Goal: Information Seeking & Learning: Learn about a topic

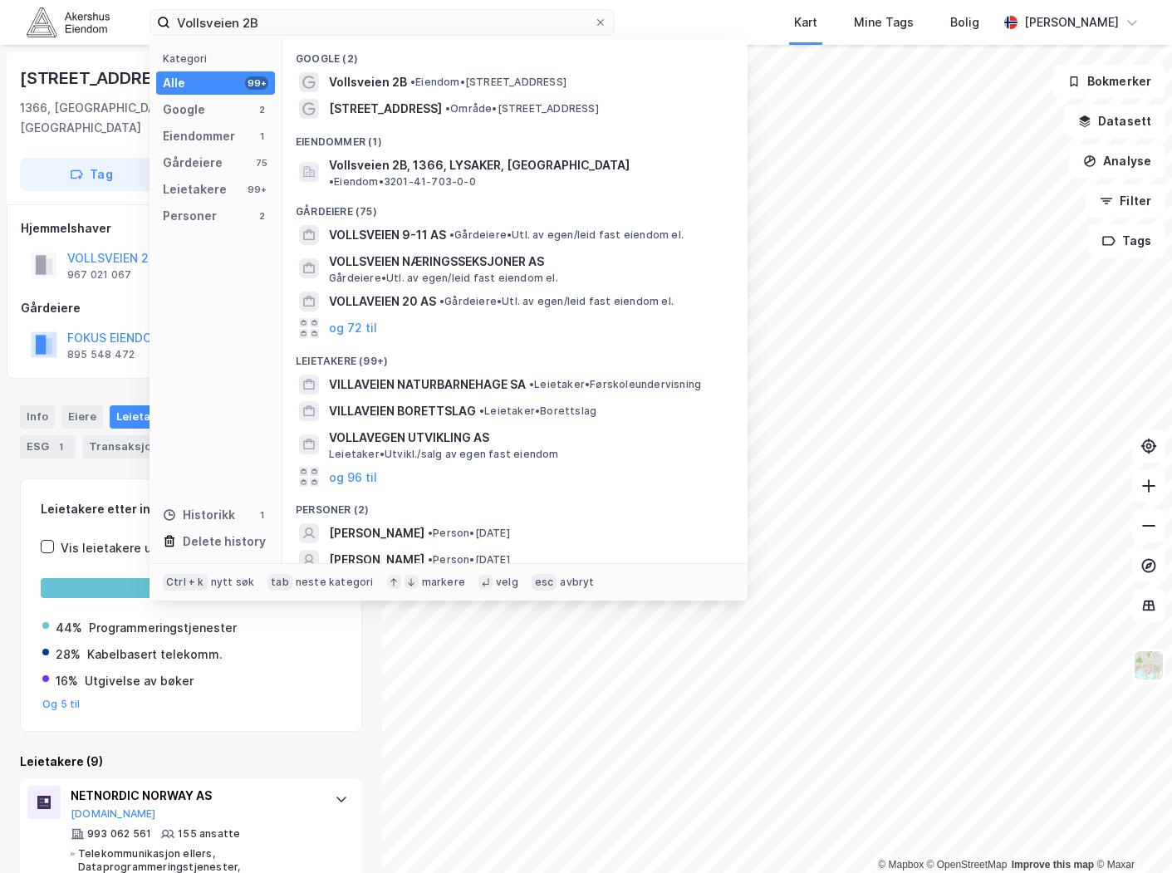
click at [268, 19] on input "Vollsveien 2B" at bounding box center [382, 22] width 424 height 25
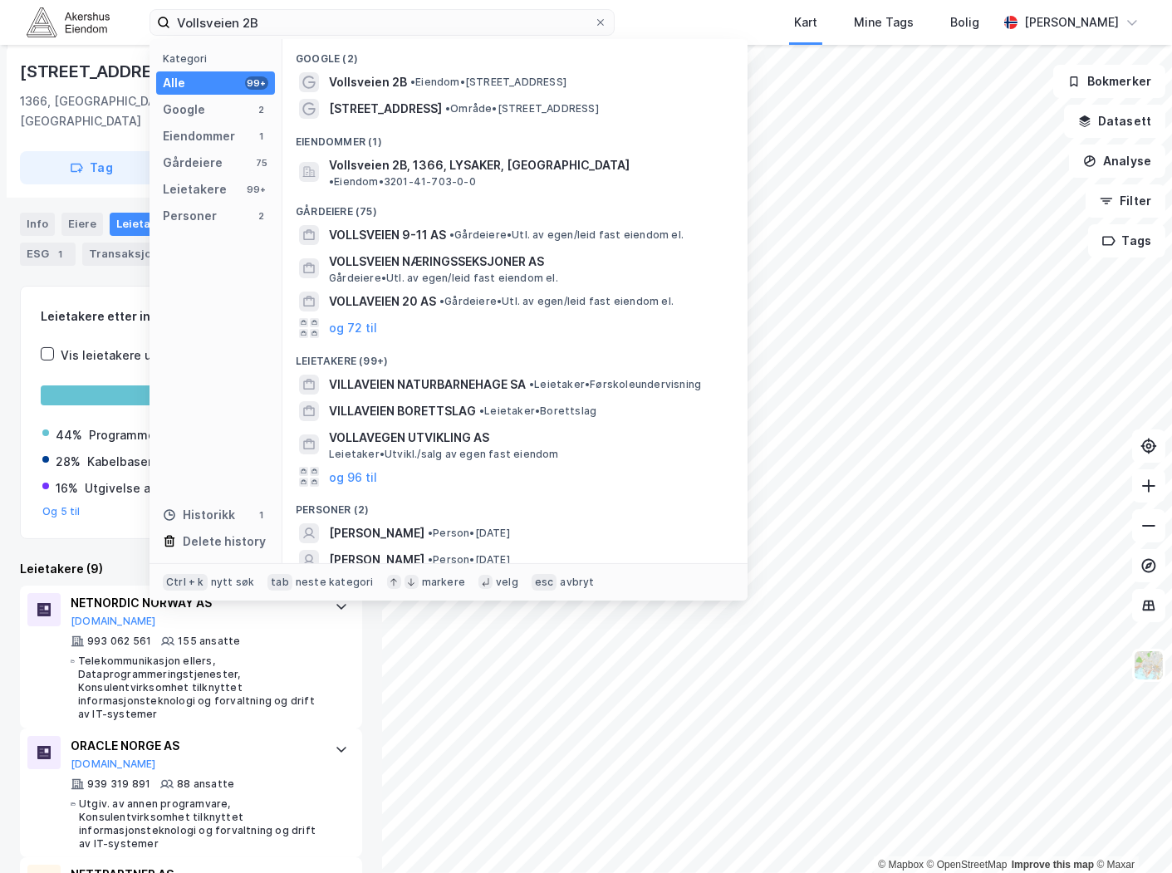
click at [268, 19] on input "Vollsveien 2B" at bounding box center [382, 22] width 424 height 25
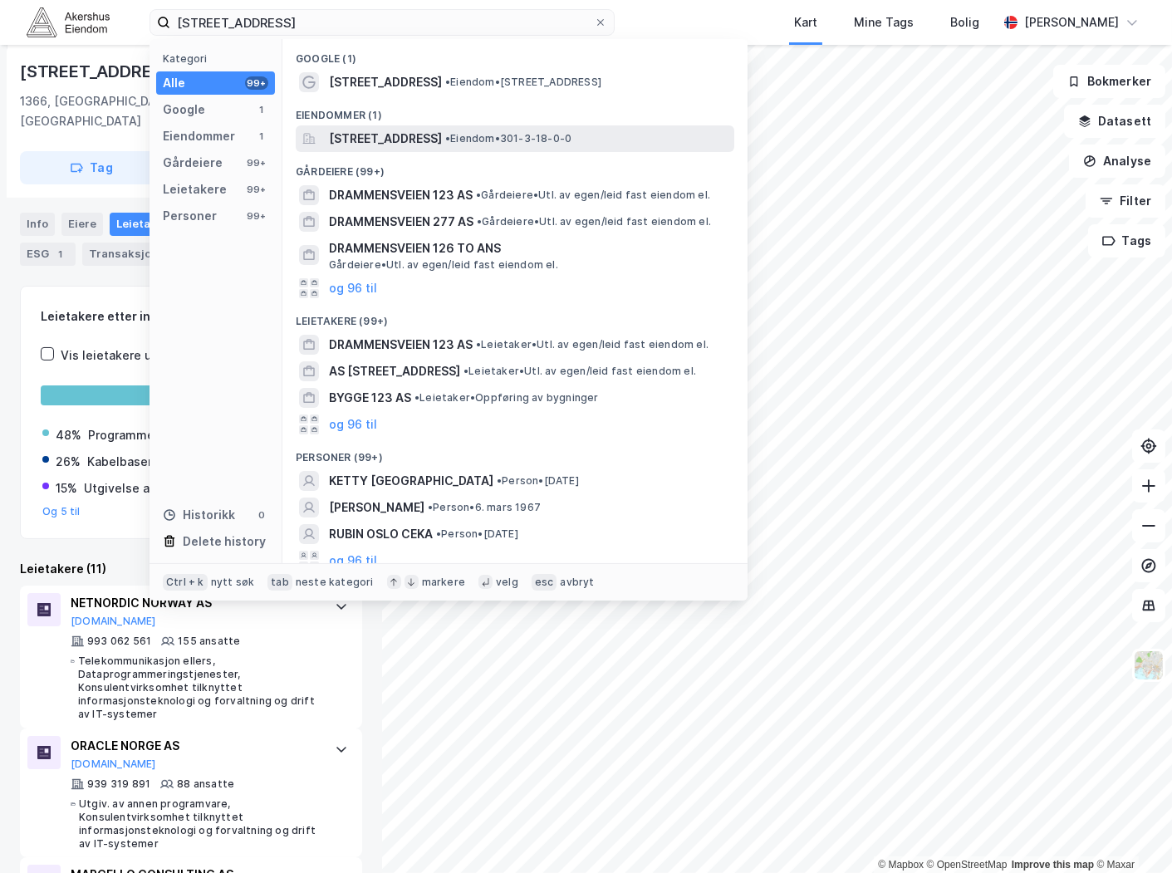
click at [442, 141] on span "[STREET_ADDRESS]" at bounding box center [385, 139] width 113 height 20
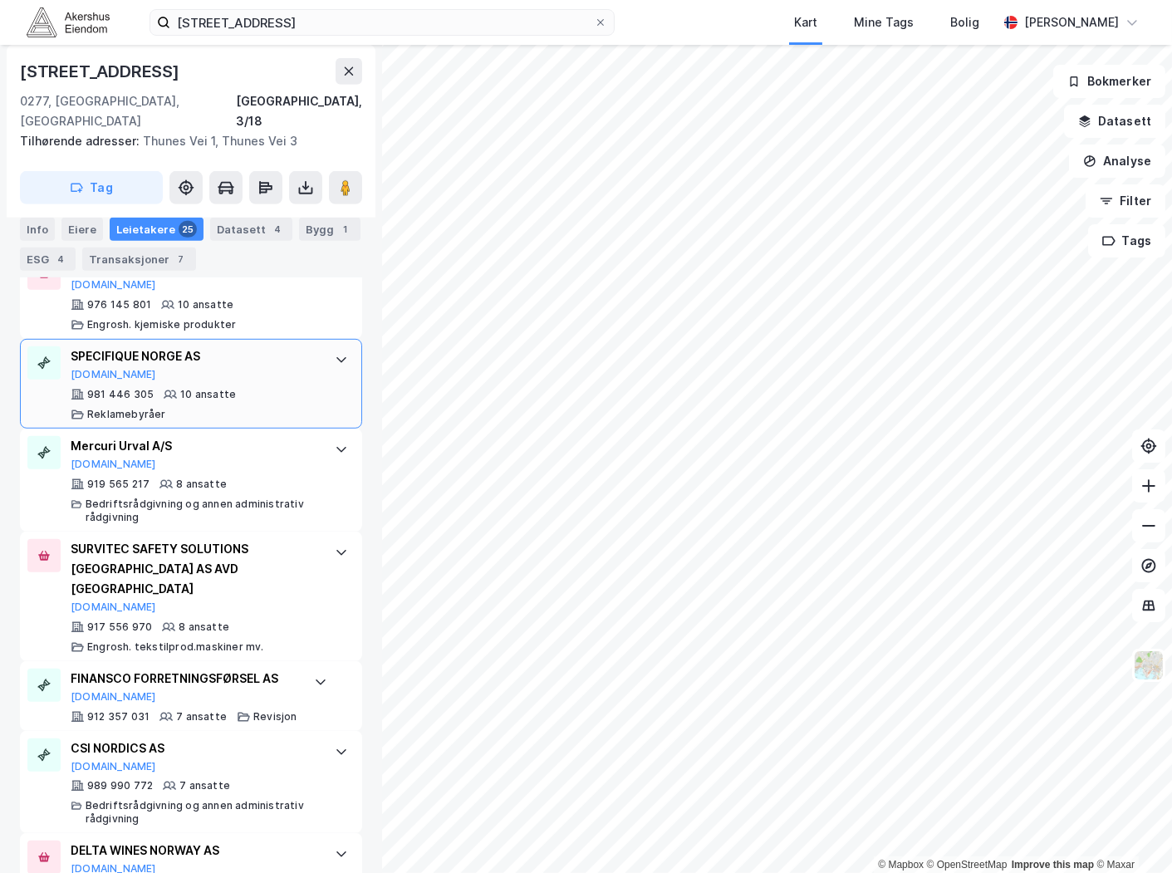
scroll to position [1537, 0]
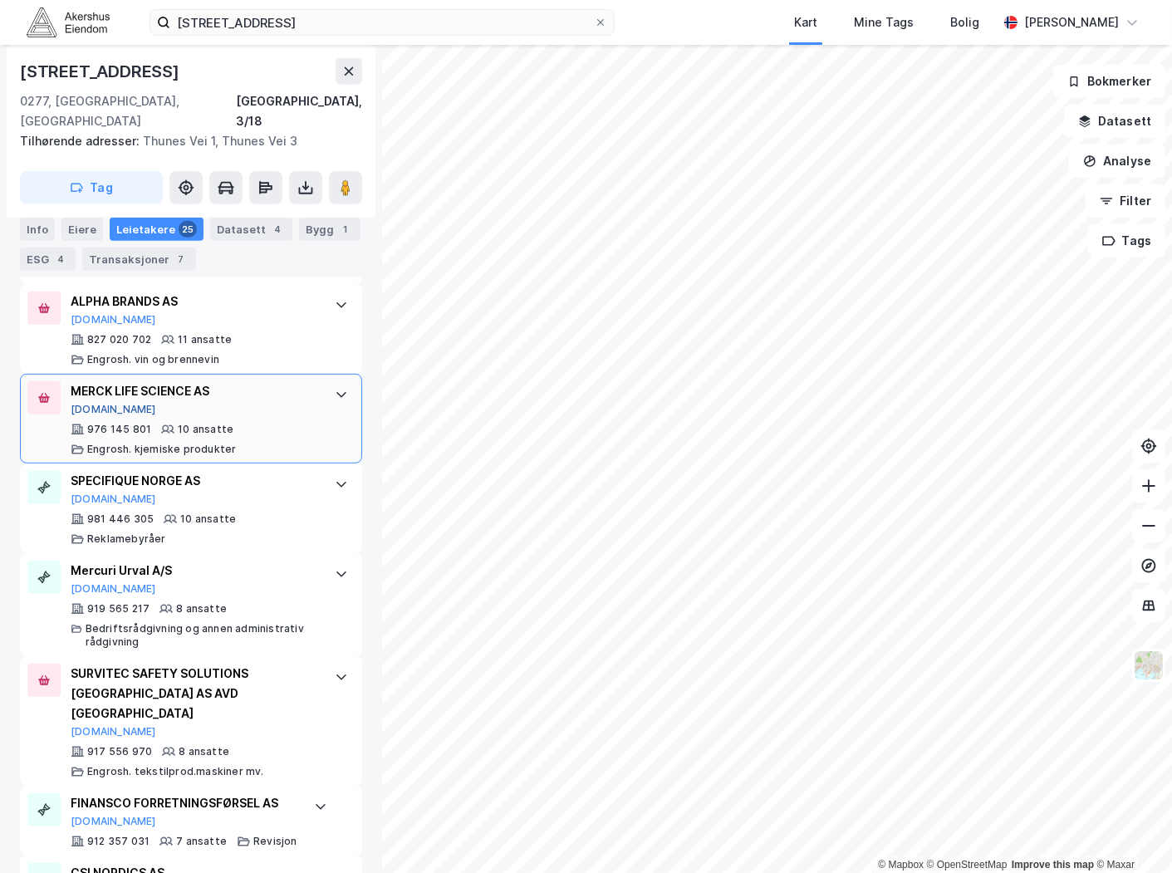
click at [95, 403] on button "[DOMAIN_NAME]" at bounding box center [114, 409] width 86 height 13
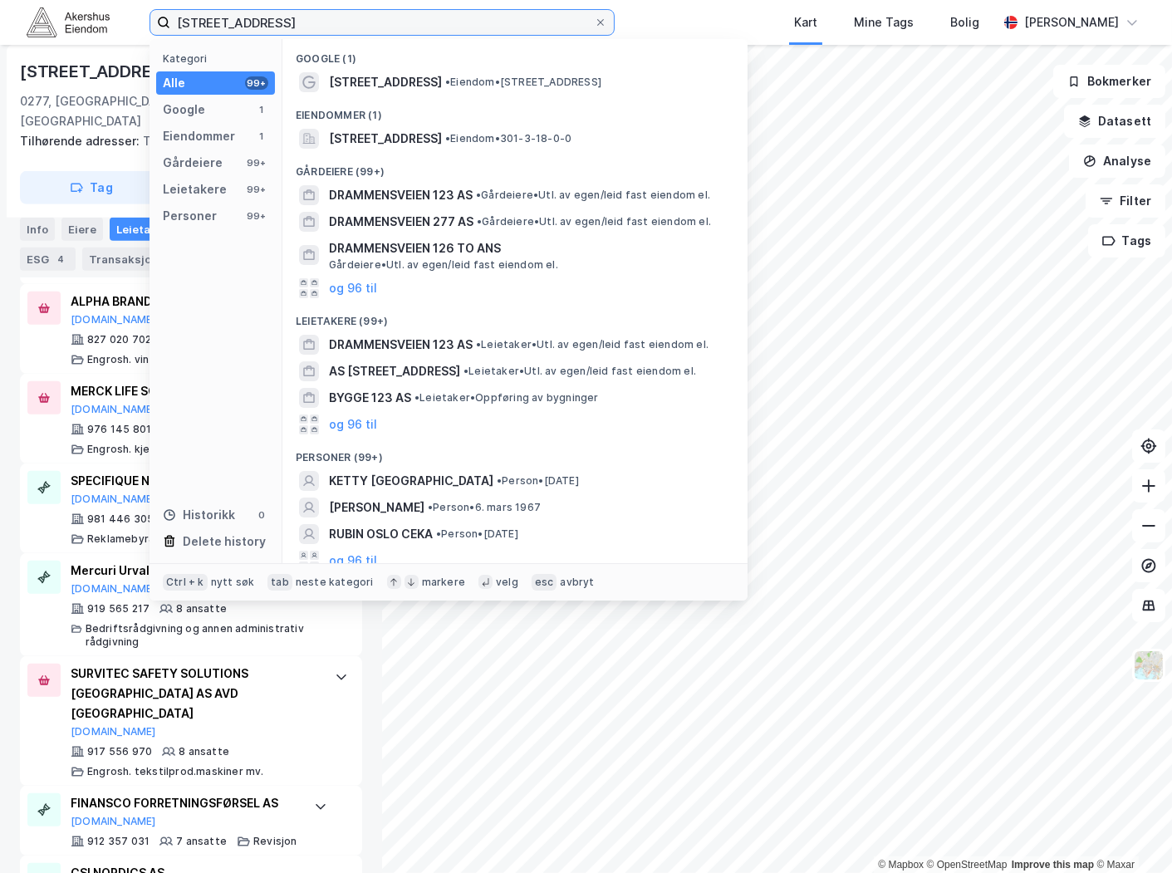
click at [275, 23] on input "[STREET_ADDRESS]" at bounding box center [382, 22] width 424 height 25
paste input "Gullhaugveien 1 -3, 0484"
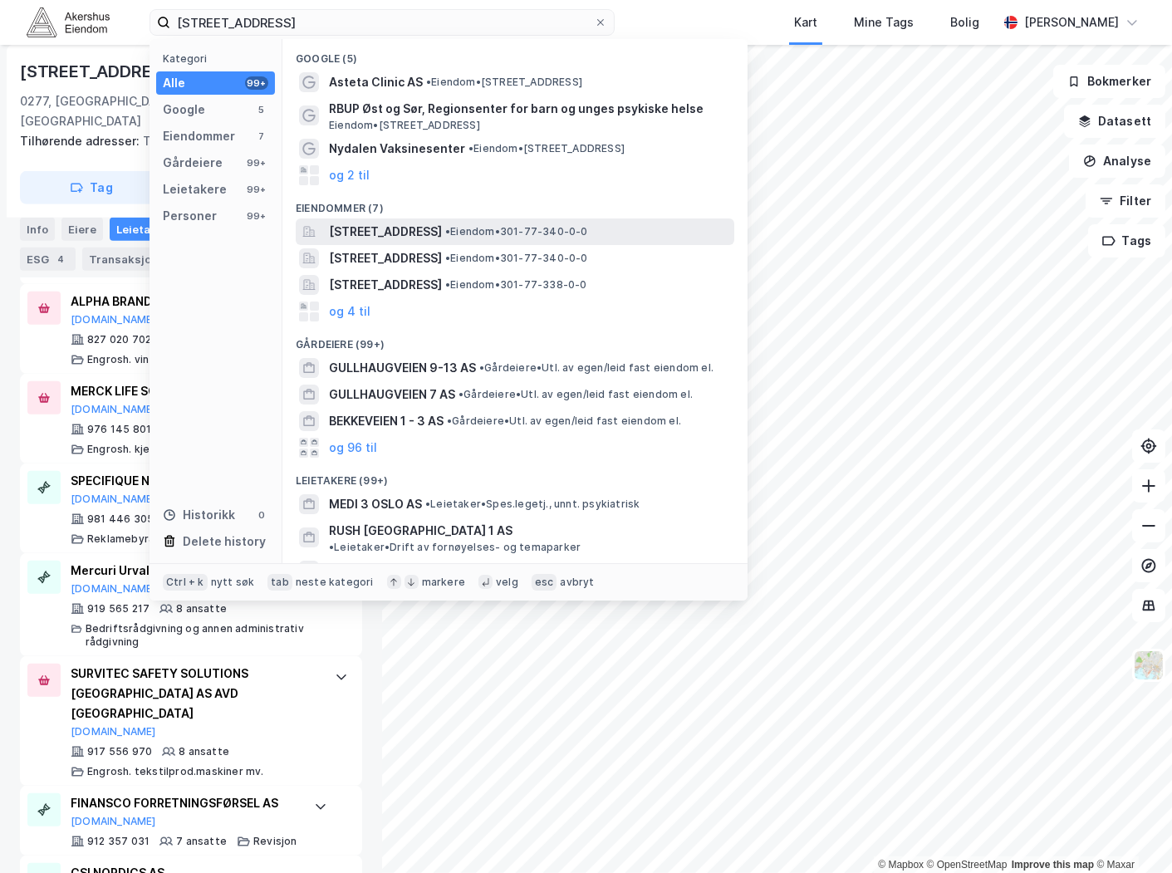
click at [442, 237] on span "[STREET_ADDRESS]" at bounding box center [385, 232] width 113 height 20
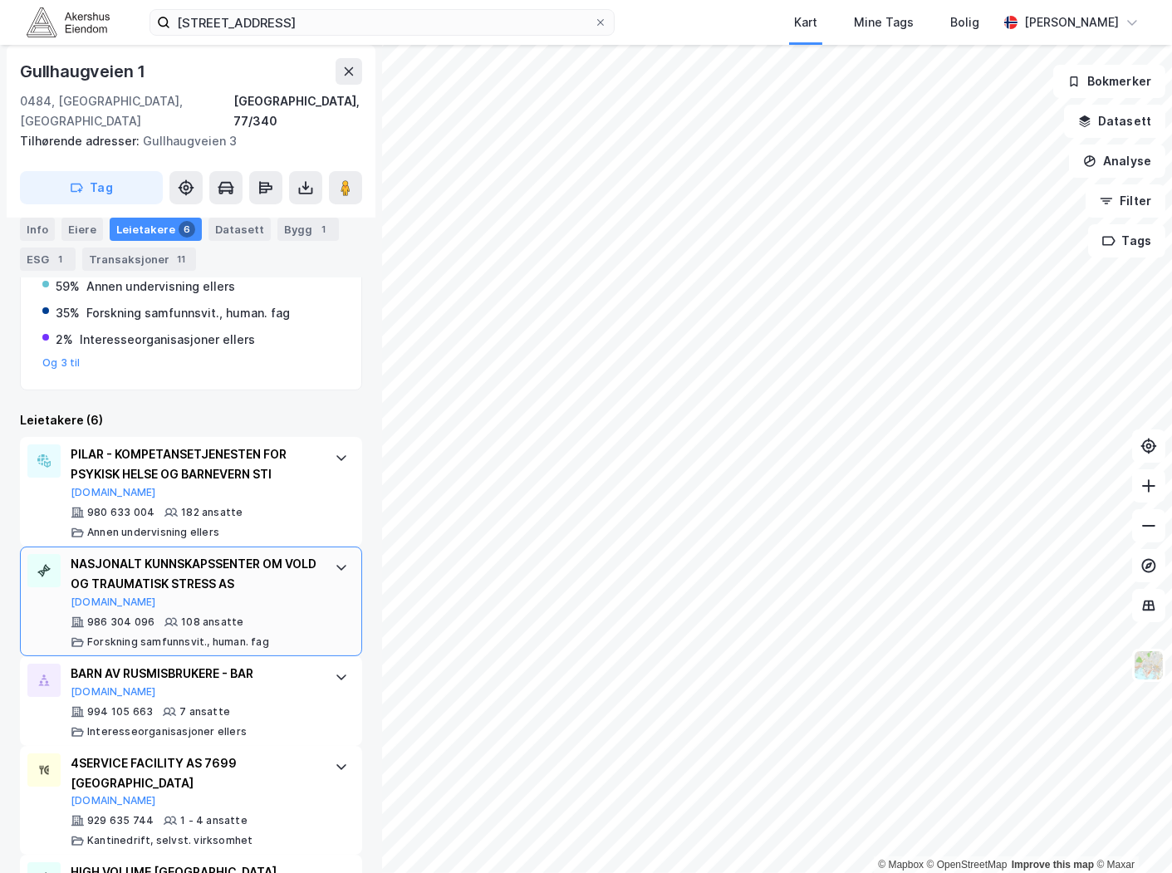
scroll to position [461, 0]
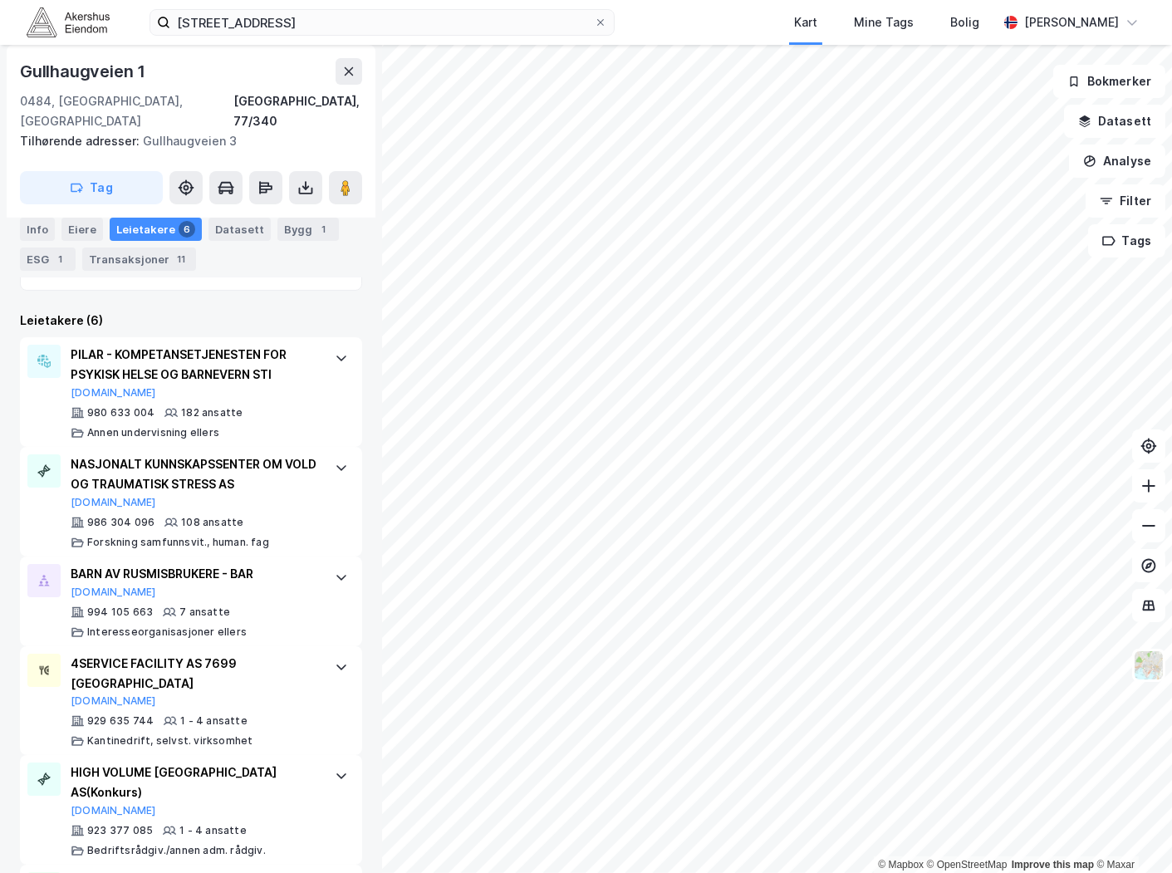
click at [382, 7] on div "[STREET_ADDRESS] Kart Mine Tags Bolig [PERSON_NAME]" at bounding box center [586, 22] width 1172 height 45
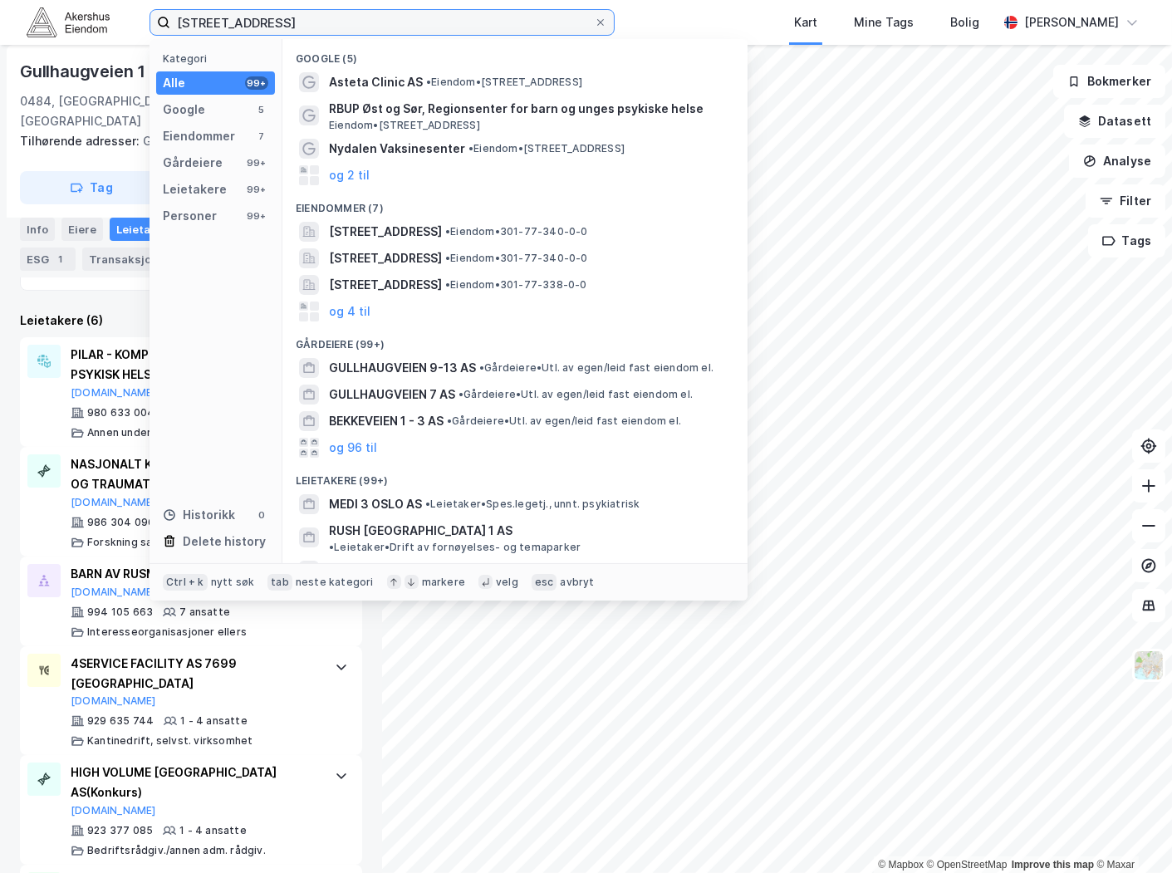
click at [378, 17] on input "[STREET_ADDRESS]" at bounding box center [382, 22] width 424 height 25
paste input "[GEOGRAPHIC_DATA] 288, 0283"
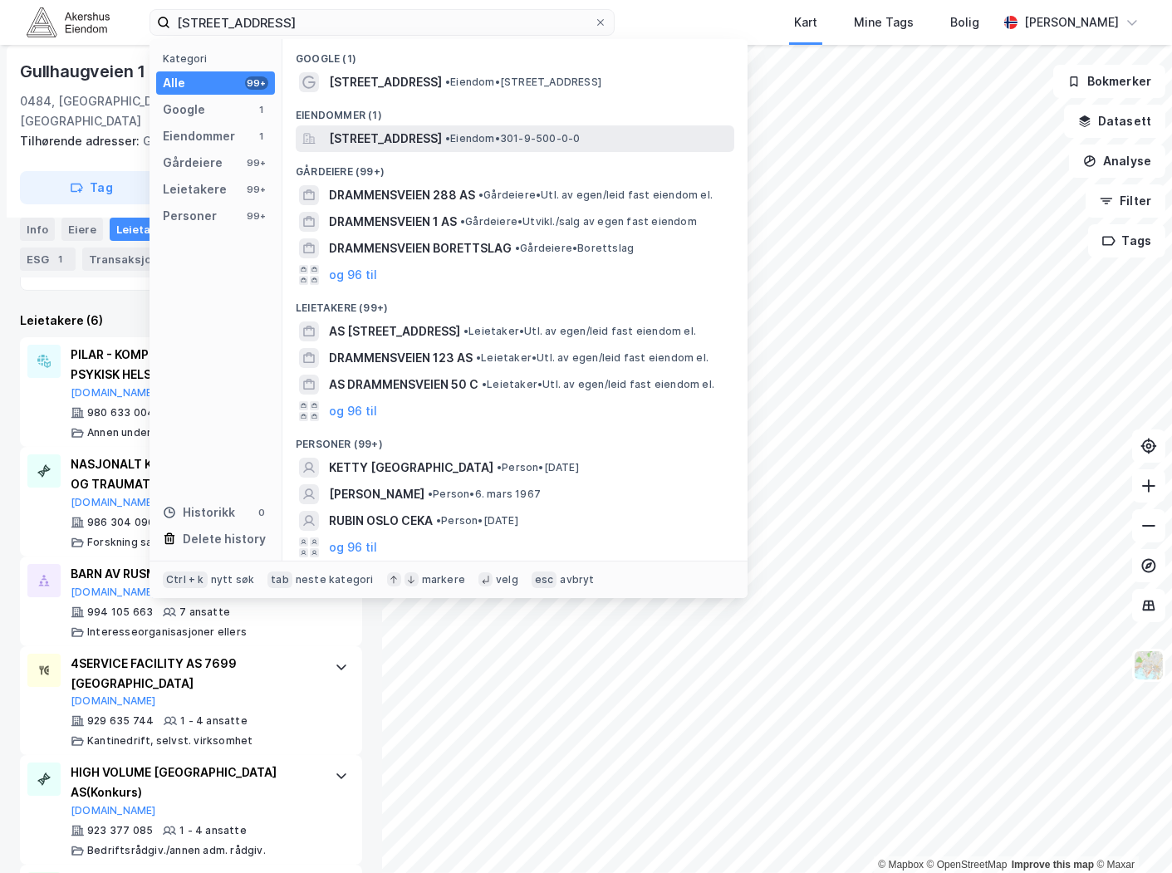
click at [442, 145] on span "[STREET_ADDRESS]" at bounding box center [385, 139] width 113 height 20
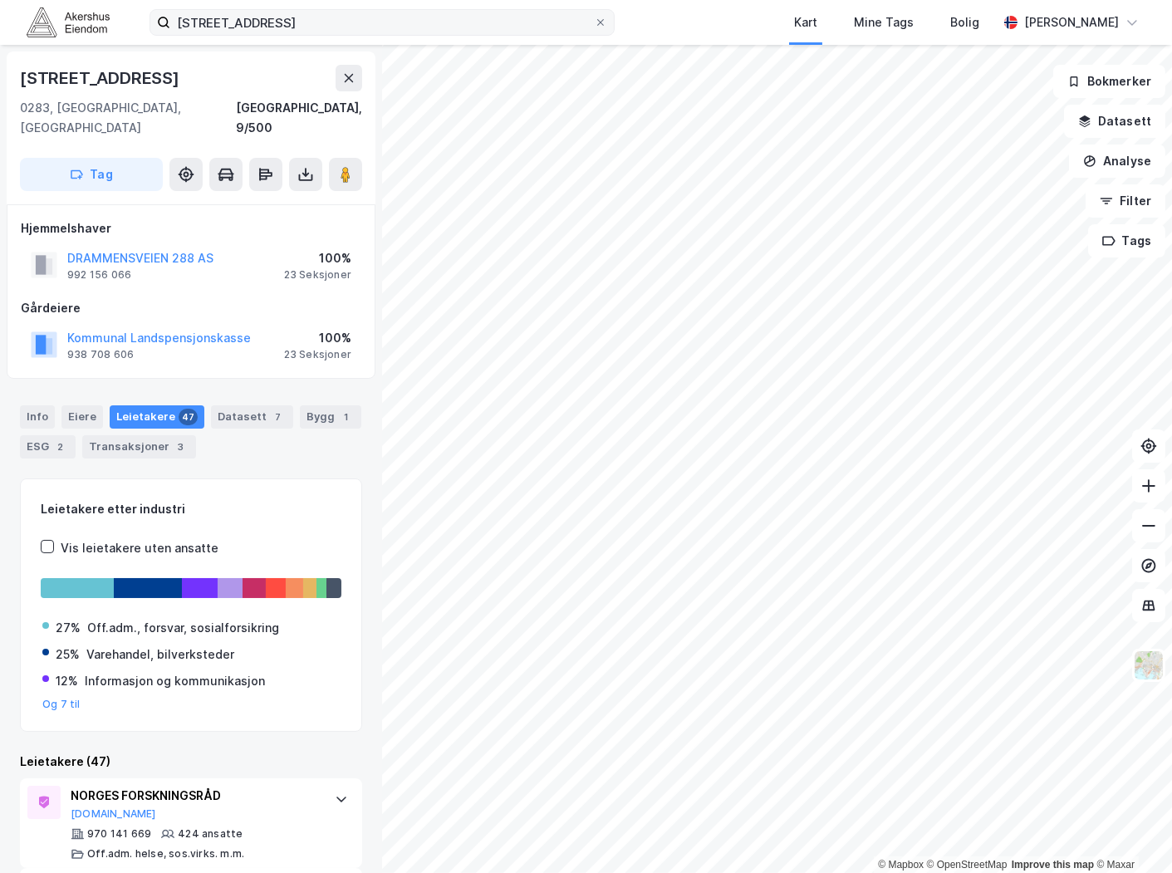
click at [228, 35] on label "[STREET_ADDRESS]" at bounding box center [382, 22] width 465 height 27
click at [228, 35] on input "[STREET_ADDRESS]" at bounding box center [382, 22] width 424 height 25
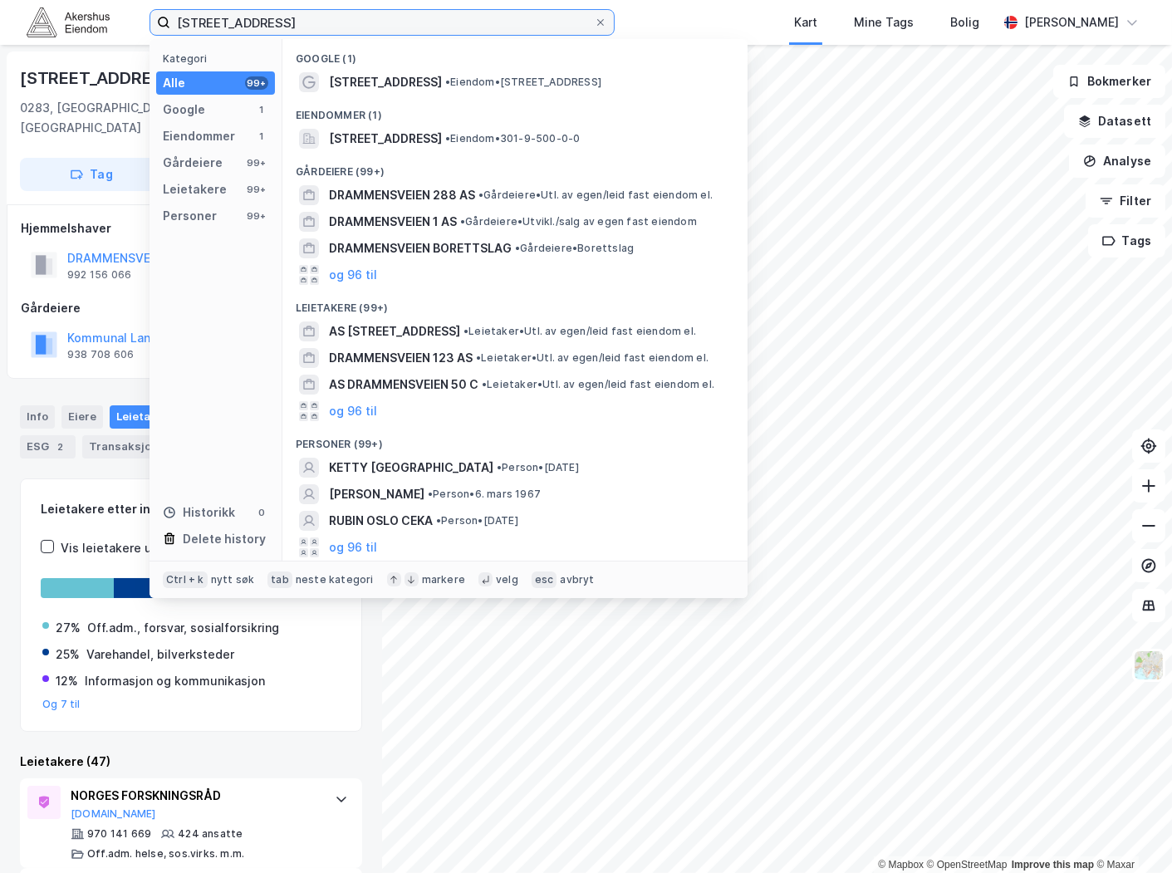
click at [244, 17] on input "[STREET_ADDRESS]" at bounding box center [382, 22] width 424 height 25
click at [245, 17] on input "[STREET_ADDRESS]" at bounding box center [382, 22] width 424 height 25
paste input "[PERSON_NAME][STREET_ADDRESS]"
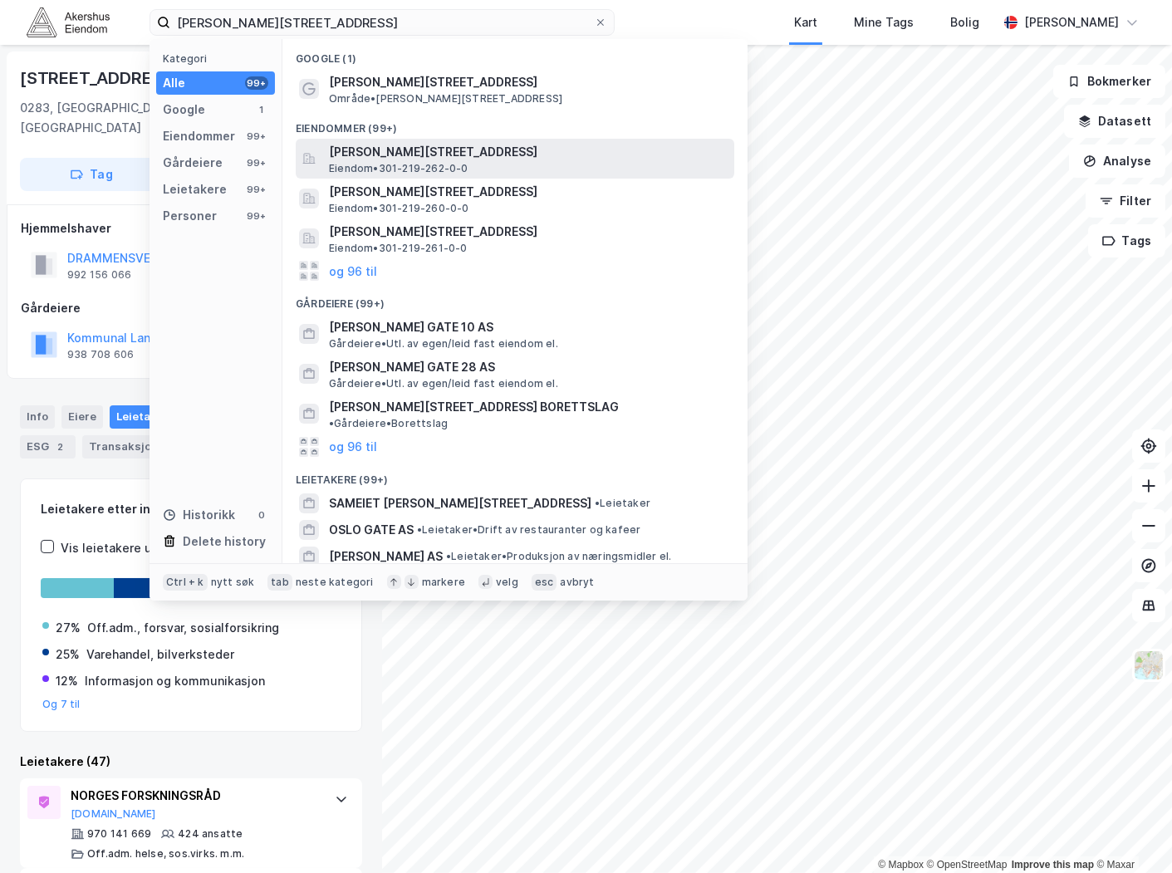
click at [510, 155] on span "[PERSON_NAME][STREET_ADDRESS]" at bounding box center [528, 152] width 399 height 20
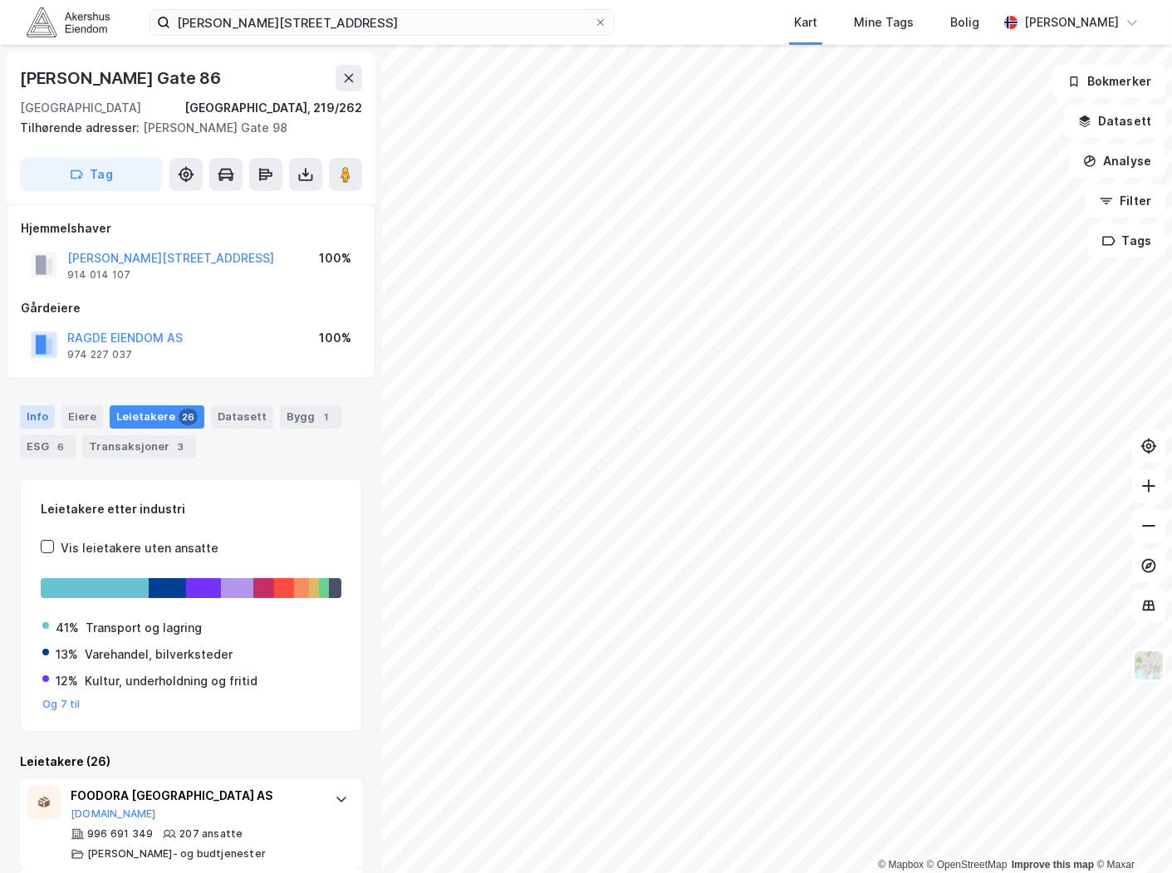
click at [33, 416] on div "Info" at bounding box center [37, 416] width 35 height 23
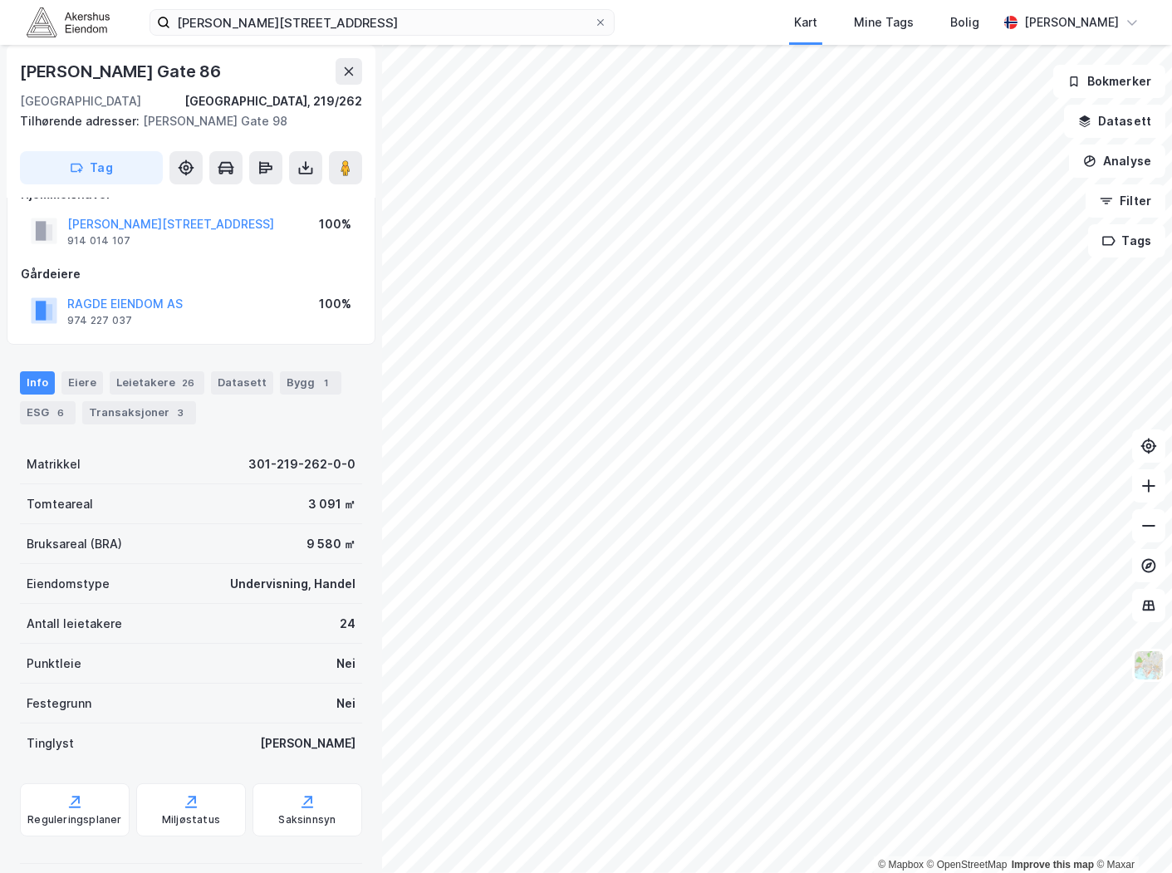
scroll to position [51, 0]
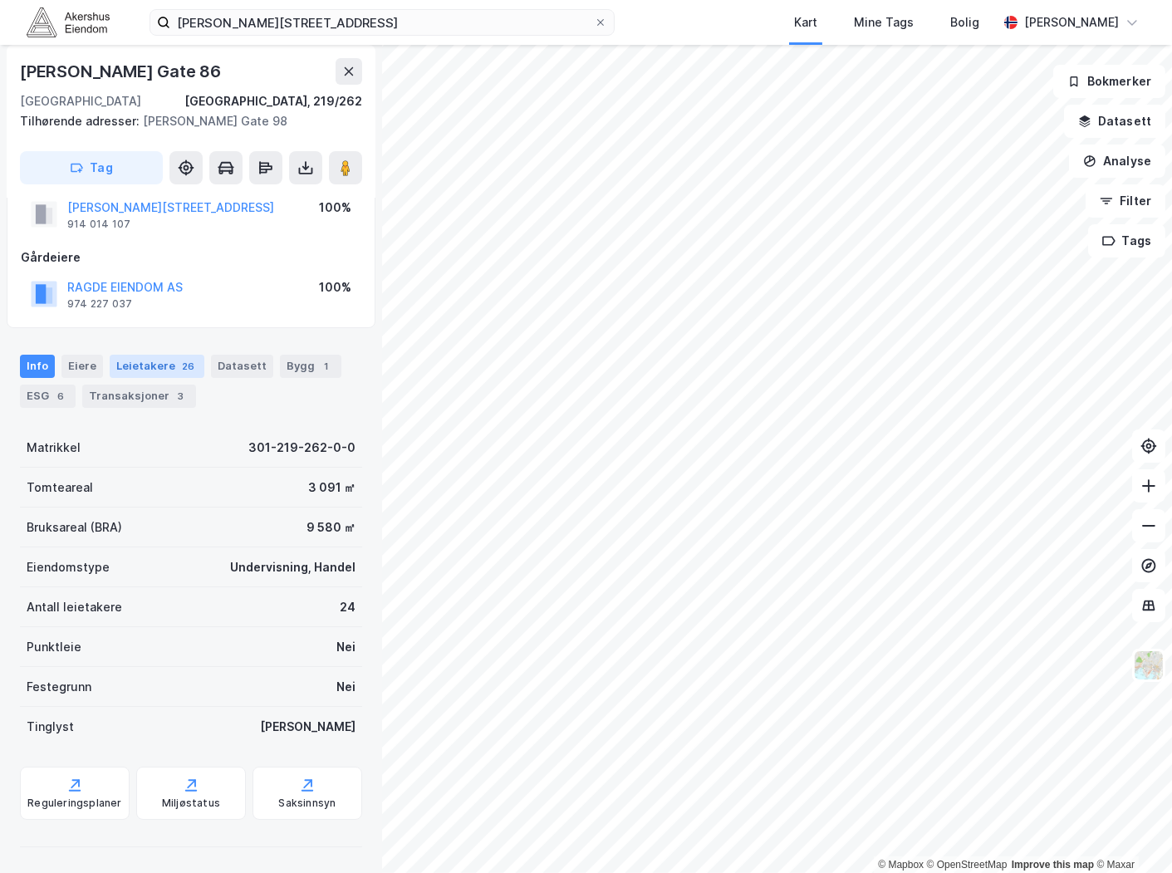
click at [160, 366] on div "Leietakere 26" at bounding box center [157, 366] width 95 height 23
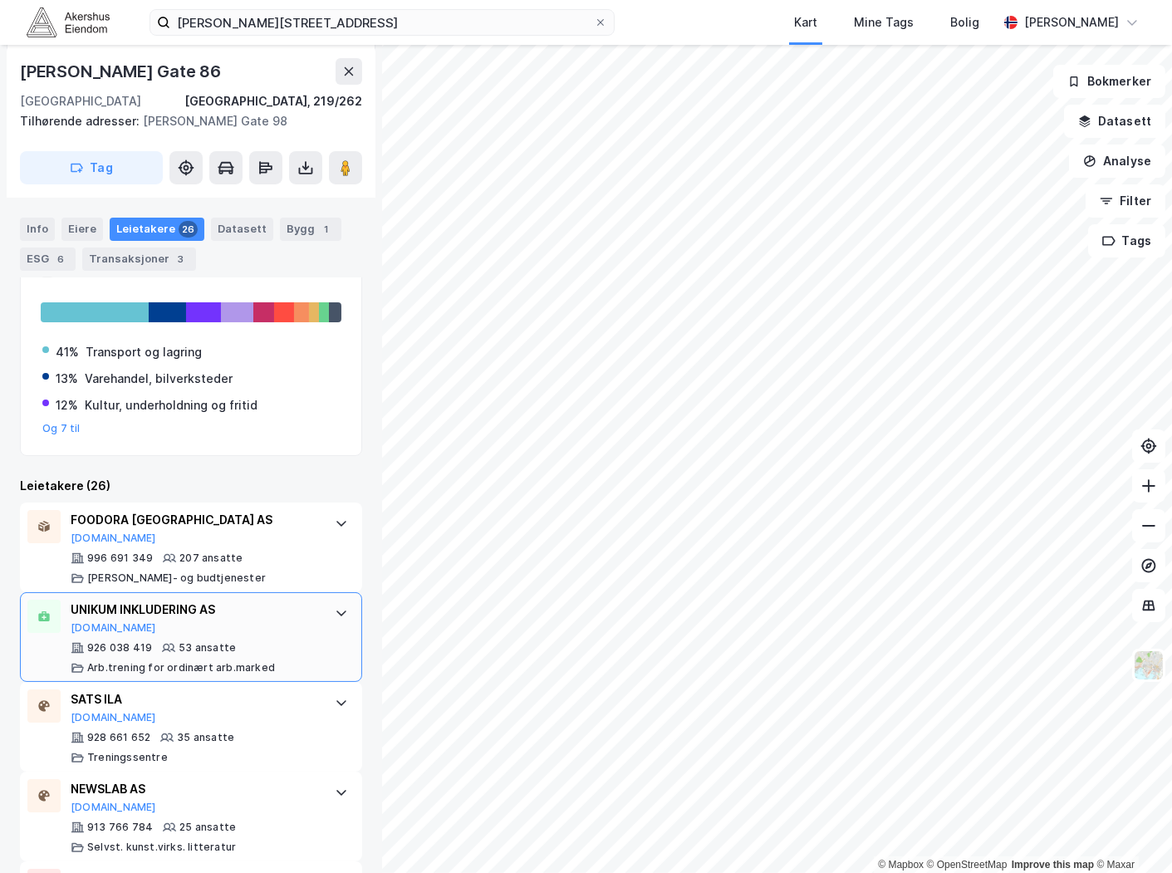
scroll to position [277, 0]
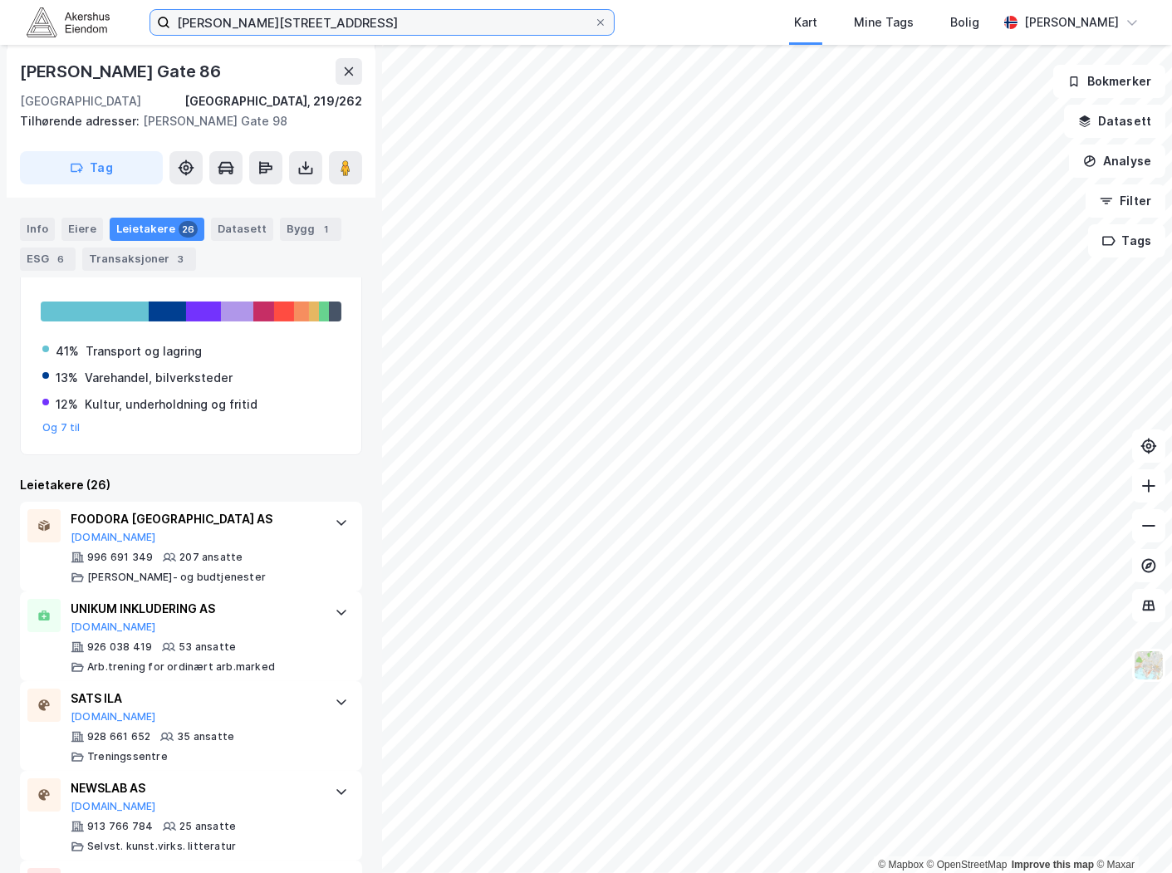
click at [278, 21] on input "[PERSON_NAME][STREET_ADDRESS]" at bounding box center [382, 22] width 424 height 25
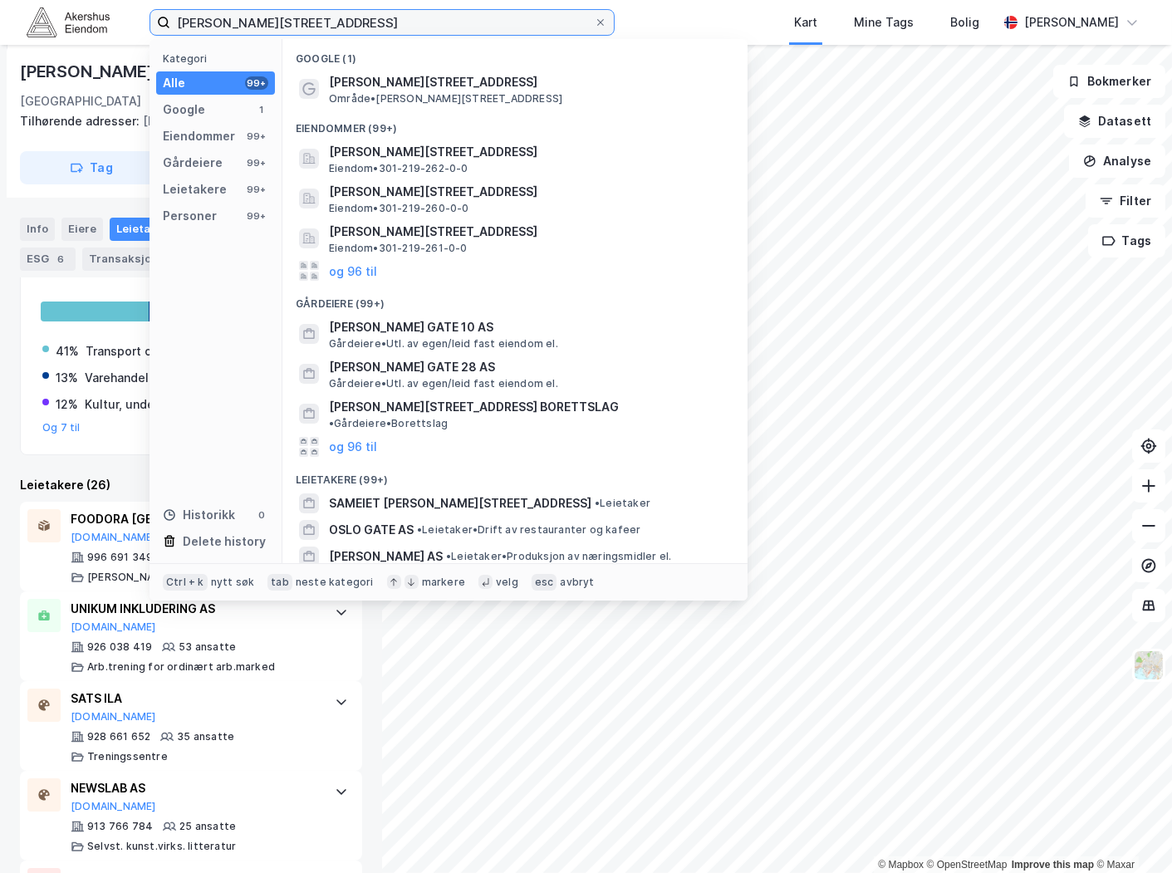
click at [278, 21] on input "[PERSON_NAME][STREET_ADDRESS]" at bounding box center [382, 22] width 424 height 25
paste input "[STREET_ADDRESS]"
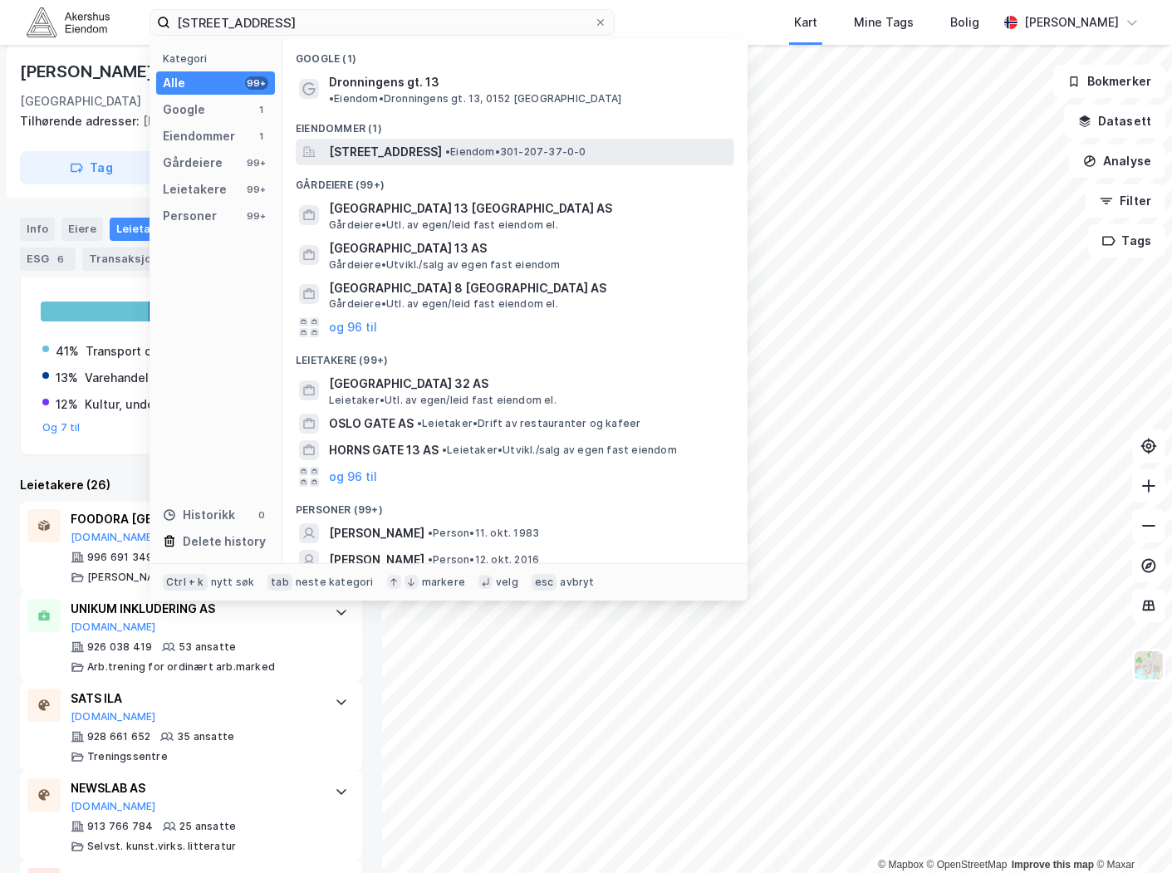
click at [392, 142] on span "[STREET_ADDRESS]" at bounding box center [385, 152] width 113 height 20
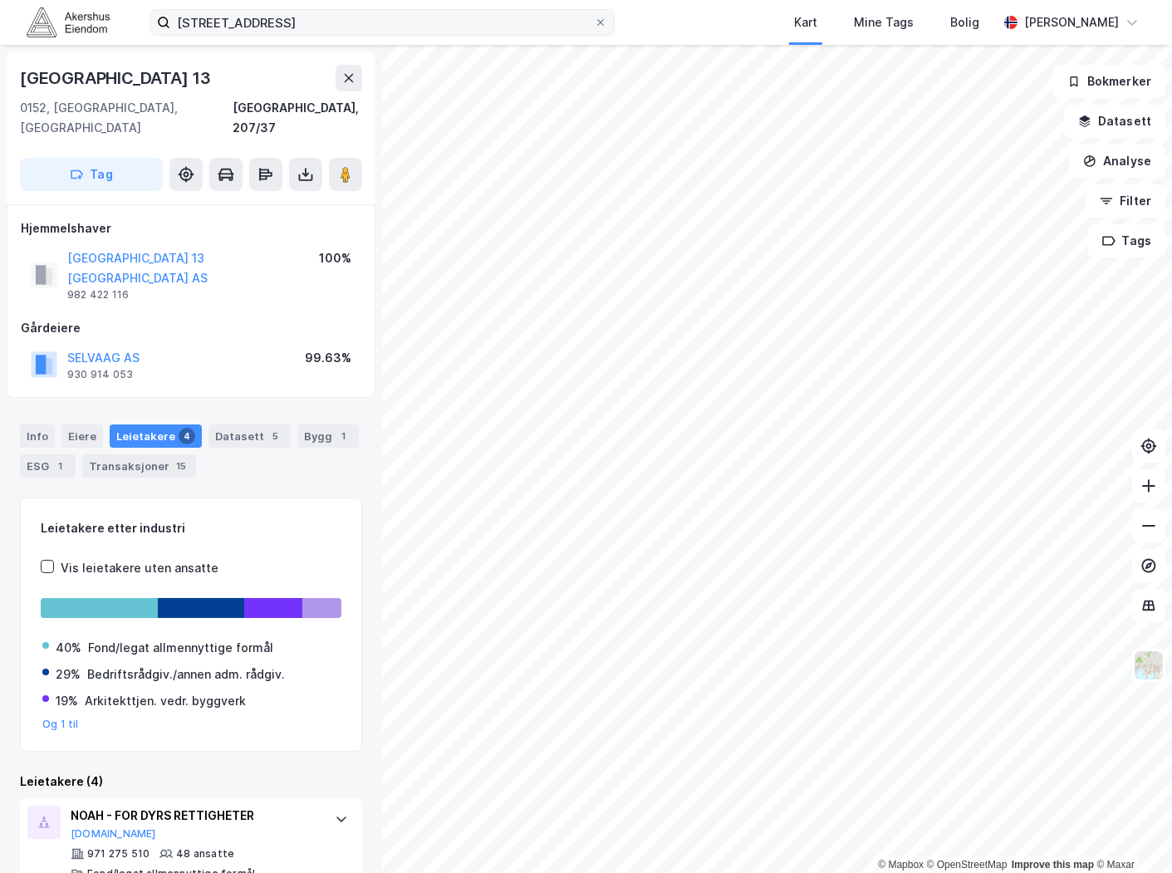
drag, startPoint x: 384, startPoint y: 1, endPoint x: 380, endPoint y: 9, distance: 9.3
click at [382, 5] on div "[STREET_ADDRESS][GEOGRAPHIC_DATA] Tags Bolig [PERSON_NAME]" at bounding box center [586, 22] width 1172 height 45
click at [380, 12] on input "[STREET_ADDRESS]" at bounding box center [382, 22] width 424 height 25
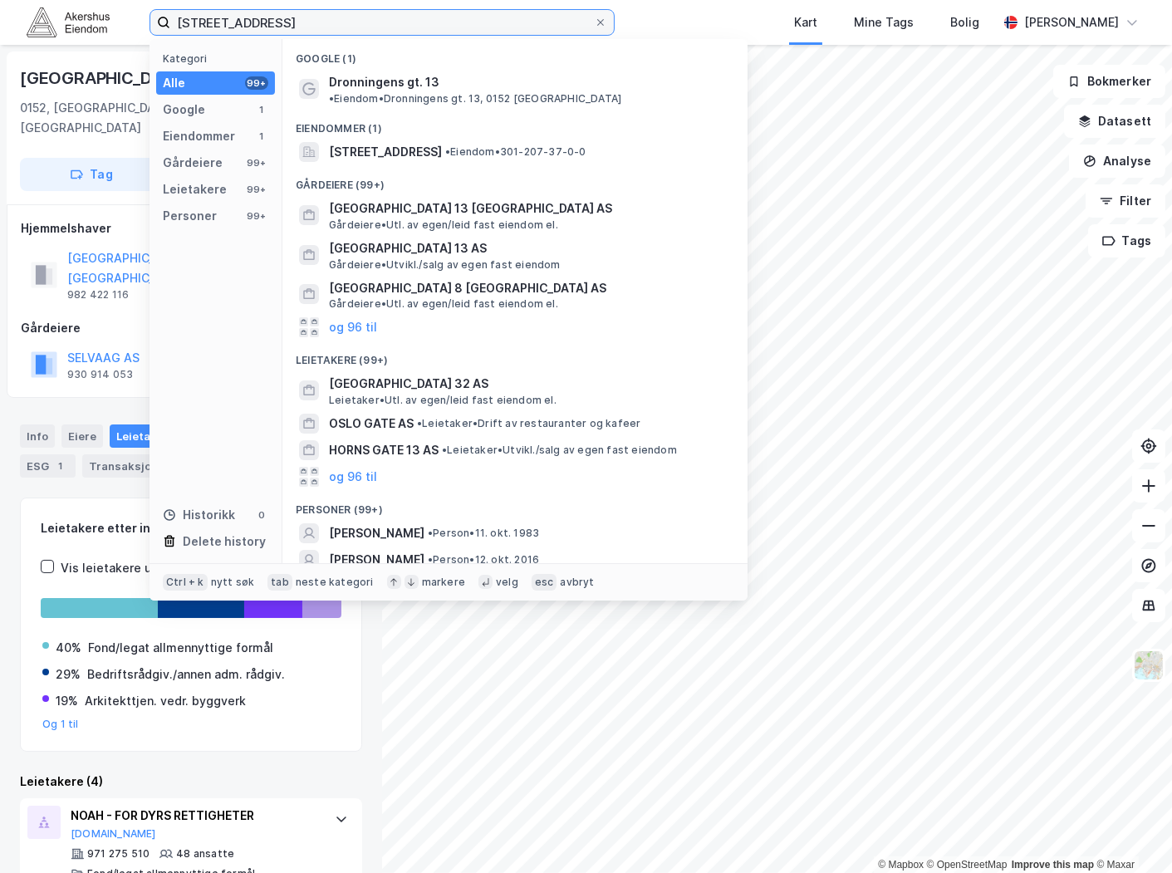
click at [380, 14] on input "[STREET_ADDRESS]" at bounding box center [382, 22] width 424 height 25
click at [380, 15] on input "[STREET_ADDRESS]" at bounding box center [382, 22] width 424 height 25
paste input "[STREET_ADDRESS]"
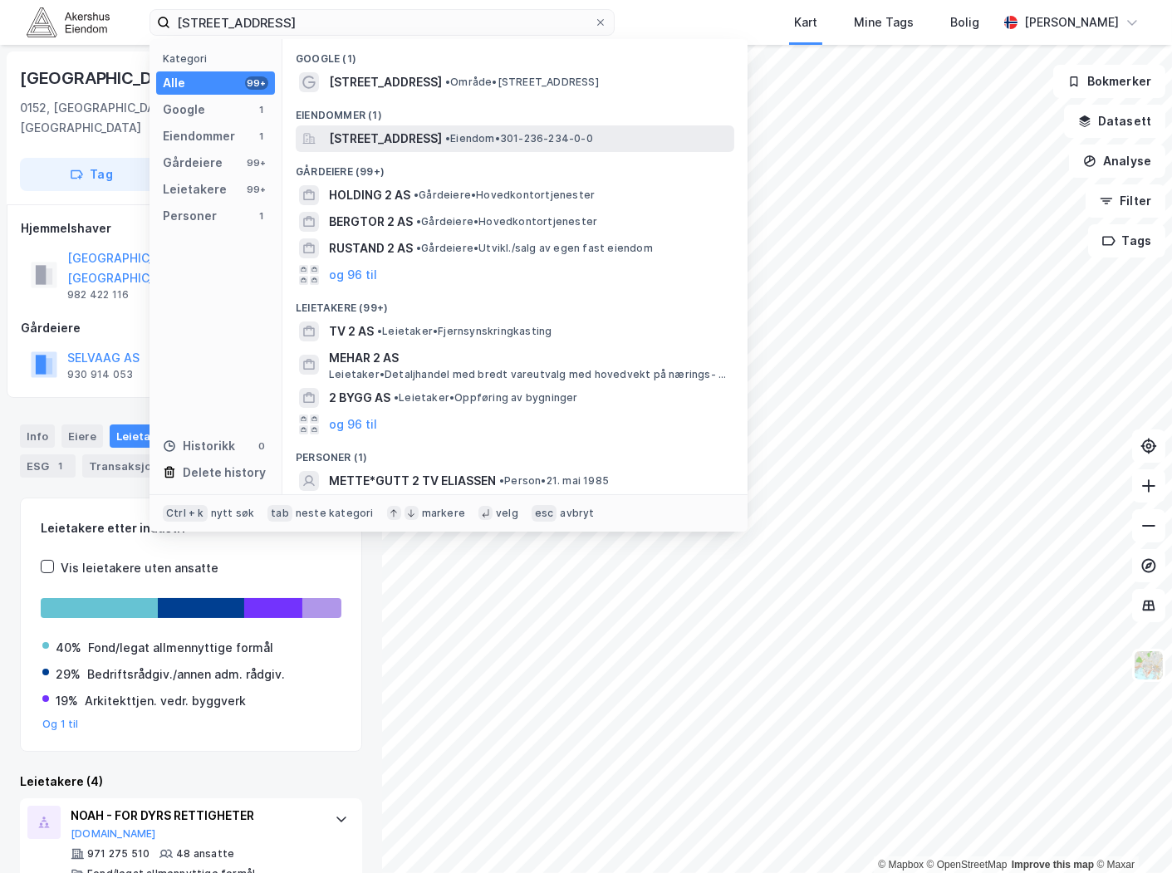
click at [442, 138] on span "[STREET_ADDRESS]" at bounding box center [385, 139] width 113 height 20
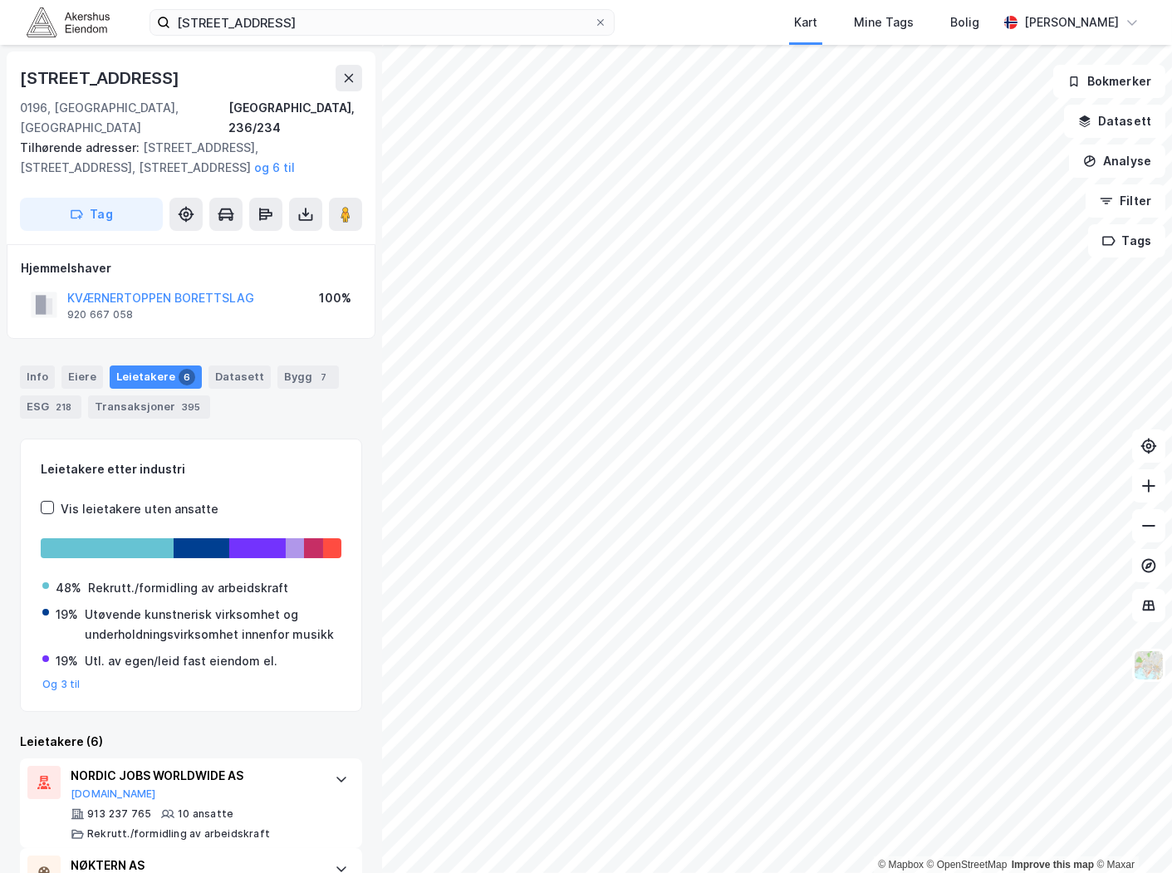
click at [23, 346] on div "Info [PERSON_NAME] 6 Datasett Bygg 7 ESG 218 Transaksjoner 395" at bounding box center [191, 386] width 382 height 80
click at [25, 366] on div "Info" at bounding box center [37, 377] width 35 height 23
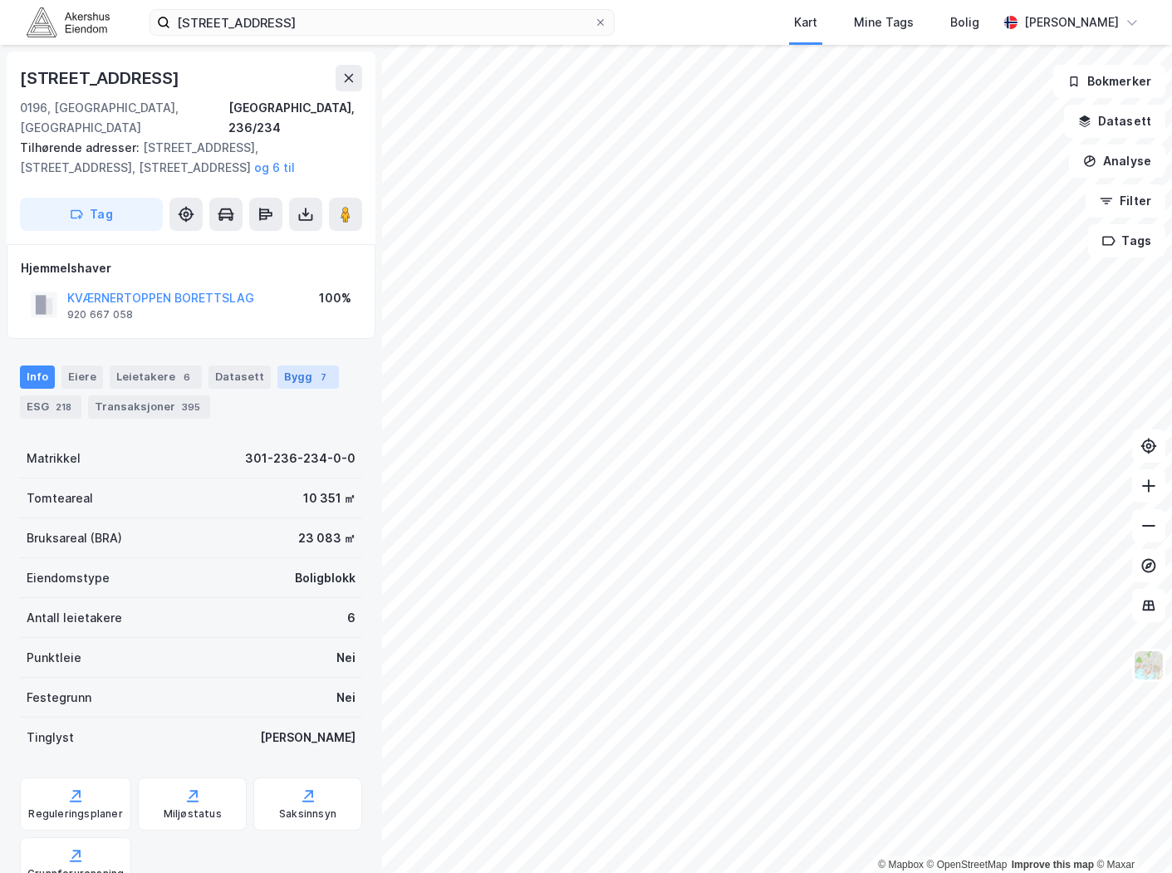
click at [316, 369] on div "7" at bounding box center [324, 377] width 17 height 17
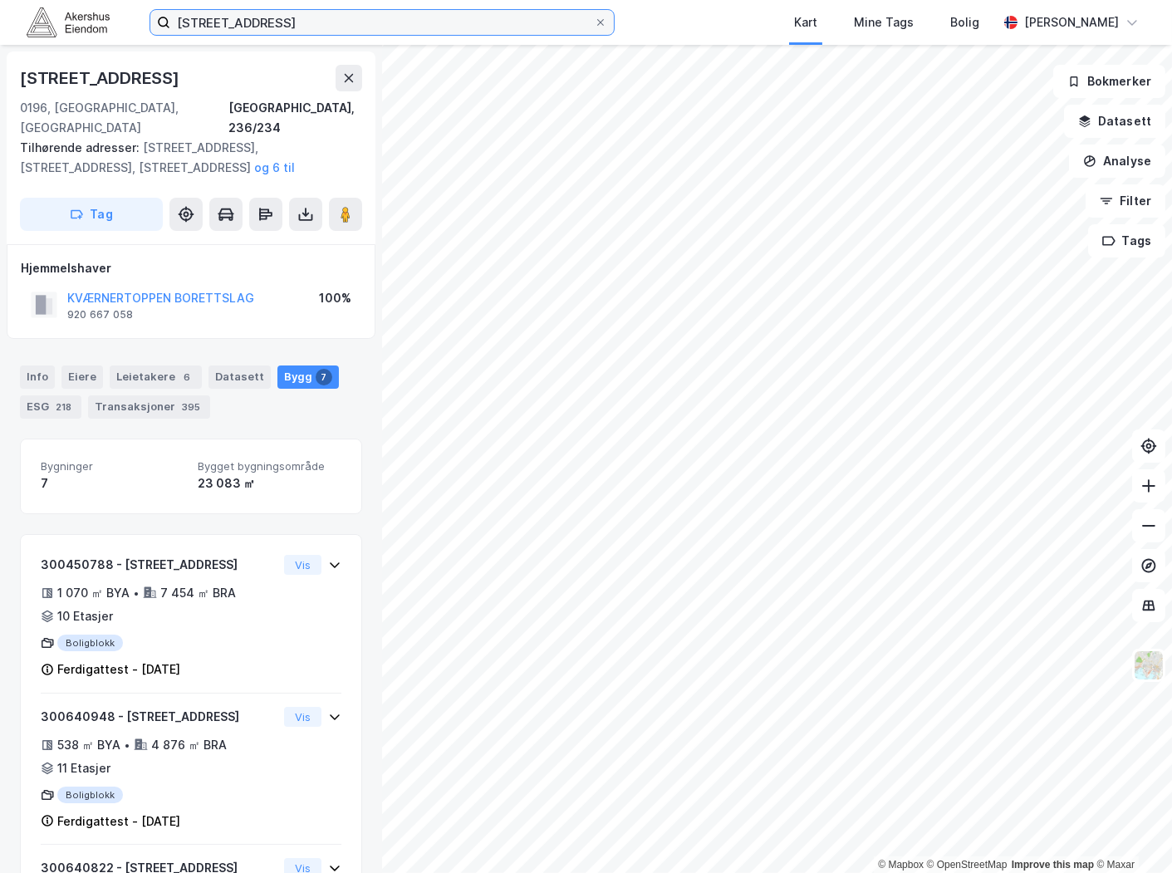
click at [262, 17] on input "[STREET_ADDRESS]" at bounding box center [382, 22] width 424 height 25
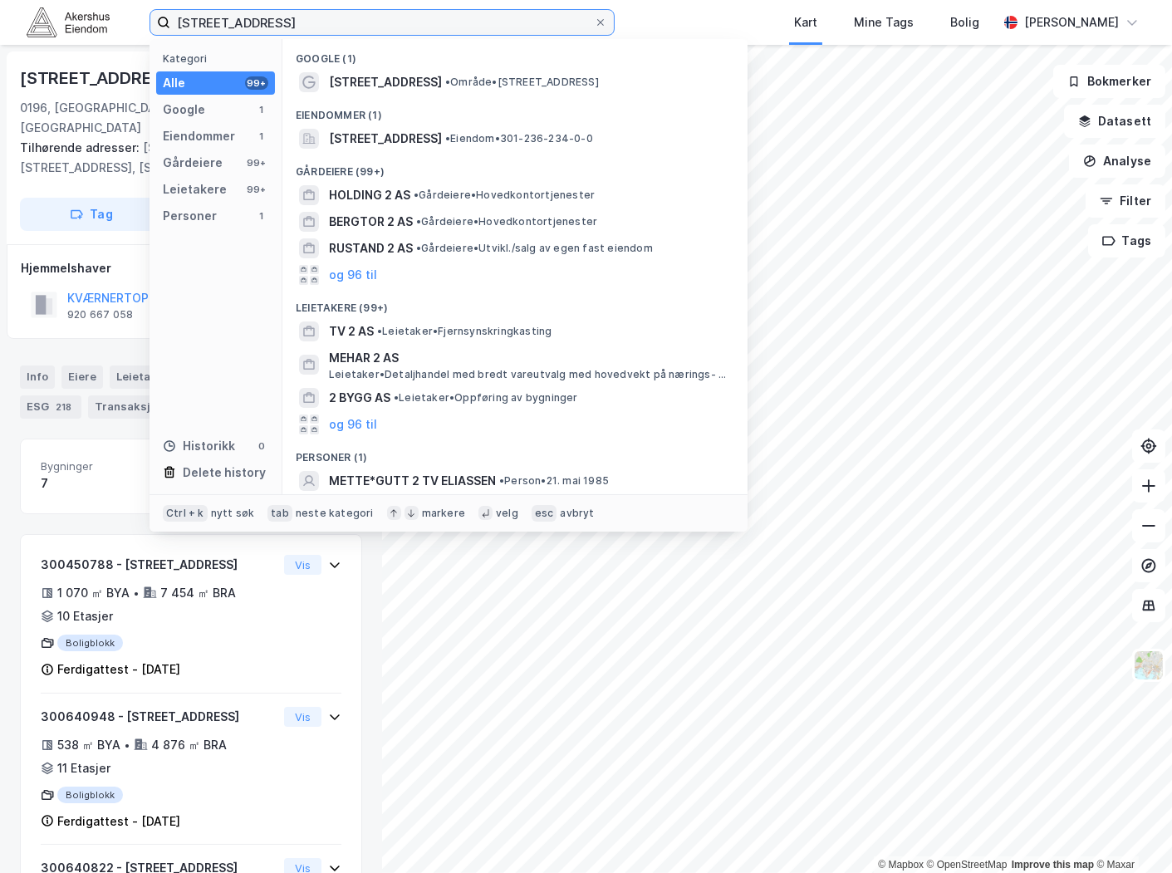
click at [262, 17] on input "[STREET_ADDRESS]" at bounding box center [382, 22] width 424 height 25
paste input "[STREET_ADDRESS]"
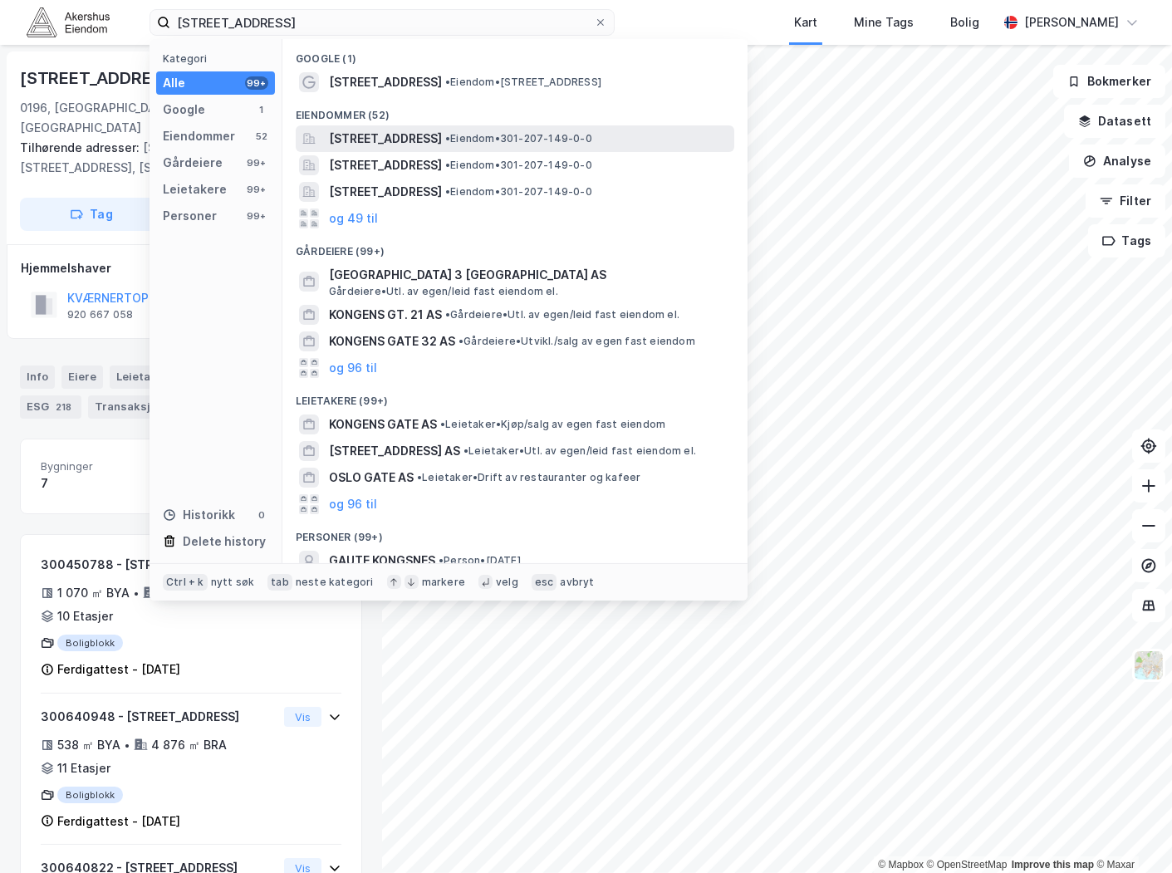
click at [436, 138] on span "[STREET_ADDRESS]" at bounding box center [385, 139] width 113 height 20
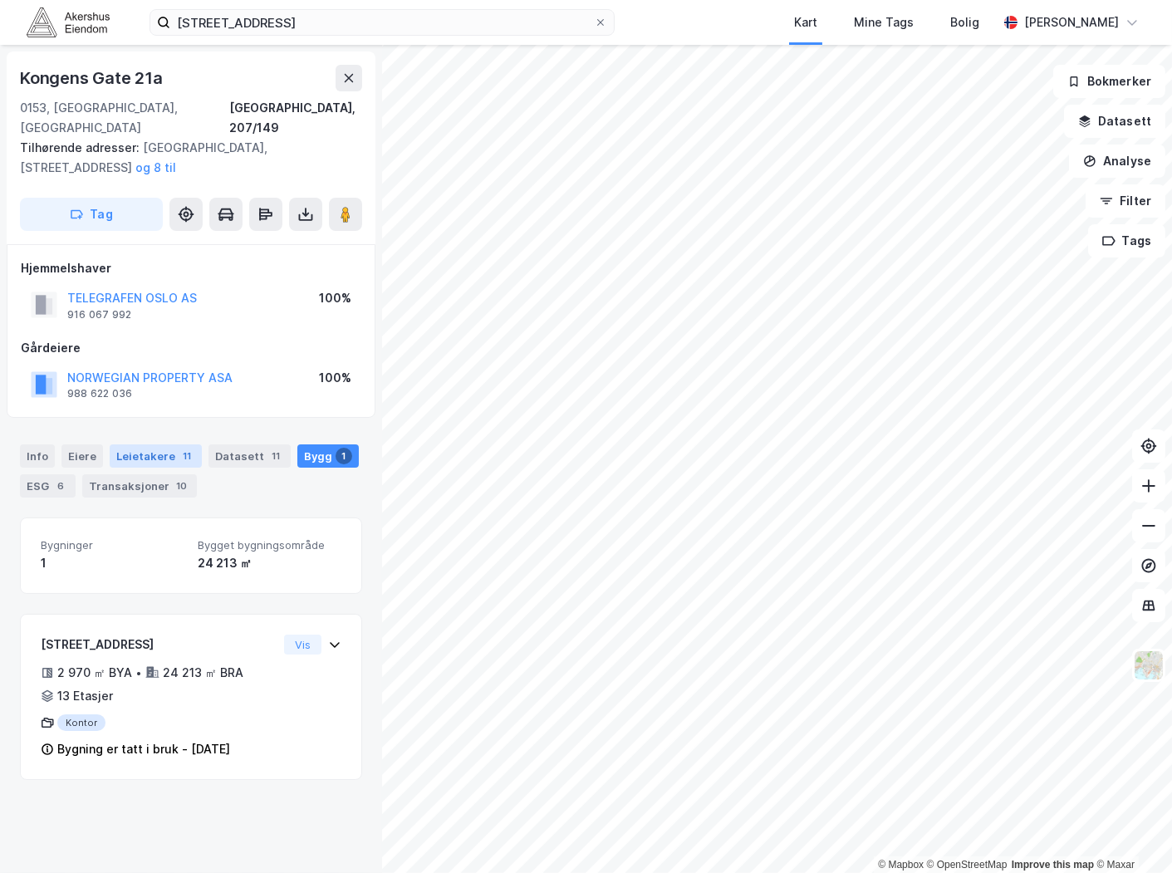
click at [125, 445] on div "Leietakere 11" at bounding box center [156, 456] width 92 height 23
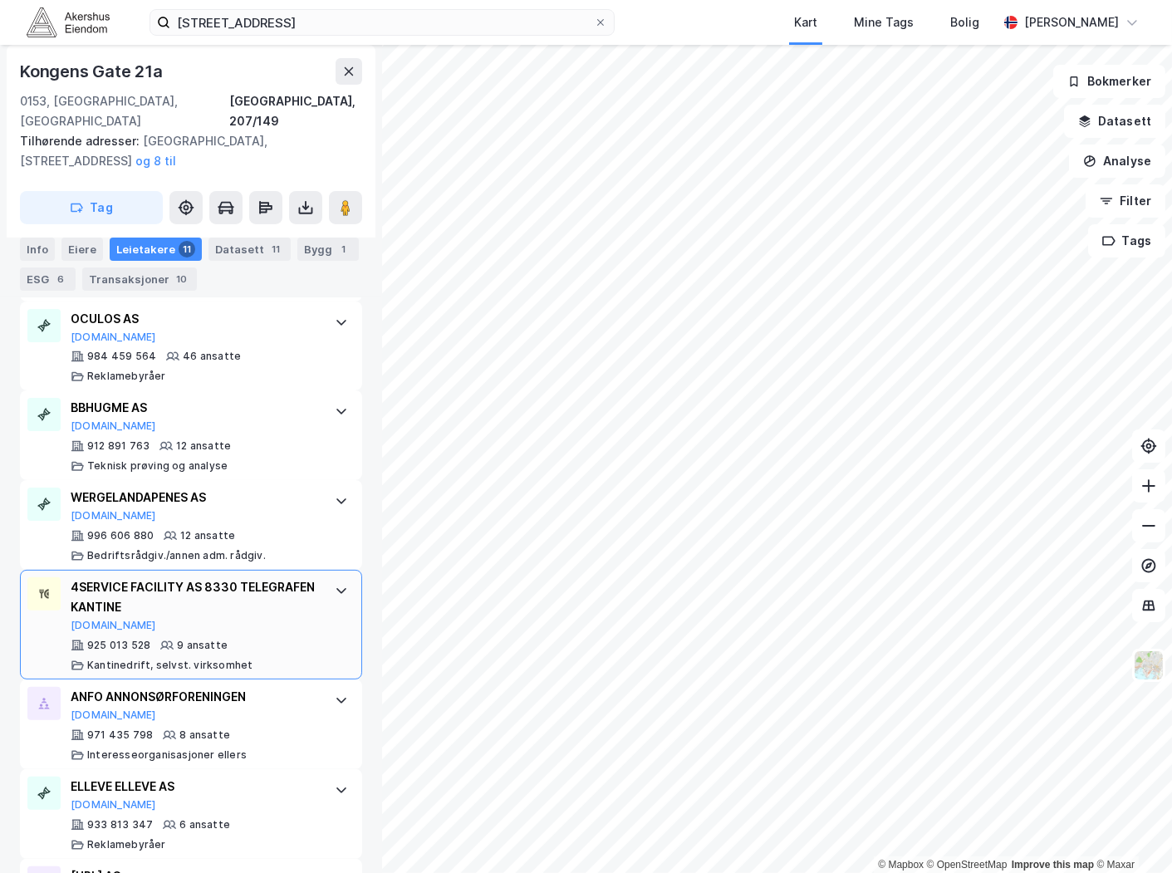
scroll to position [738, 0]
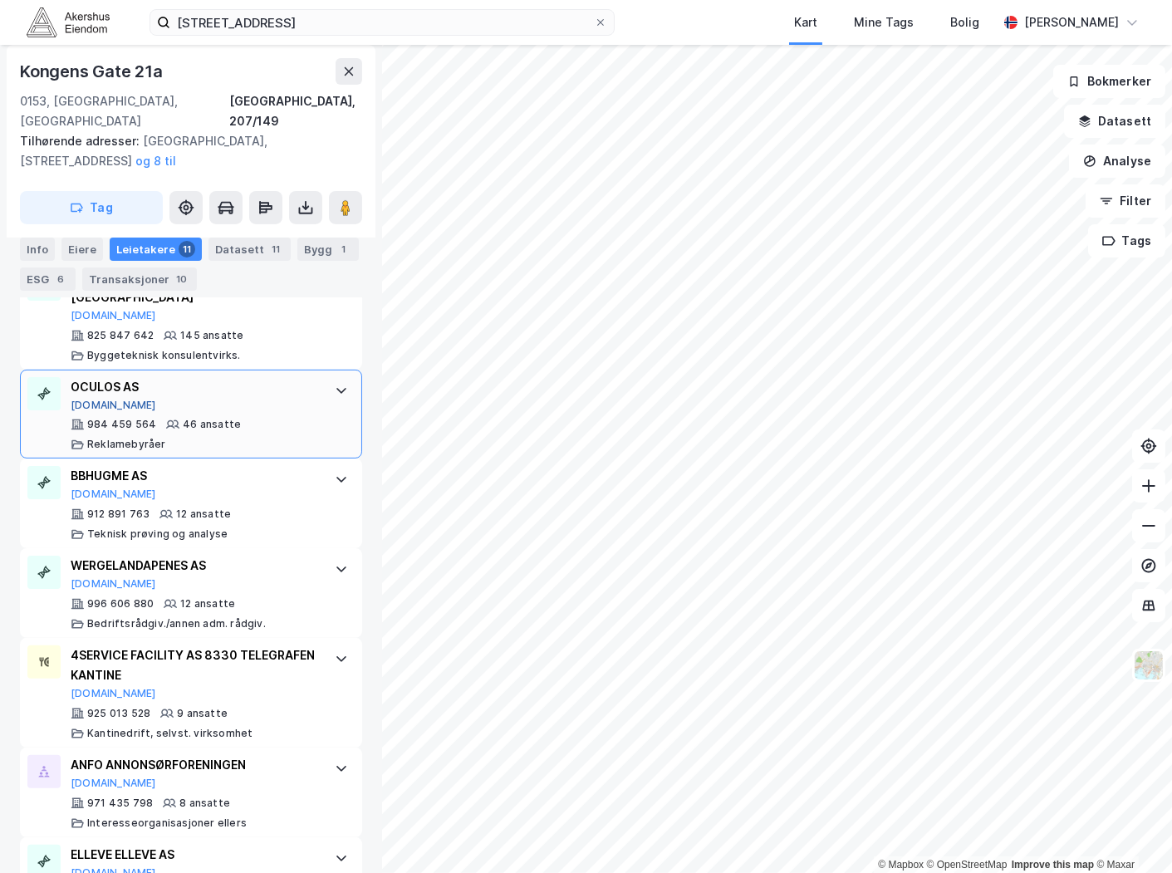
click at [88, 399] on button "[DOMAIN_NAME]" at bounding box center [114, 405] width 86 height 13
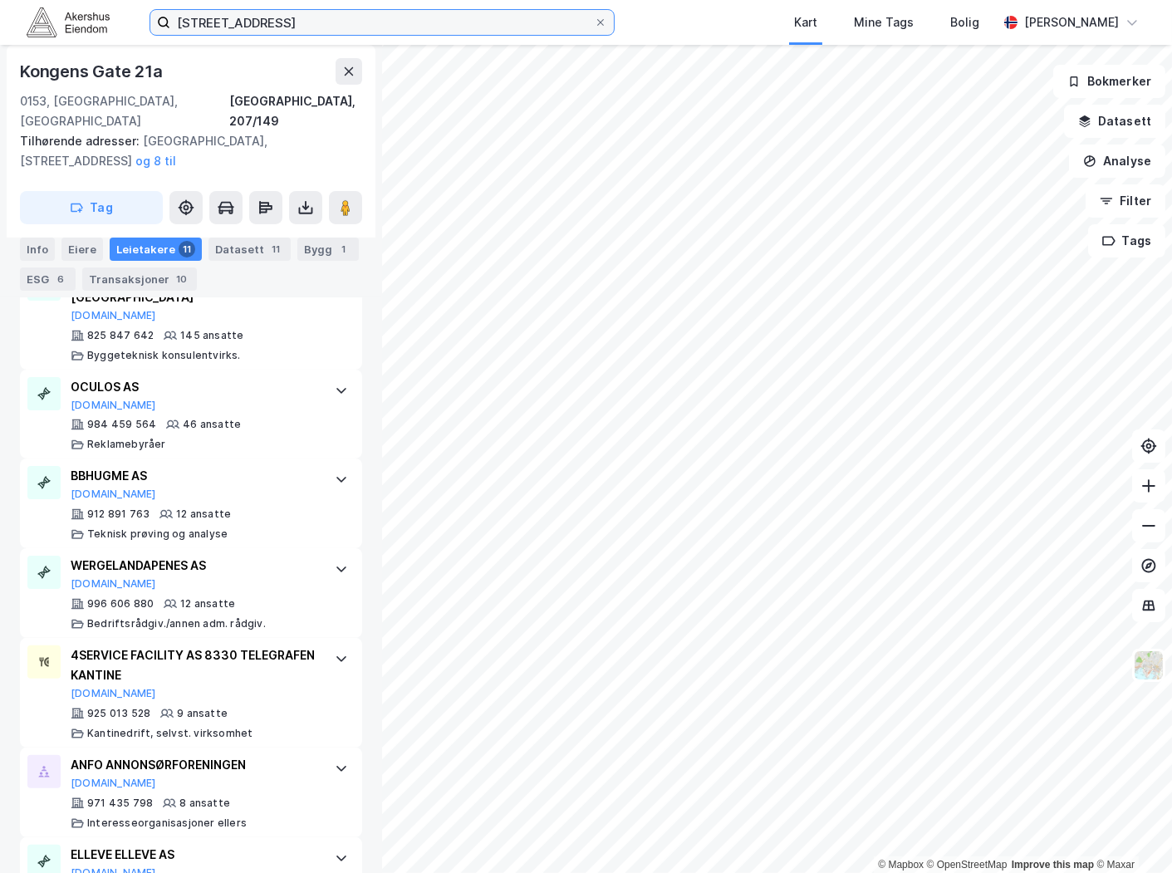
click at [280, 18] on input "[STREET_ADDRESS]" at bounding box center [382, 22] width 424 height 25
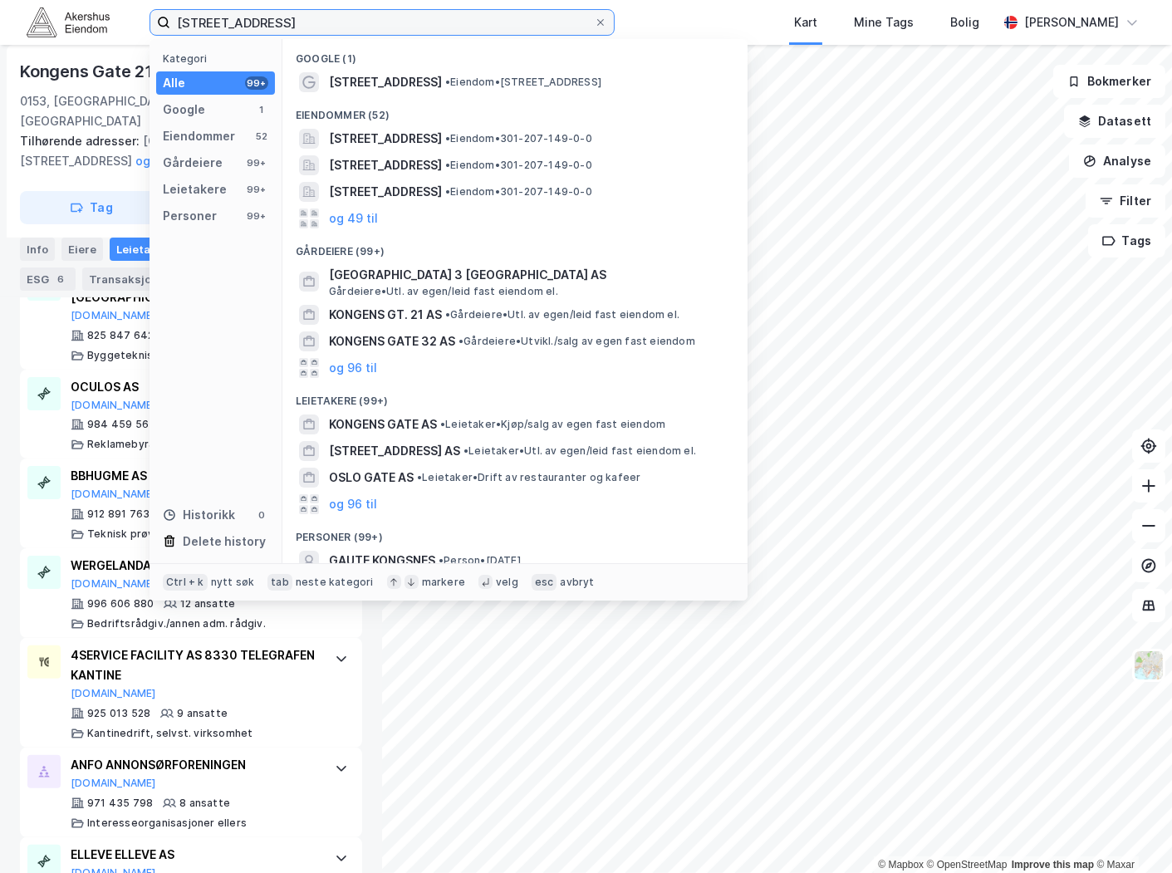
click at [279, 18] on input "[STREET_ADDRESS]" at bounding box center [382, 22] width 424 height 25
paste input "[STREET_ADDRESS]"
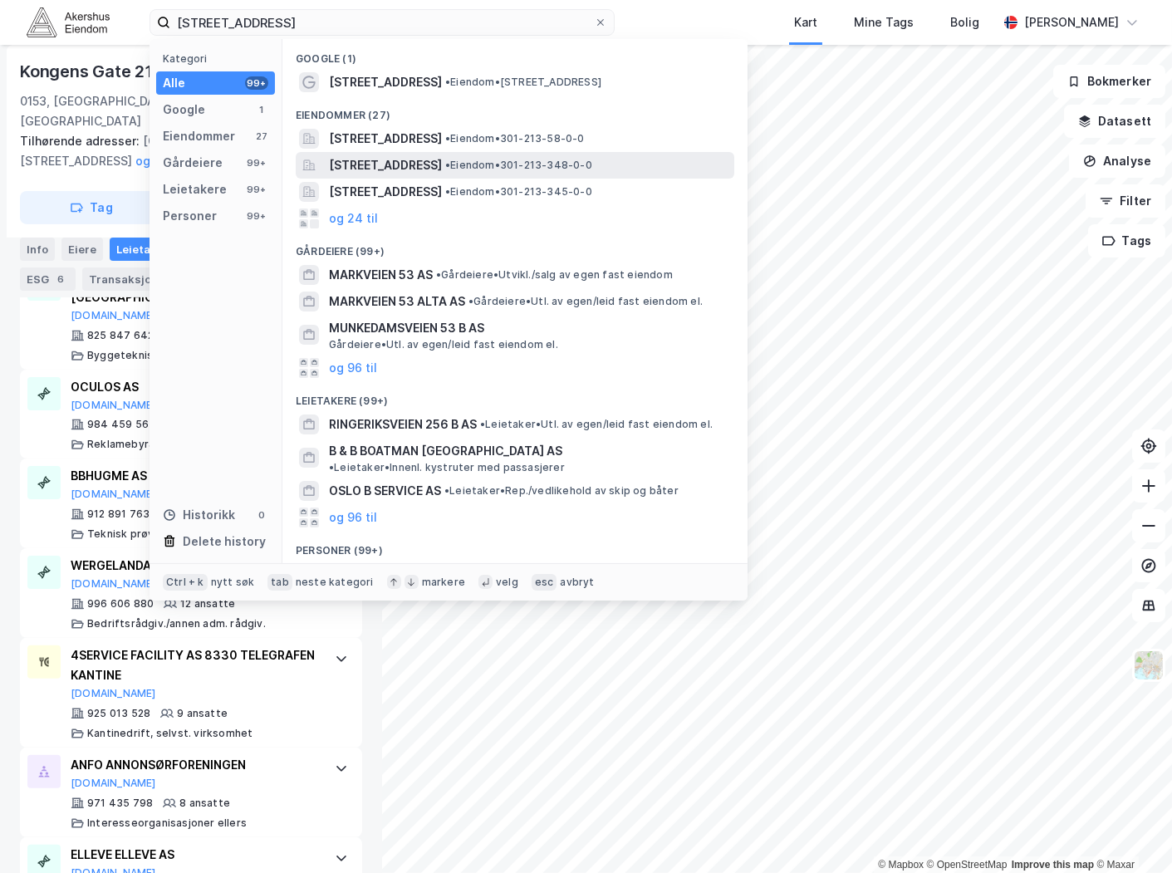
click at [442, 170] on span "[STREET_ADDRESS]" at bounding box center [385, 165] width 113 height 20
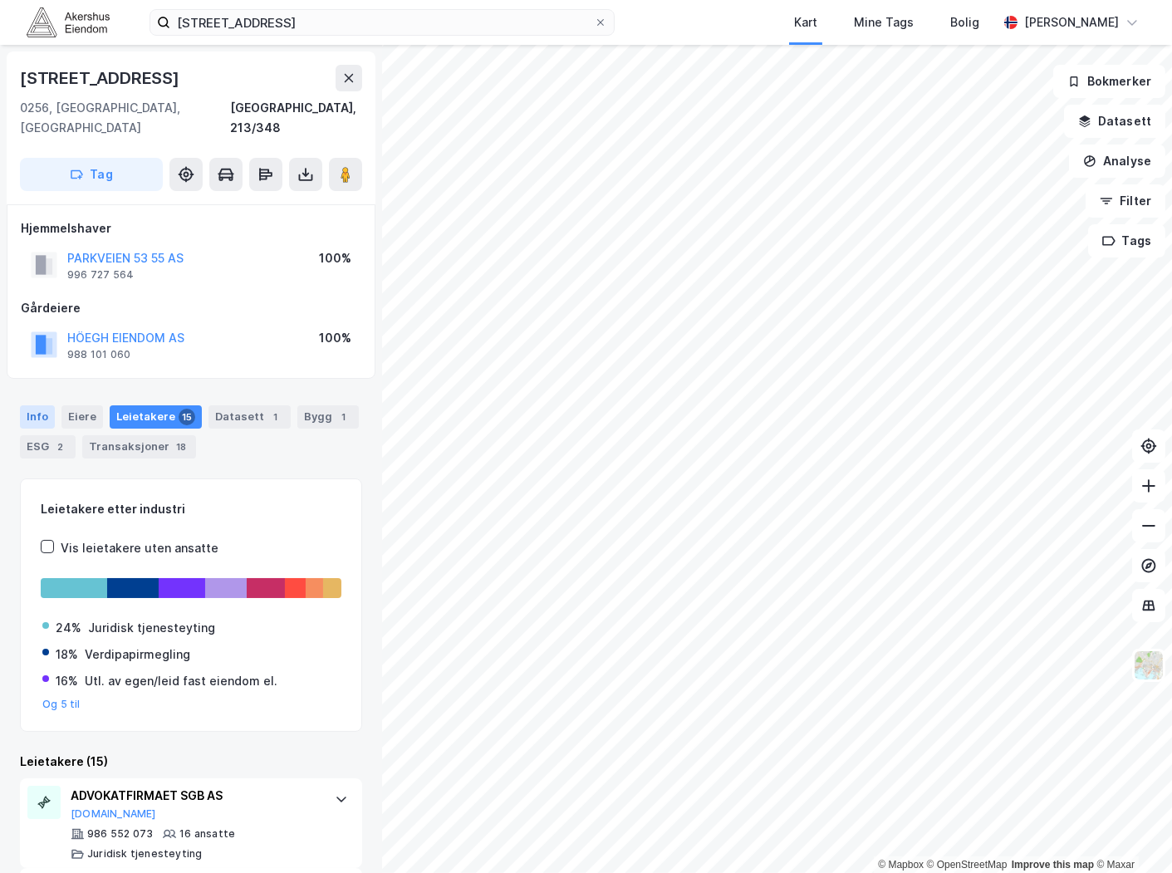
click at [48, 405] on div "Info" at bounding box center [37, 416] width 35 height 23
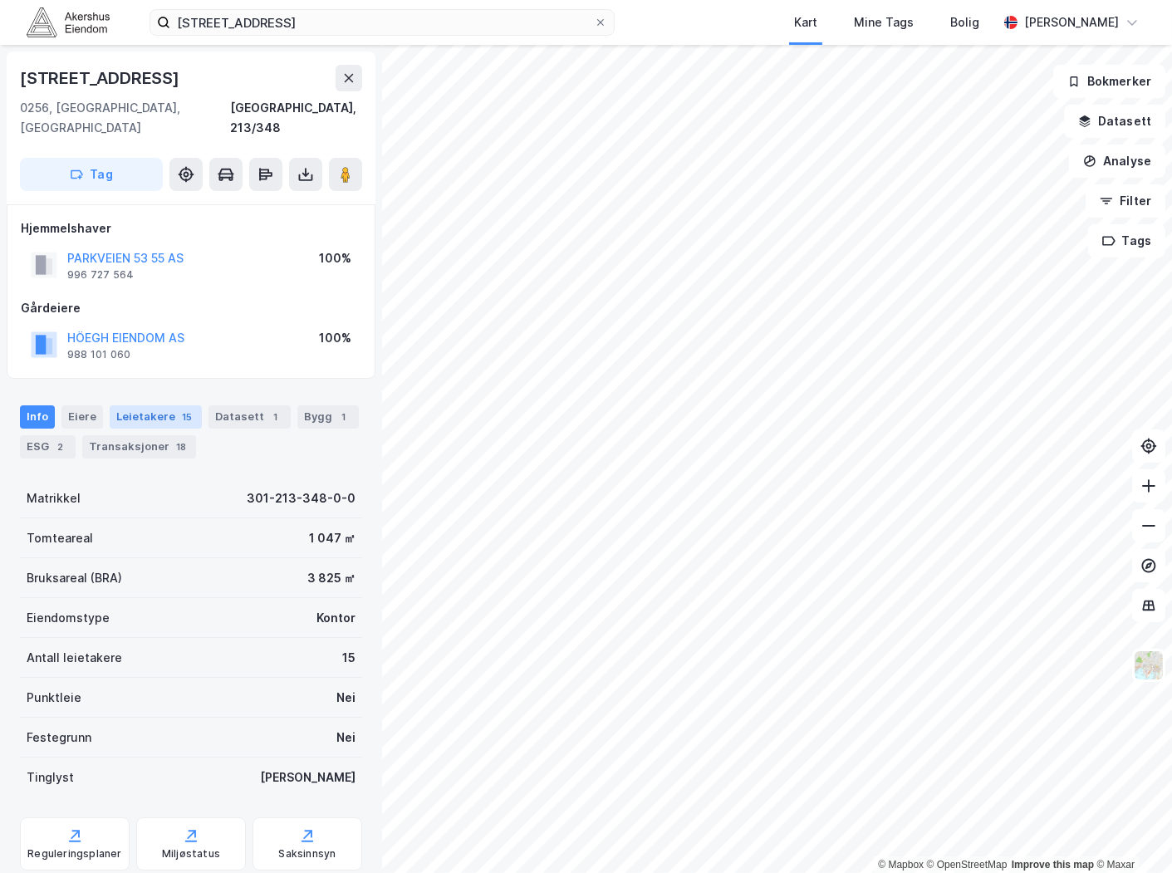
click at [138, 405] on div "Leietakere 15" at bounding box center [156, 416] width 92 height 23
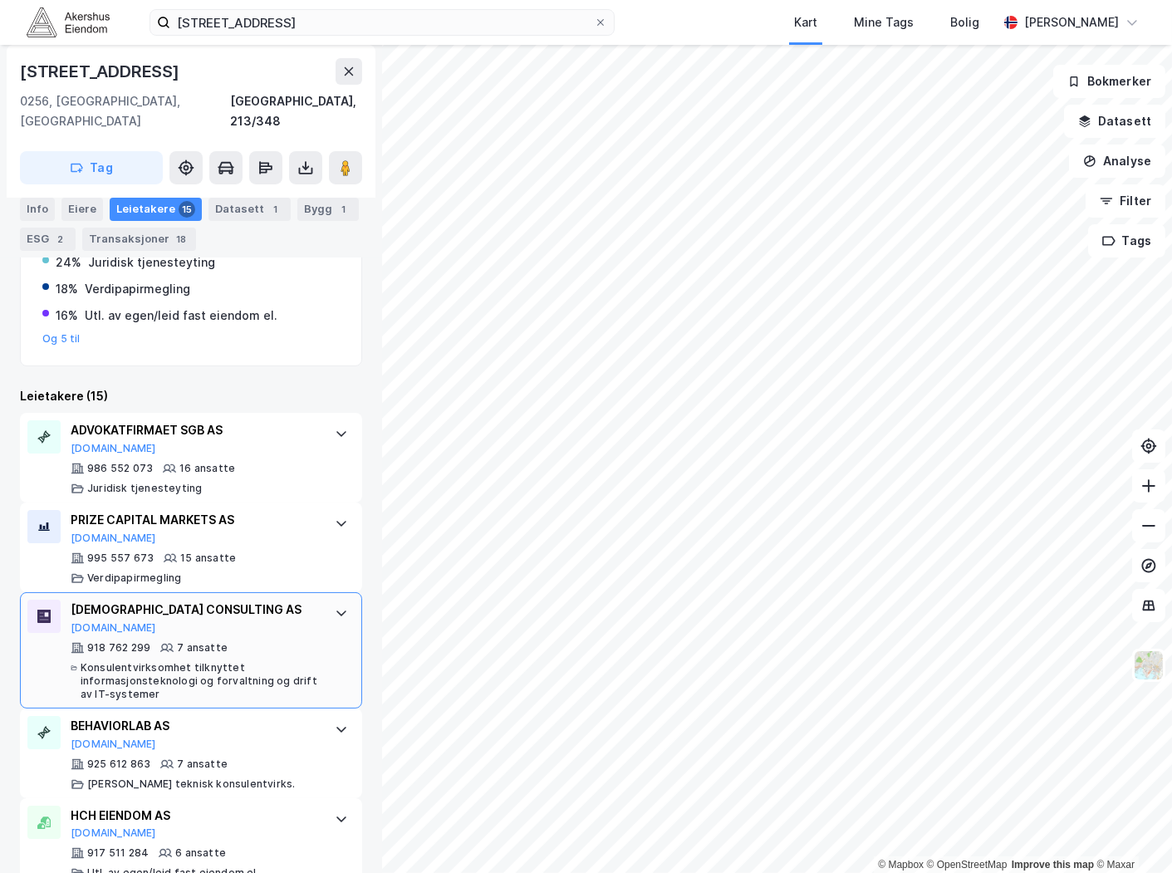
scroll to position [277, 0]
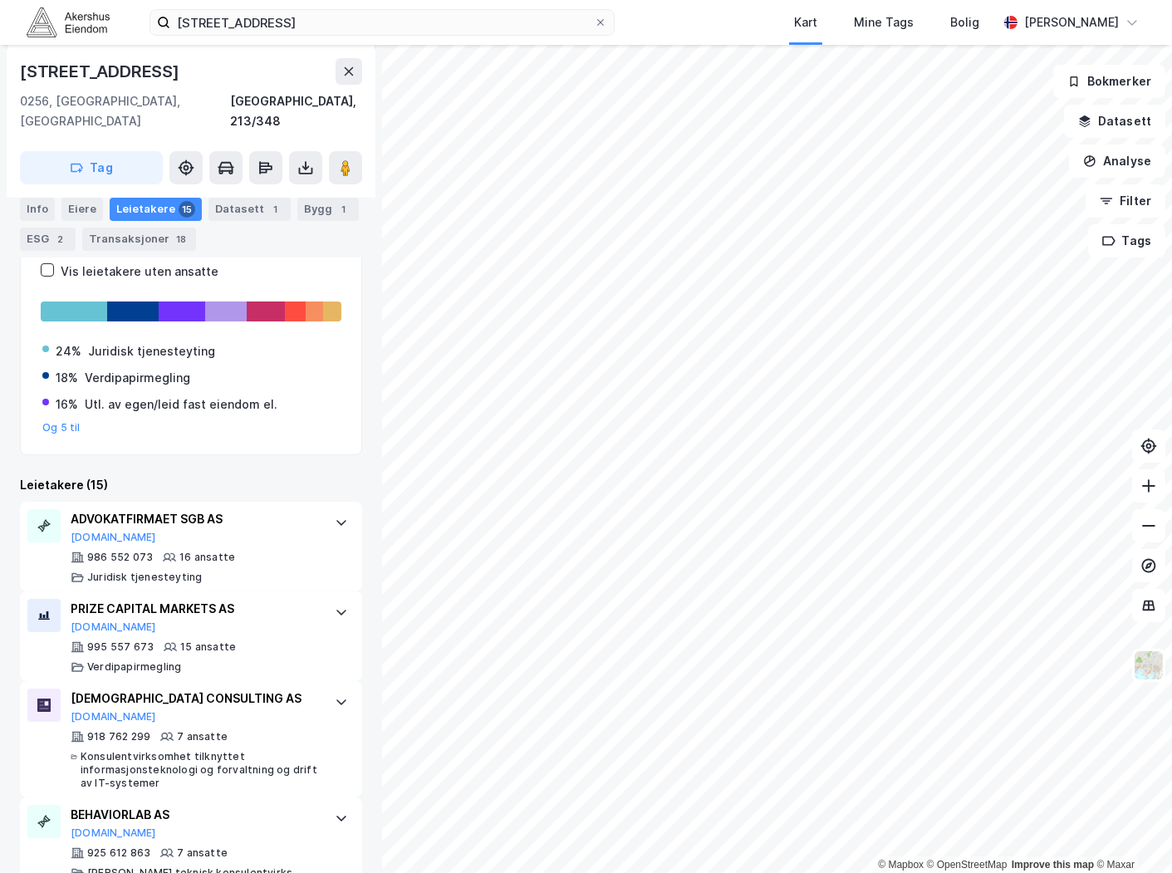
drag, startPoint x: 309, startPoint y: 47, endPoint x: 308, endPoint y: 37, distance: 10.0
click at [308, 47] on div "[STREET_ADDRESS]" at bounding box center [191, 121] width 369 height 153
click at [308, 27] on input "[STREET_ADDRESS]" at bounding box center [382, 22] width 424 height 25
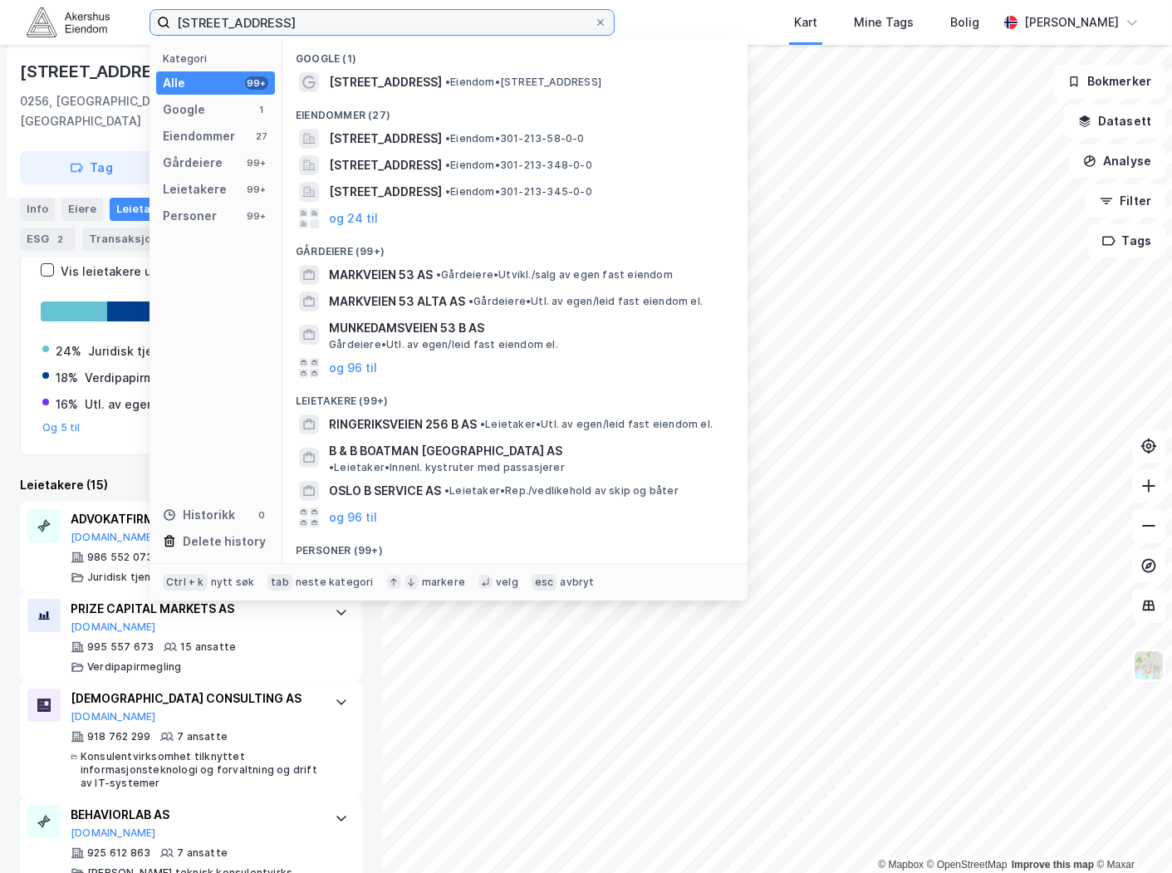
click at [308, 27] on input "[STREET_ADDRESS]" at bounding box center [382, 22] width 424 height 25
paste input
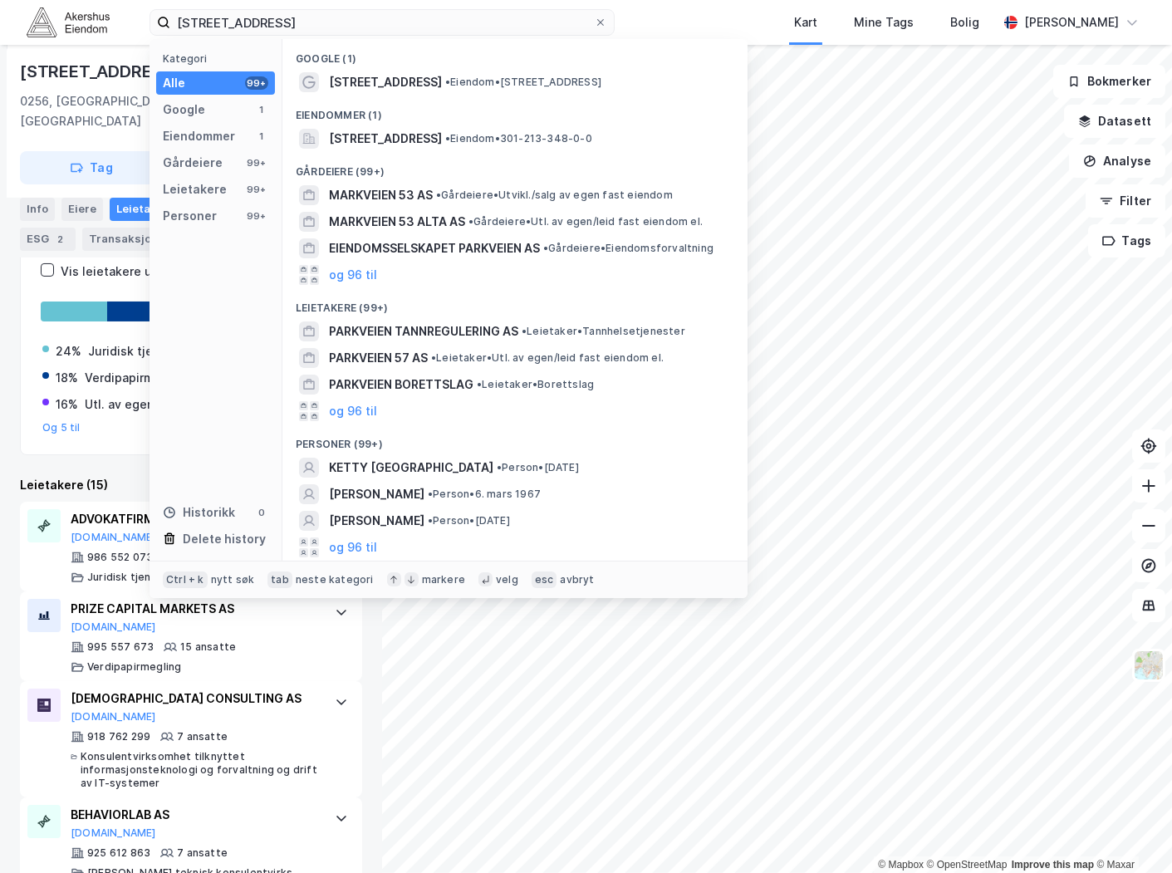
click at [29, 420] on div "Leietakere etter industri Vis leietakere uten ansatte 24% Juridisk tjenesteytin…" at bounding box center [191, 329] width 342 height 254
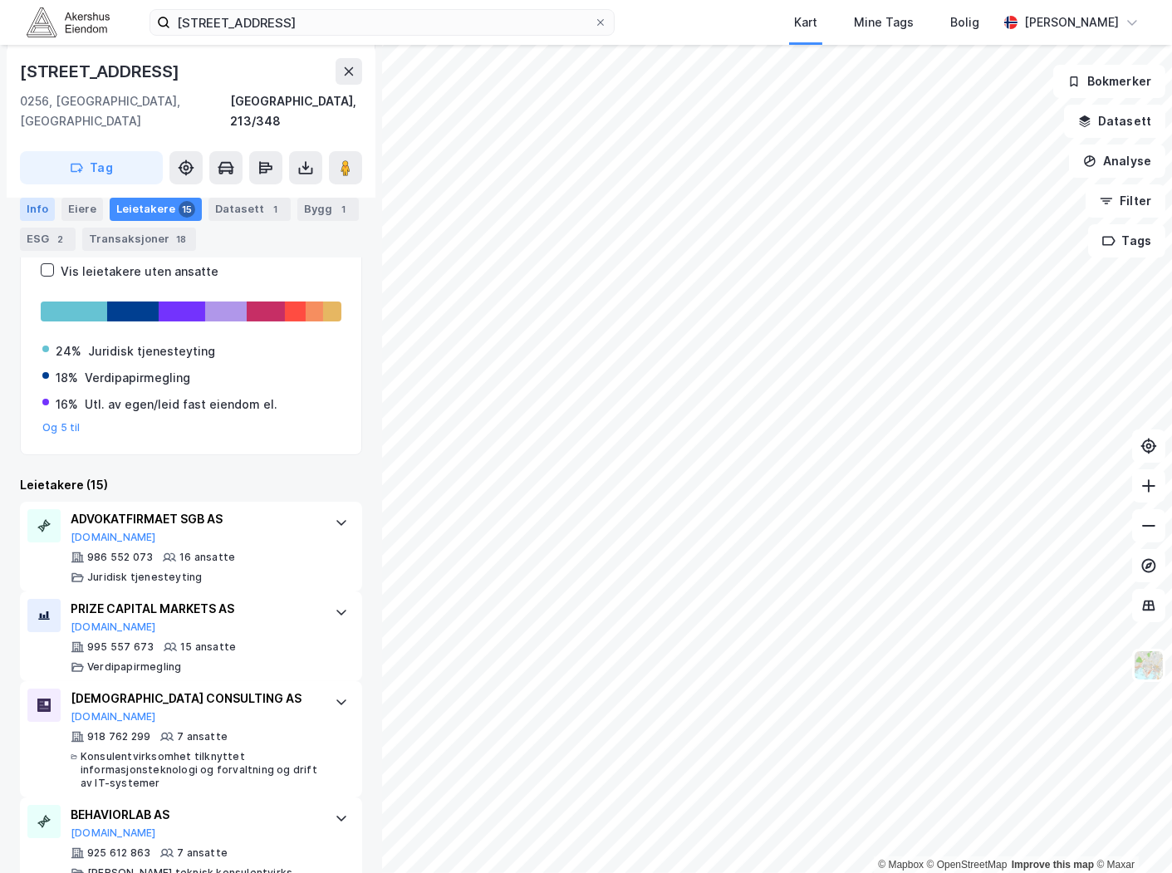
click at [33, 211] on div "Info" at bounding box center [37, 209] width 35 height 23
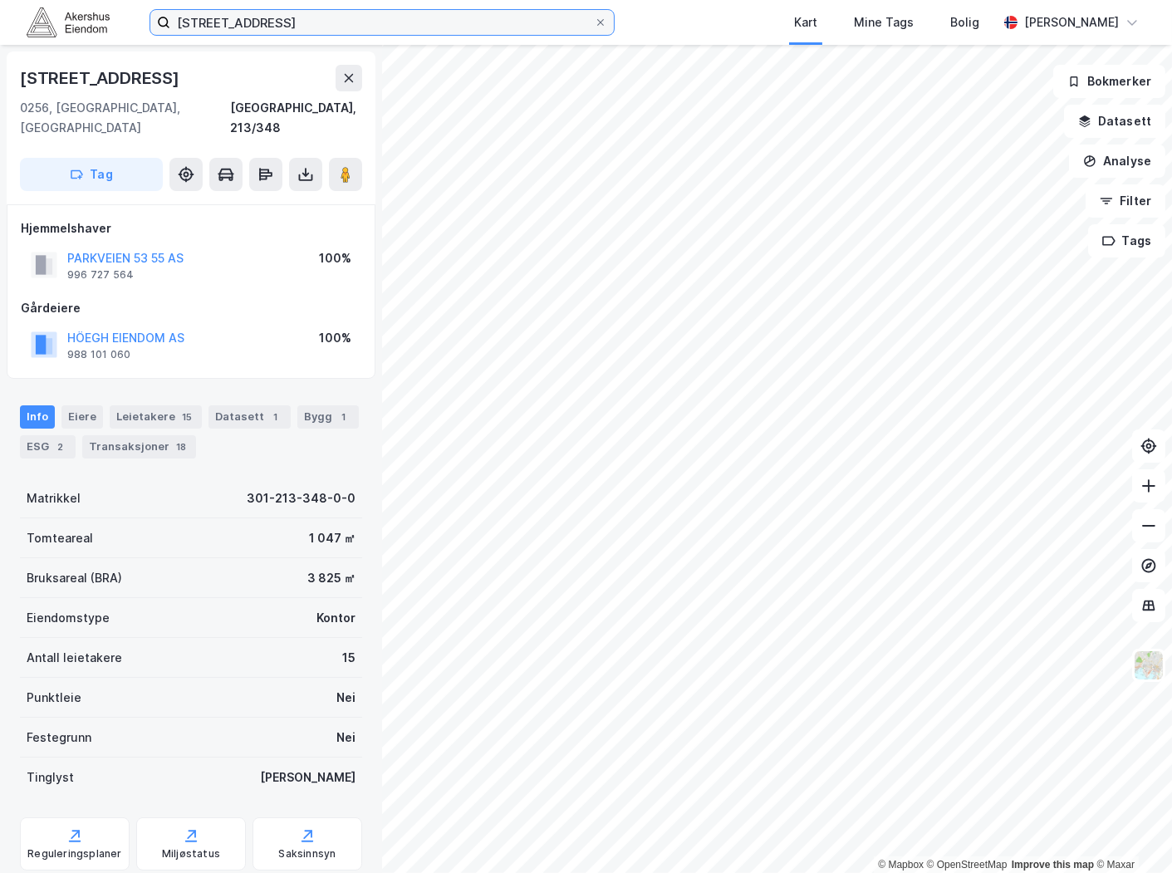
click at [322, 14] on input "[STREET_ADDRESS]" at bounding box center [382, 22] width 424 height 25
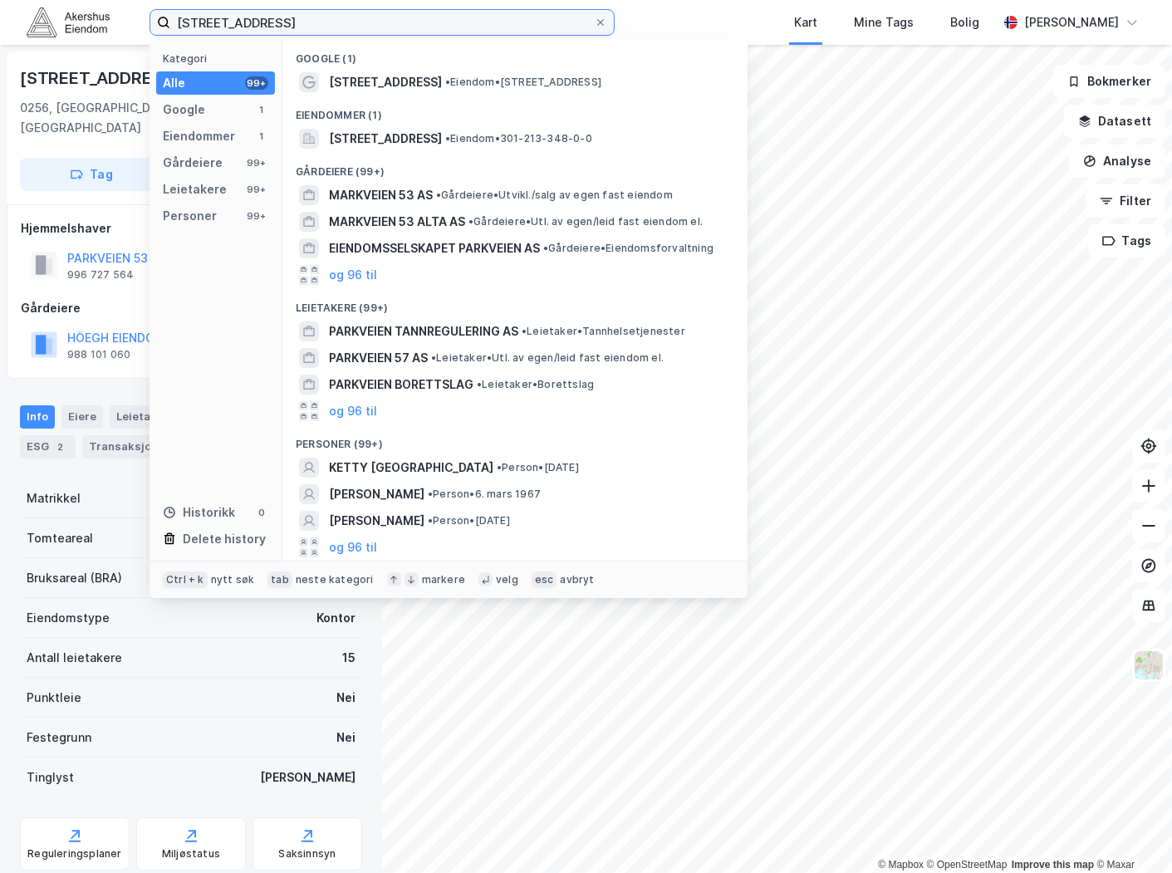
click at [320, 17] on input "[STREET_ADDRESS]" at bounding box center [382, 22] width 424 height 25
paste input "ROCANO AS AVD [GEOGRAPHIC_DATA]"
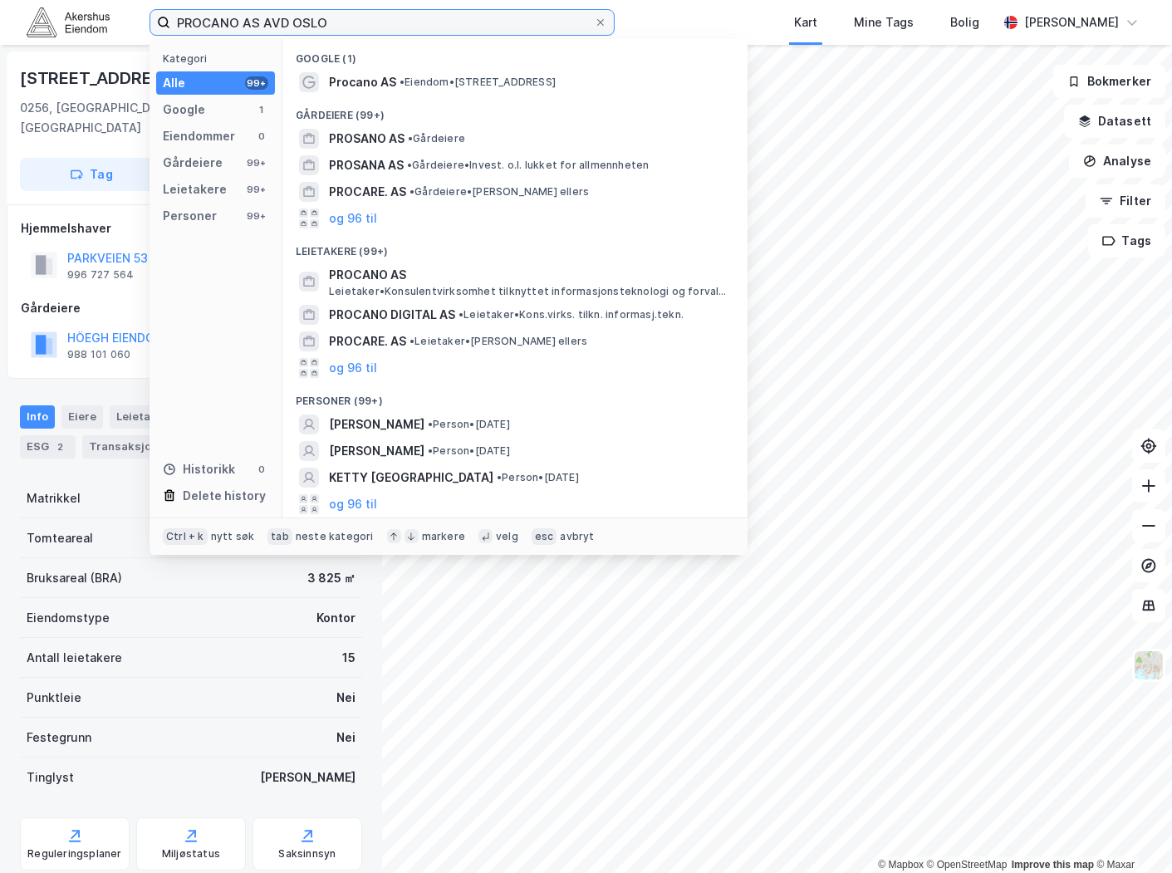
click at [288, 33] on input "PROCANO AS AVD OSLO" at bounding box center [382, 22] width 424 height 25
paste input "[STREET_ADDRESS]"
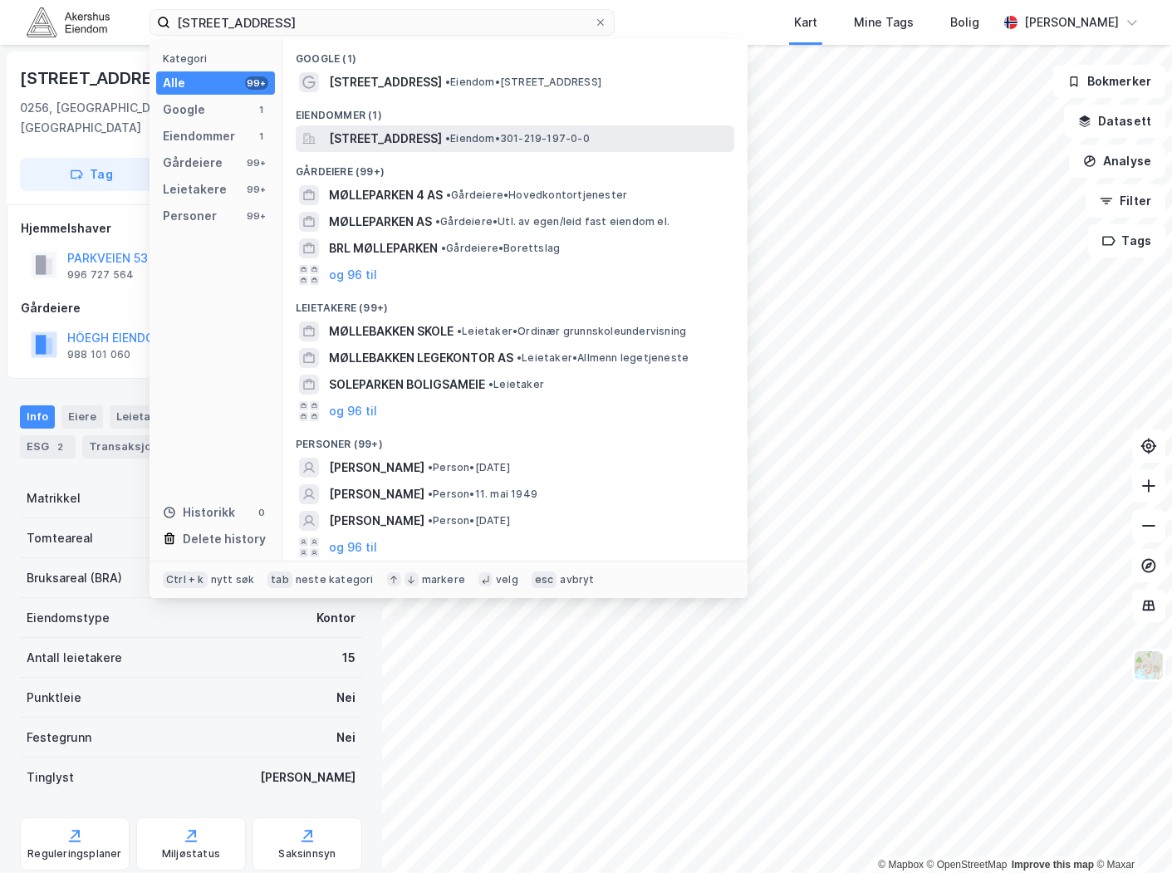
click at [442, 143] on span "[STREET_ADDRESS]" at bounding box center [385, 139] width 113 height 20
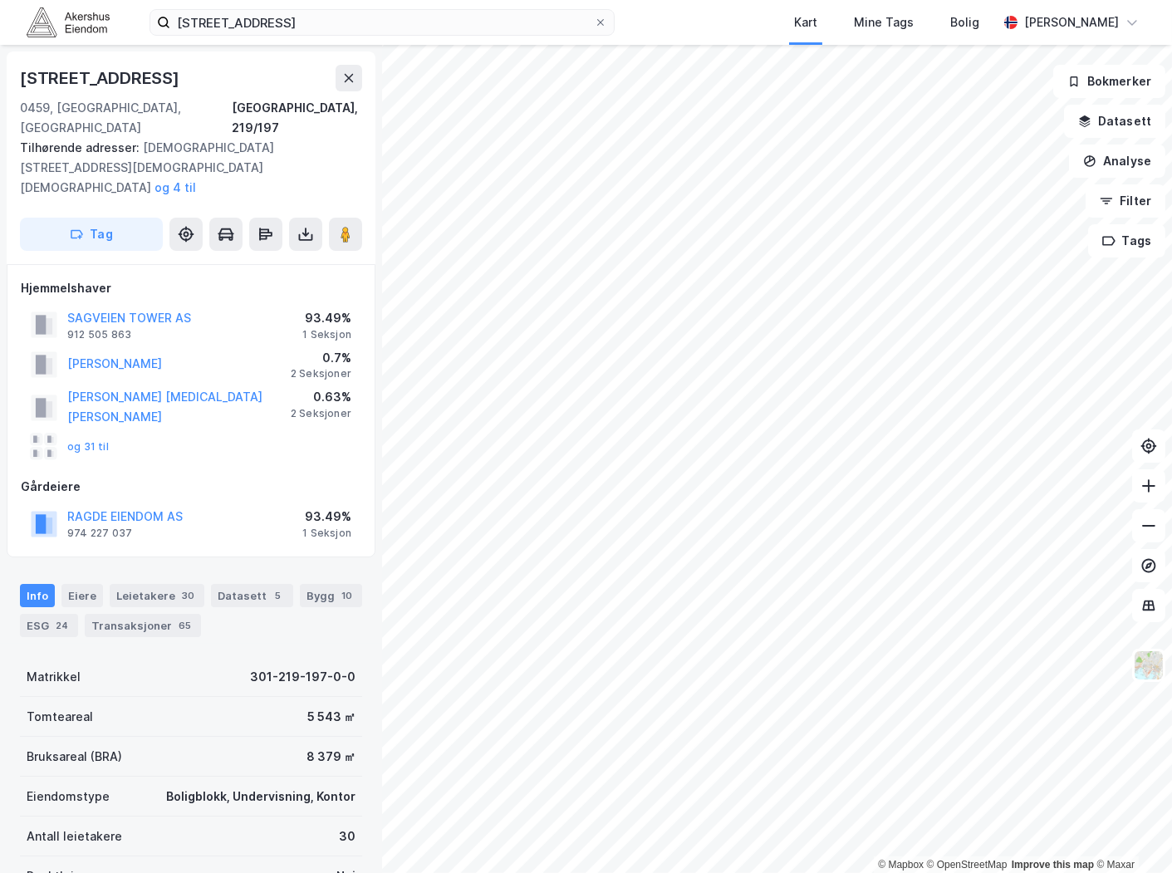
scroll to position [1, 0]
click at [312, 18] on input "[STREET_ADDRESS]" at bounding box center [382, 22] width 424 height 25
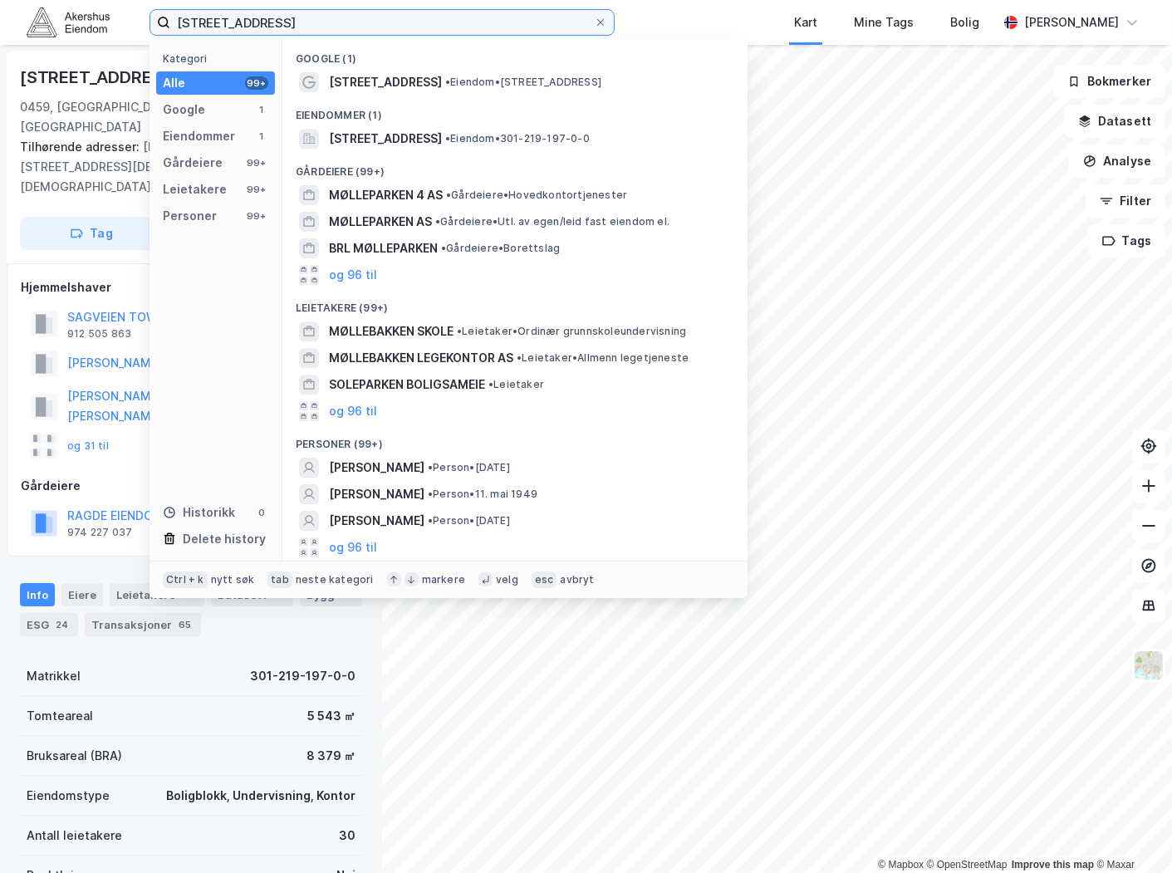
click at [311, 17] on input "[STREET_ADDRESS]" at bounding box center [382, 22] width 424 height 25
paste input "[STREET_ADDRESS]"
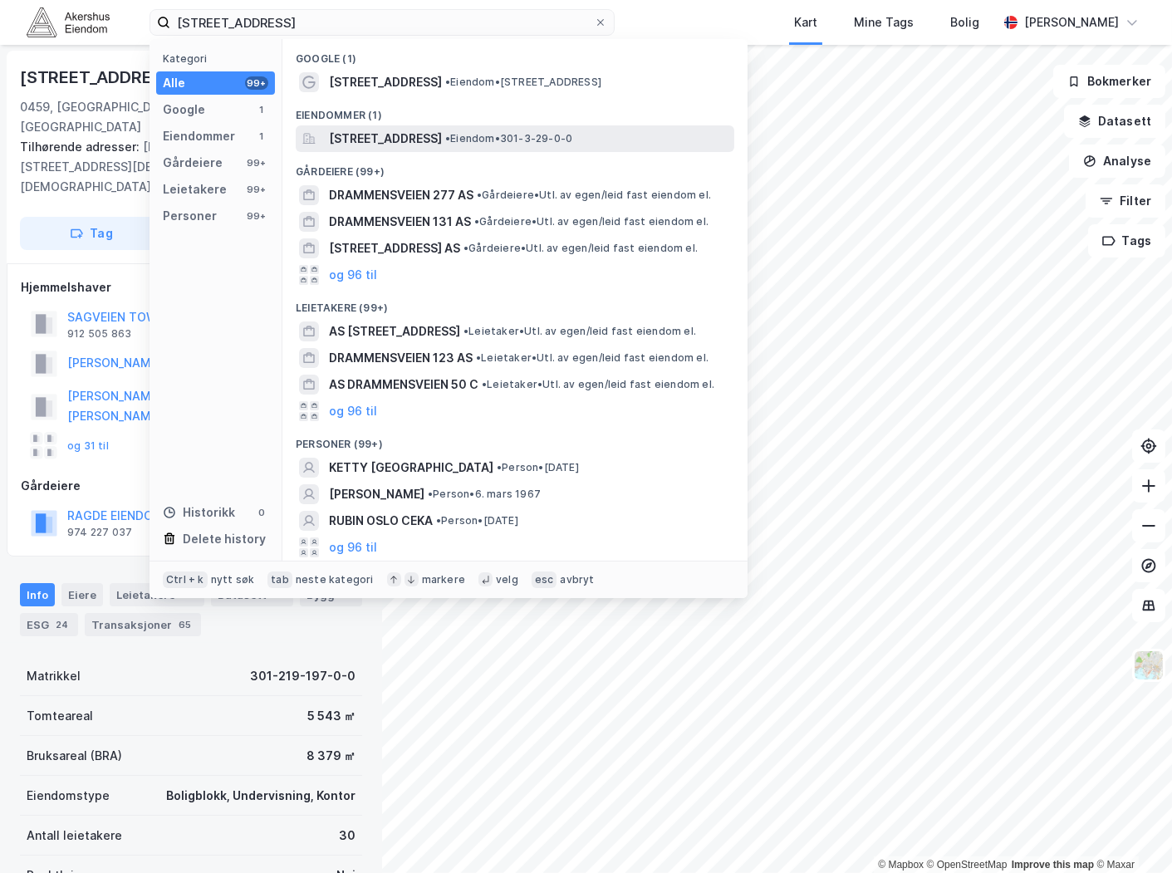
click at [391, 135] on span "[STREET_ADDRESS]" at bounding box center [385, 139] width 113 height 20
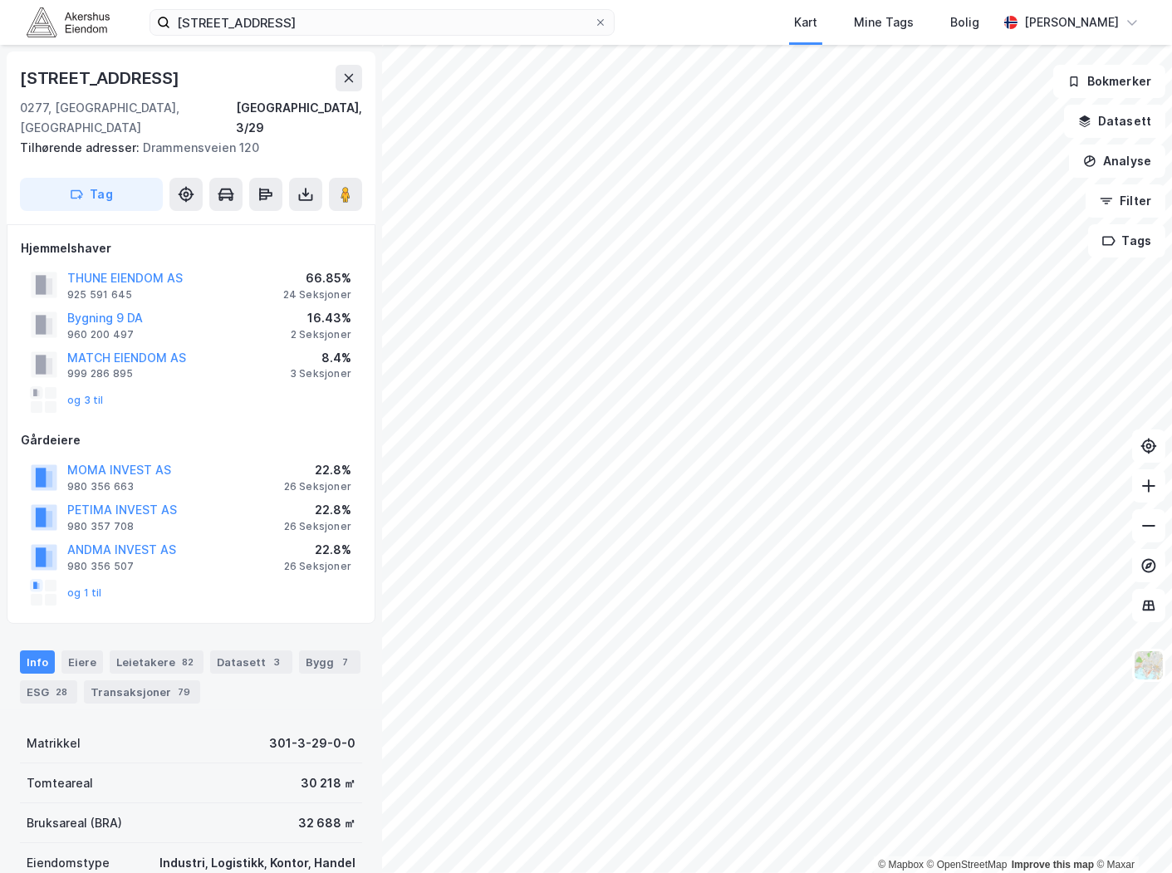
scroll to position [1, 0]
click at [453, 22] on input "[STREET_ADDRESS]" at bounding box center [382, 22] width 424 height 25
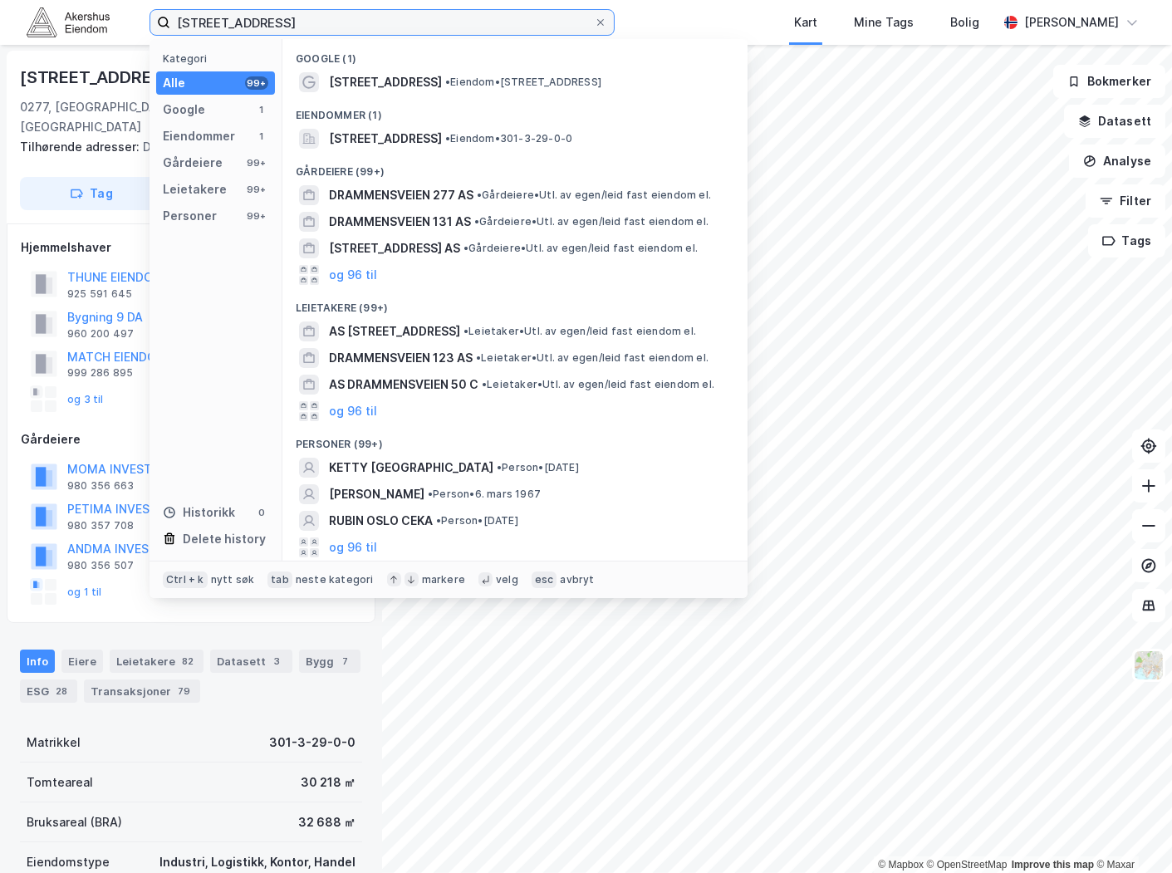
click at [453, 22] on input "[STREET_ADDRESS]" at bounding box center [382, 22] width 424 height 25
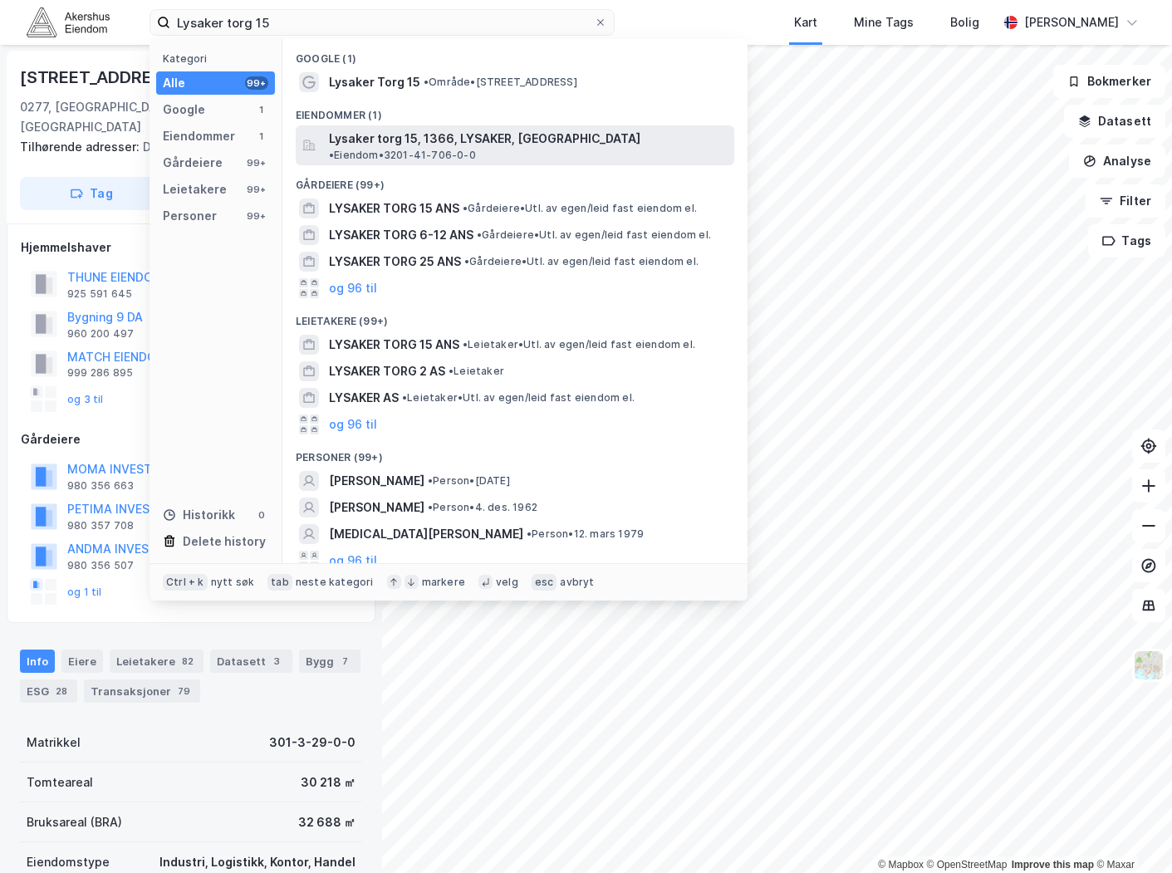
click at [489, 135] on span "Lysaker torg 15, 1366, LYSAKER, [GEOGRAPHIC_DATA]" at bounding box center [485, 139] width 312 height 20
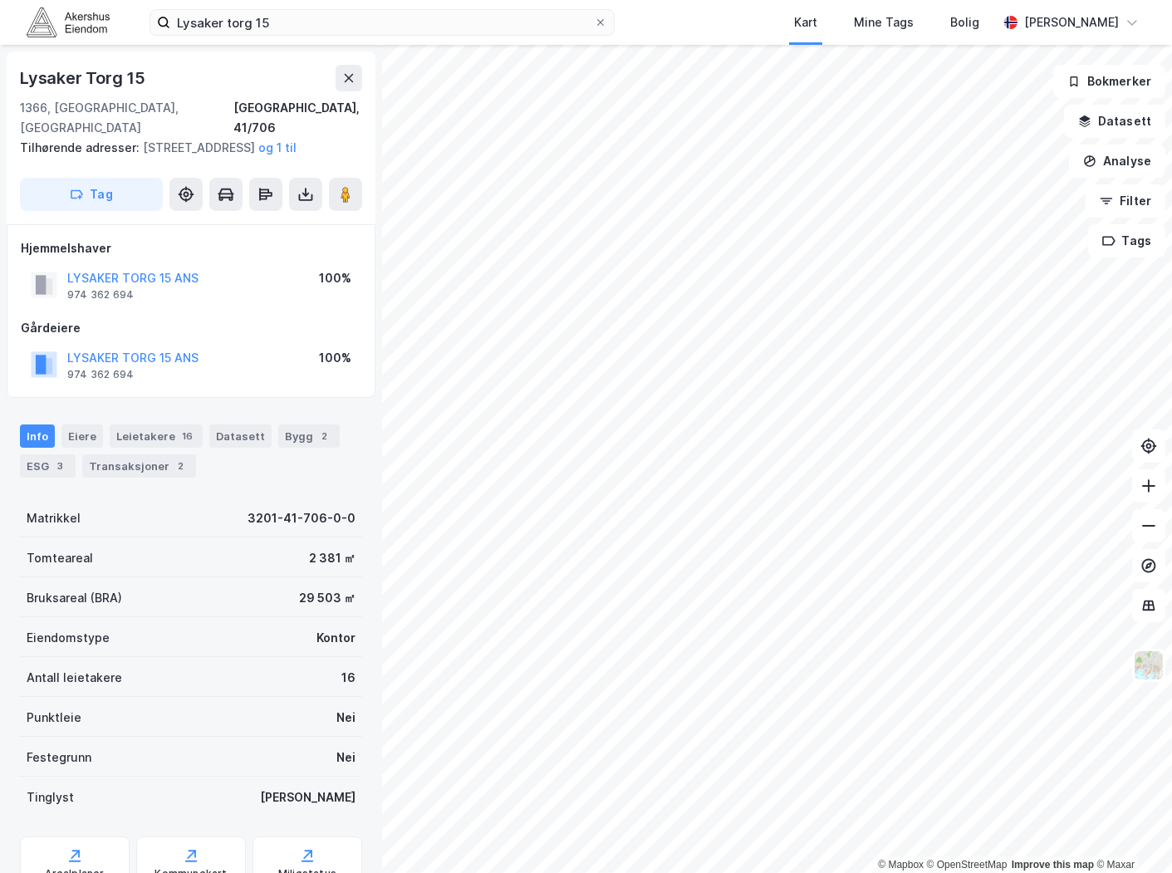
scroll to position [1, 0]
click at [147, 438] on div "Leietakere 16" at bounding box center [156, 435] width 93 height 23
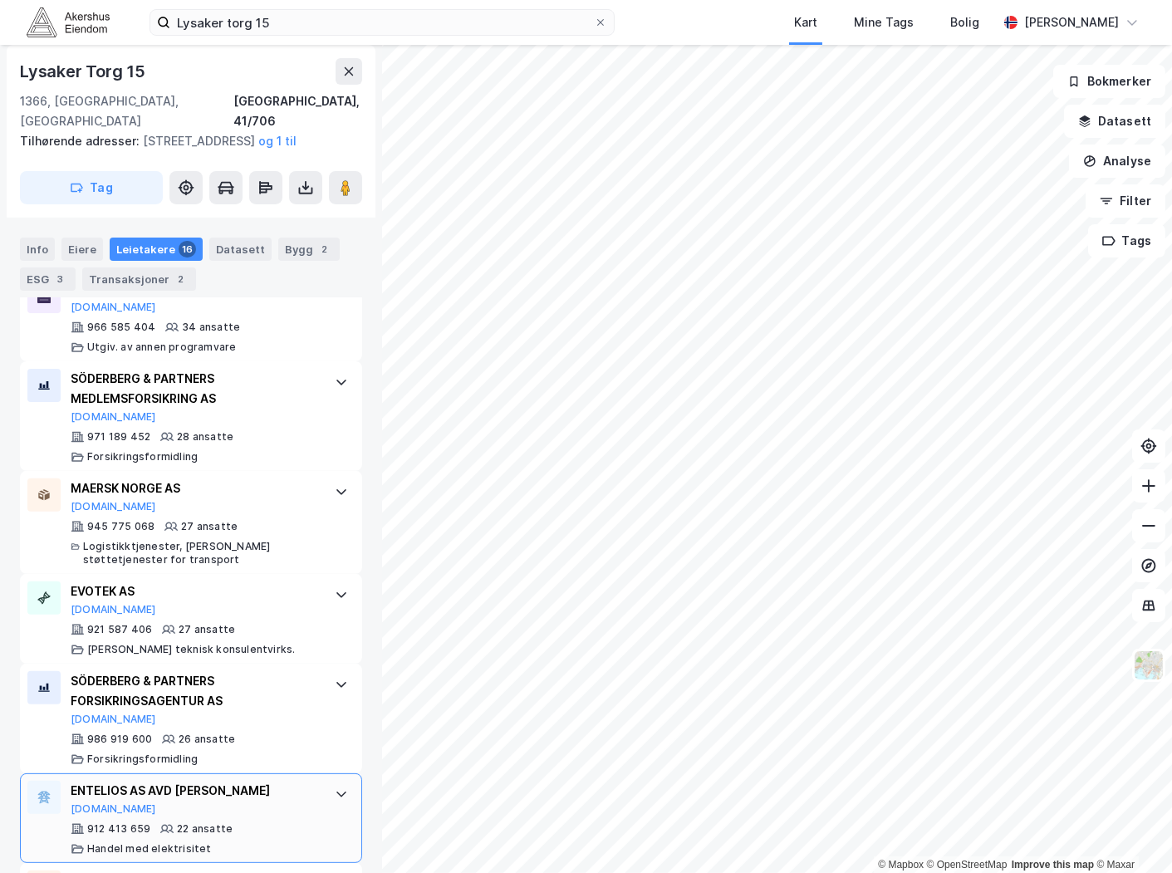
scroll to position [923, 0]
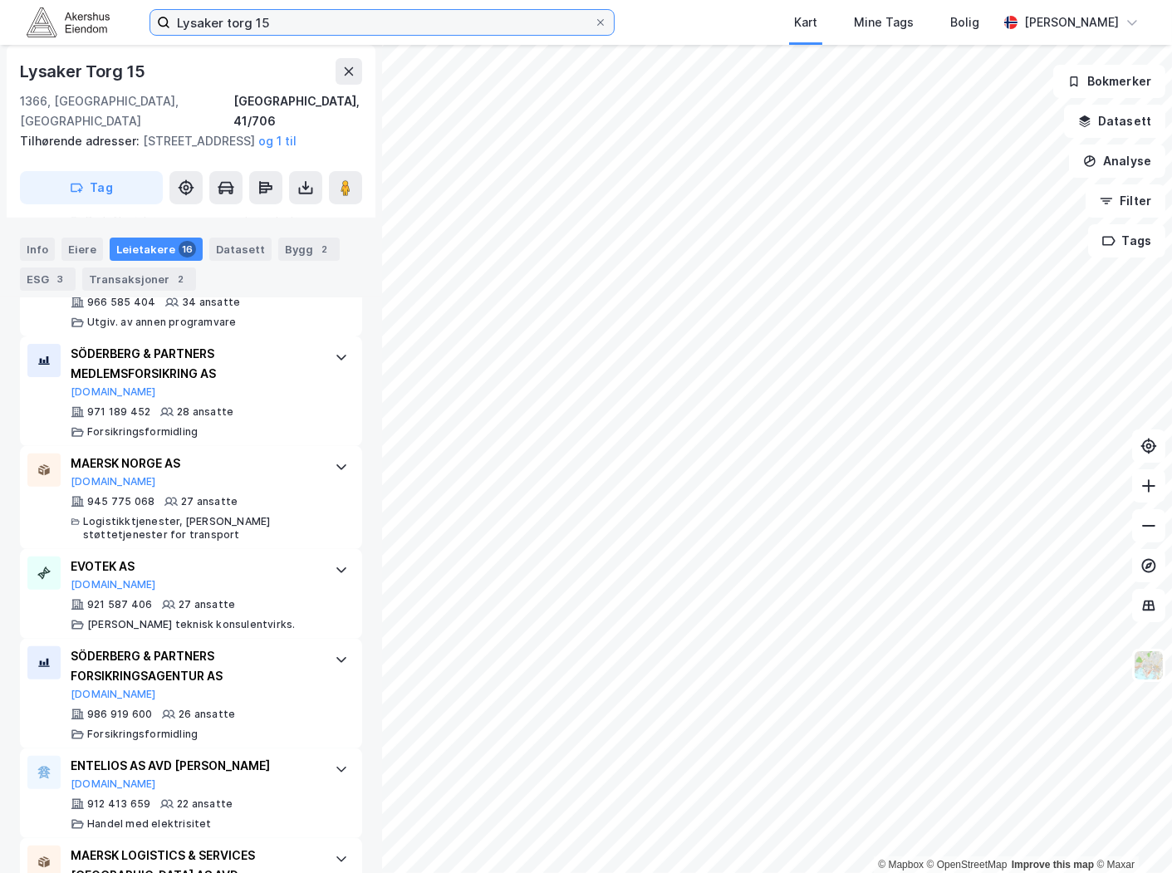
click at [455, 21] on input "Lysaker torg 15" at bounding box center [382, 22] width 424 height 25
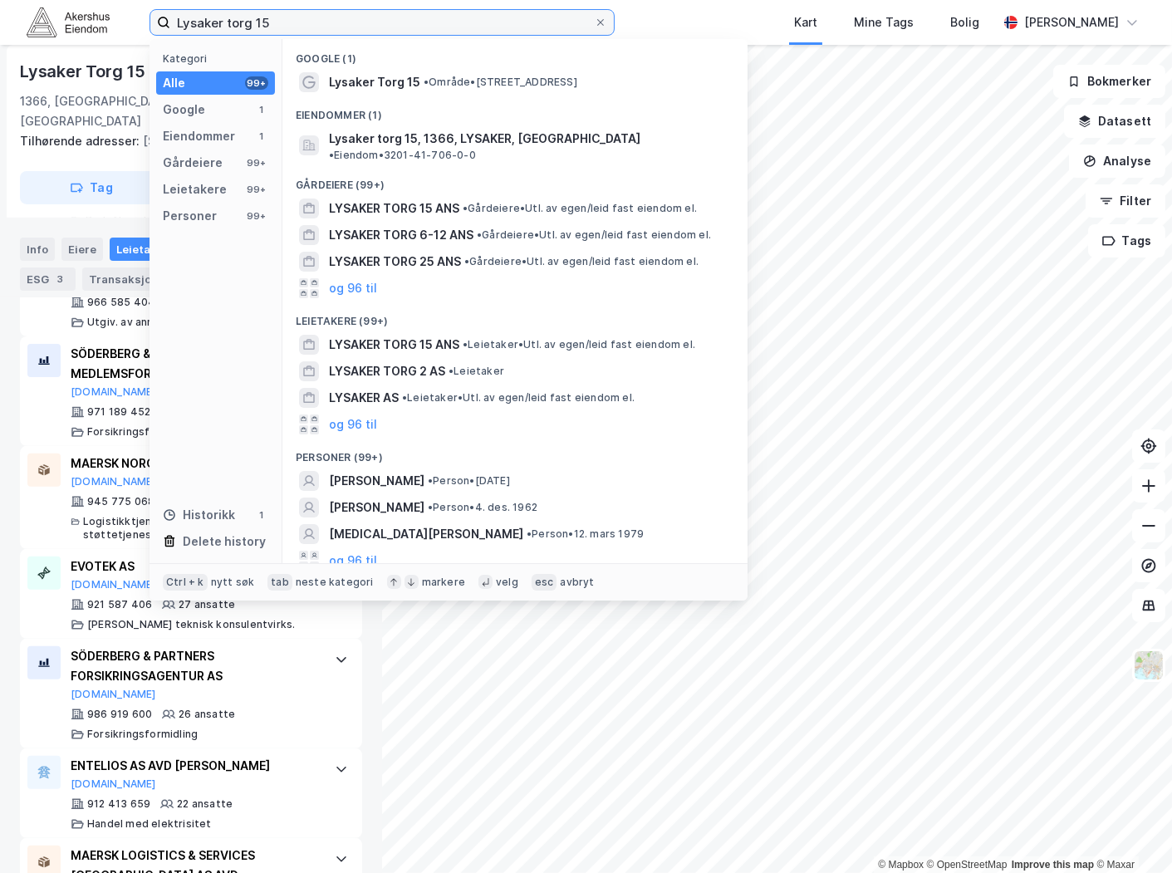
click at [454, 21] on input "Lysaker torg 15" at bounding box center [382, 22] width 424 height 25
paste input "[STREET_ADDRESS]"
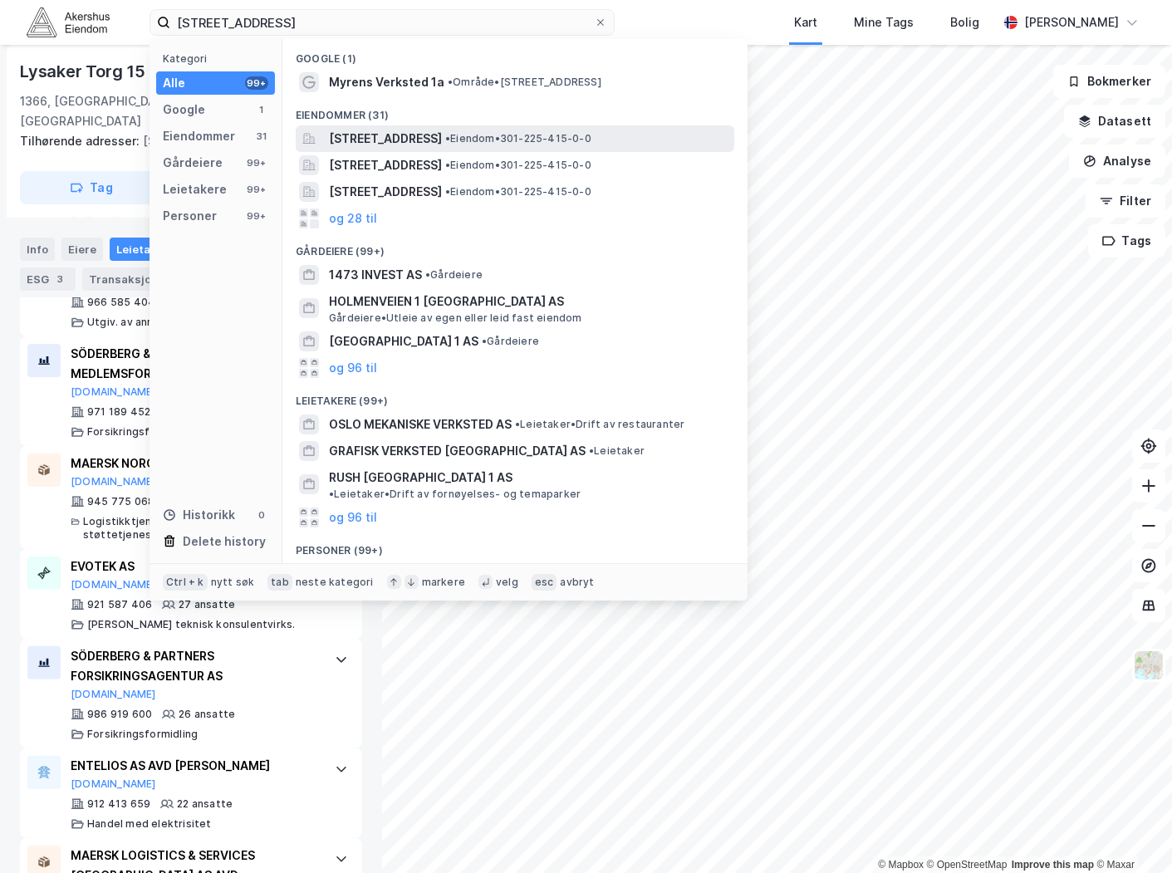
click at [442, 136] on span "[STREET_ADDRESS]" at bounding box center [385, 139] width 113 height 20
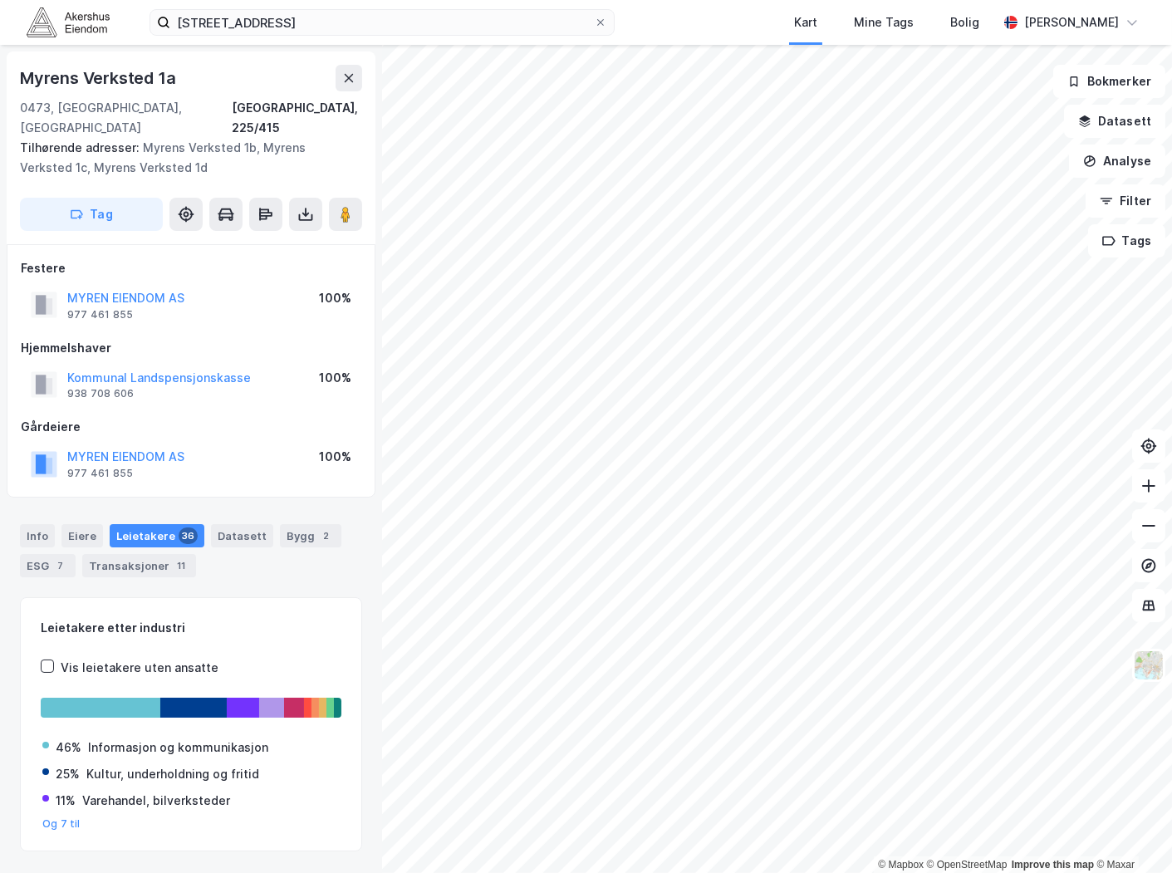
scroll to position [25, 0]
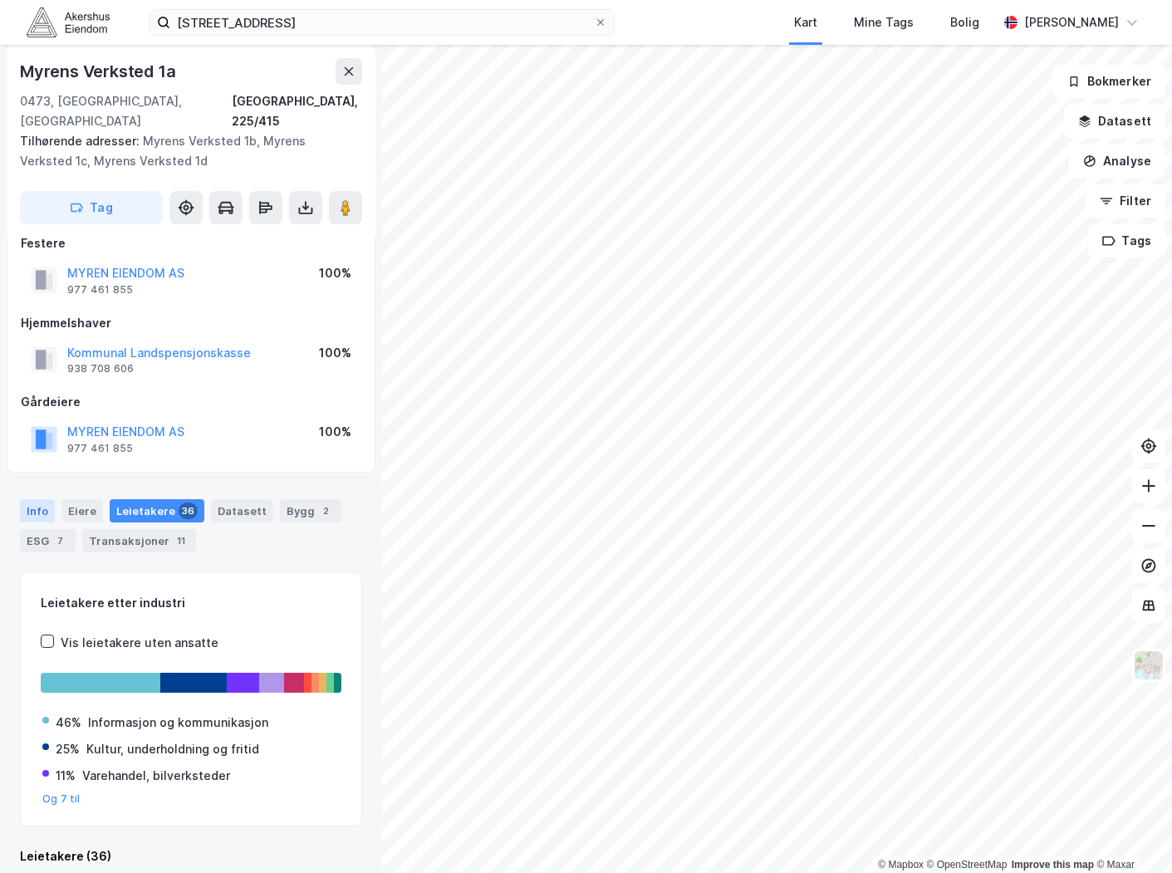
click at [37, 499] on div "Info" at bounding box center [37, 510] width 35 height 23
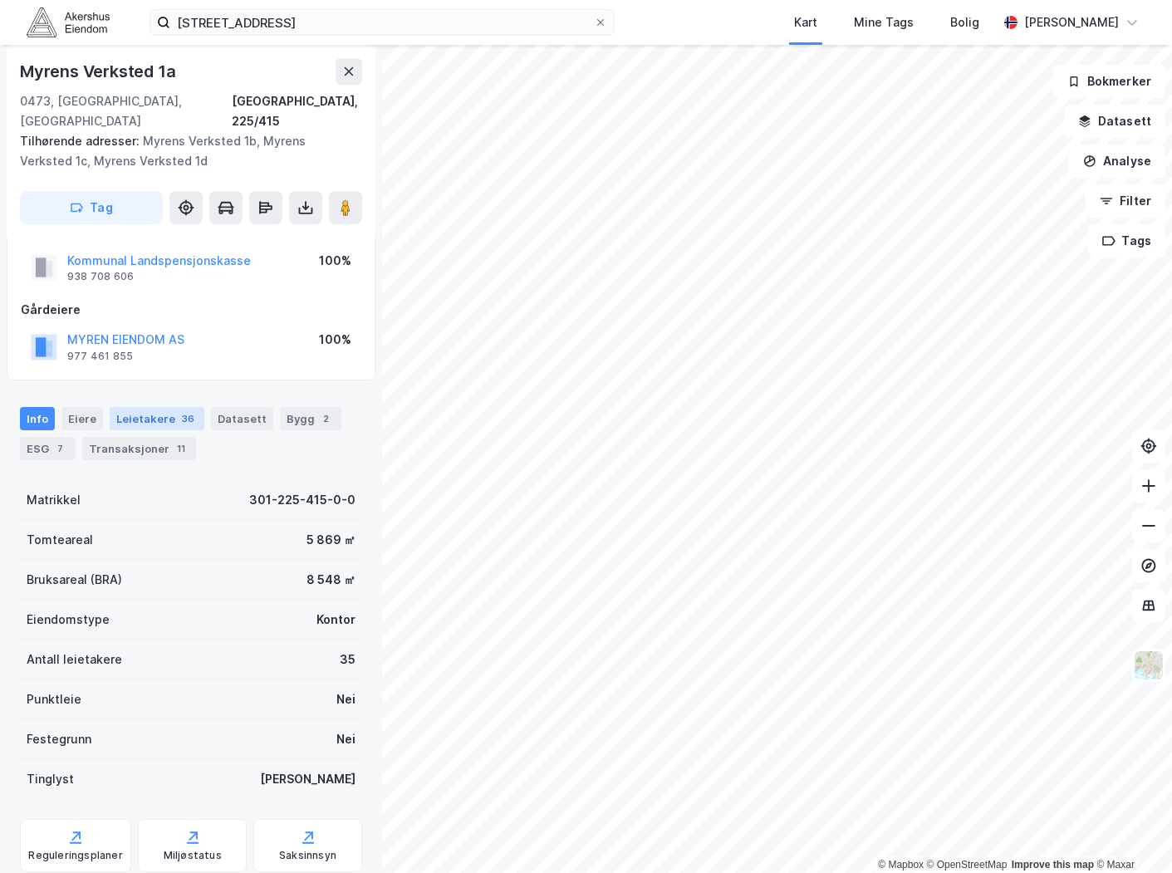
click at [167, 407] on div "Leietakere 36" at bounding box center [157, 418] width 95 height 23
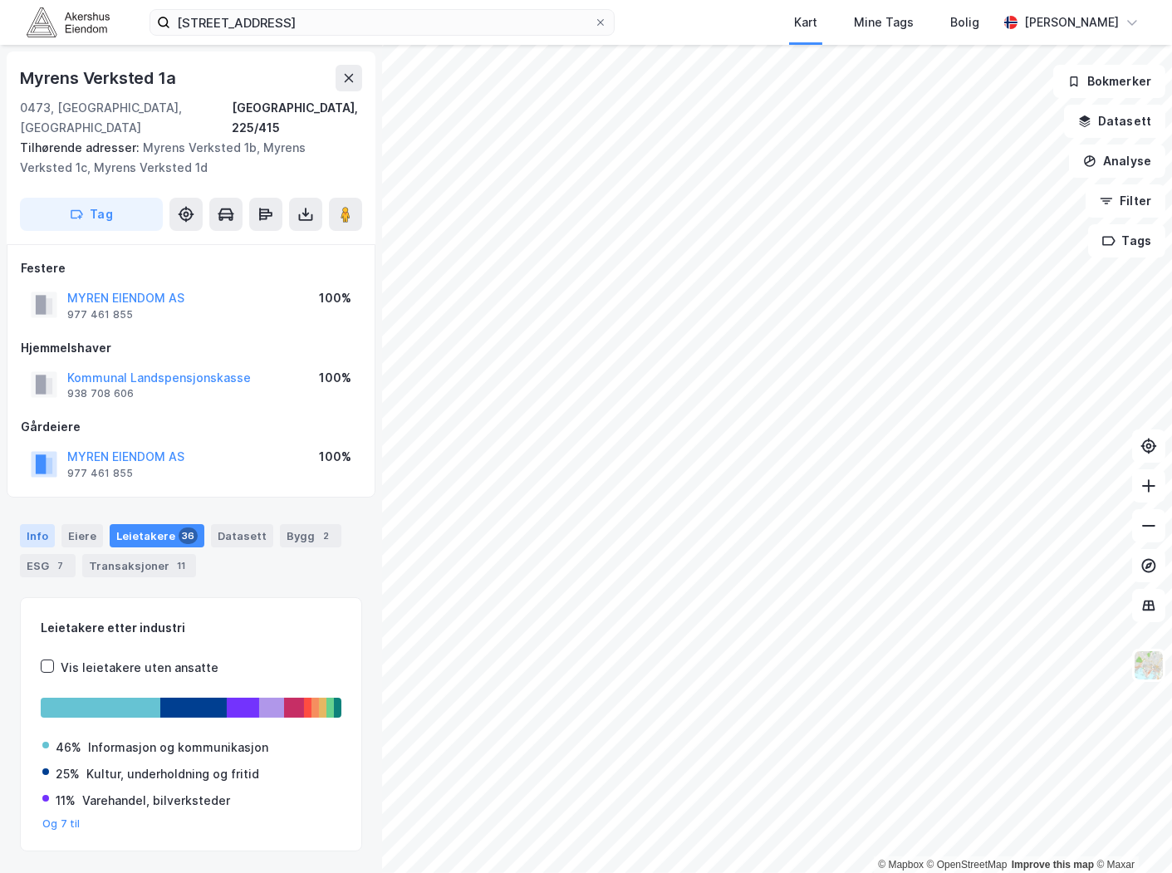
click at [32, 524] on div "Info" at bounding box center [37, 535] width 35 height 23
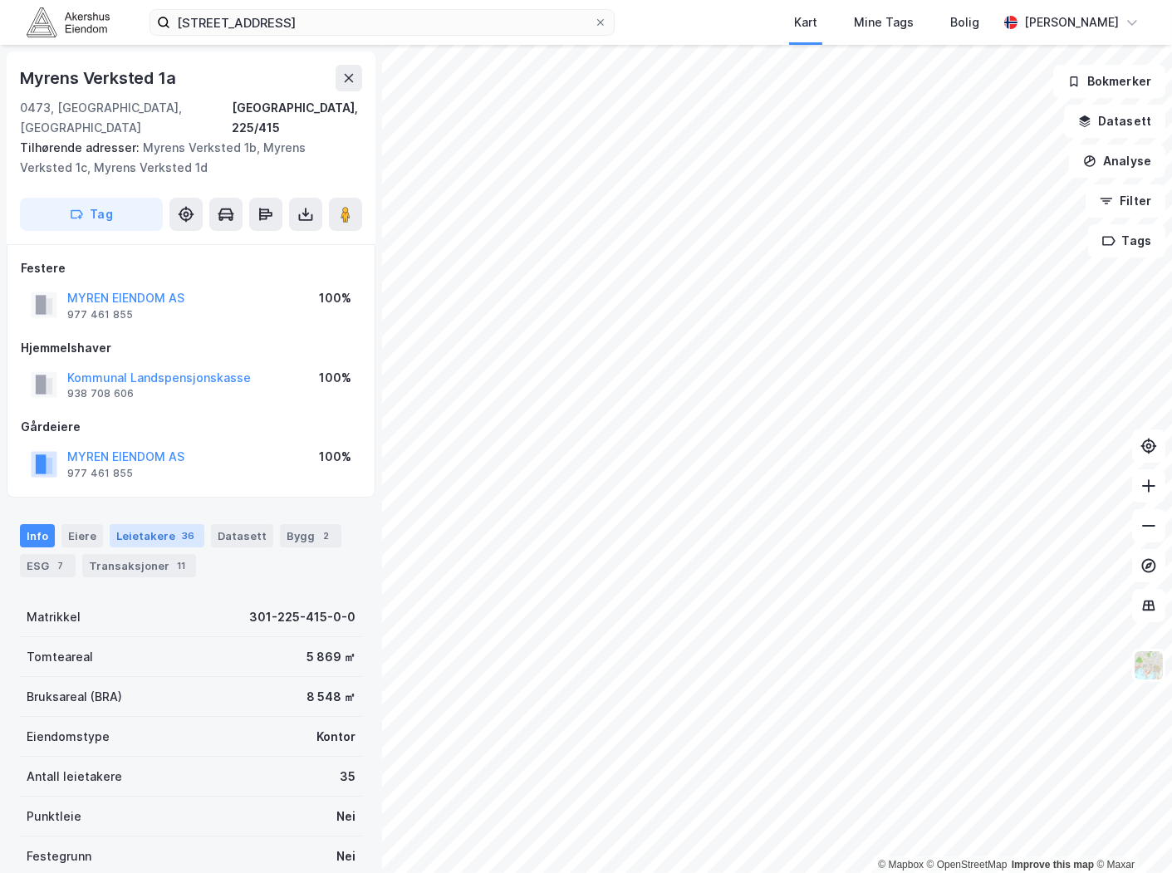
click at [141, 524] on div "Leietakere 36" at bounding box center [157, 535] width 95 height 23
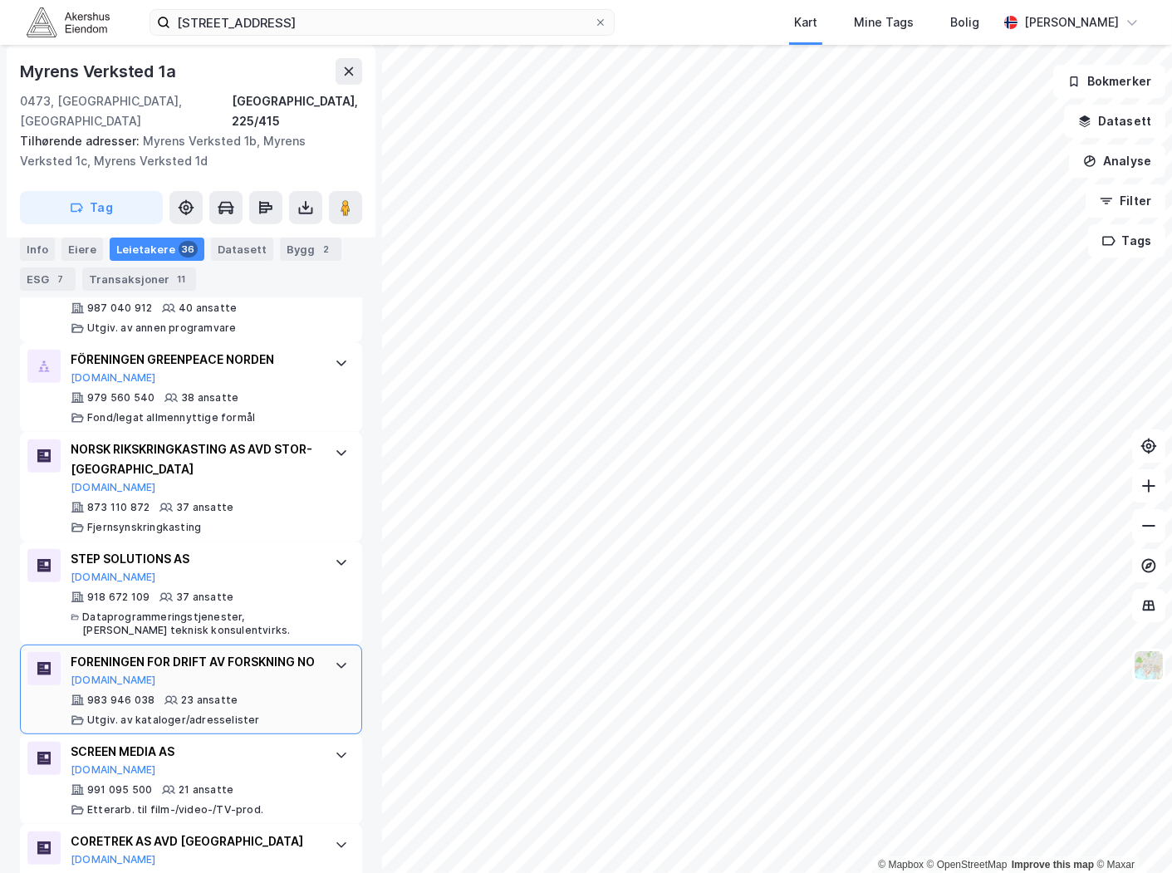
scroll to position [1109, 0]
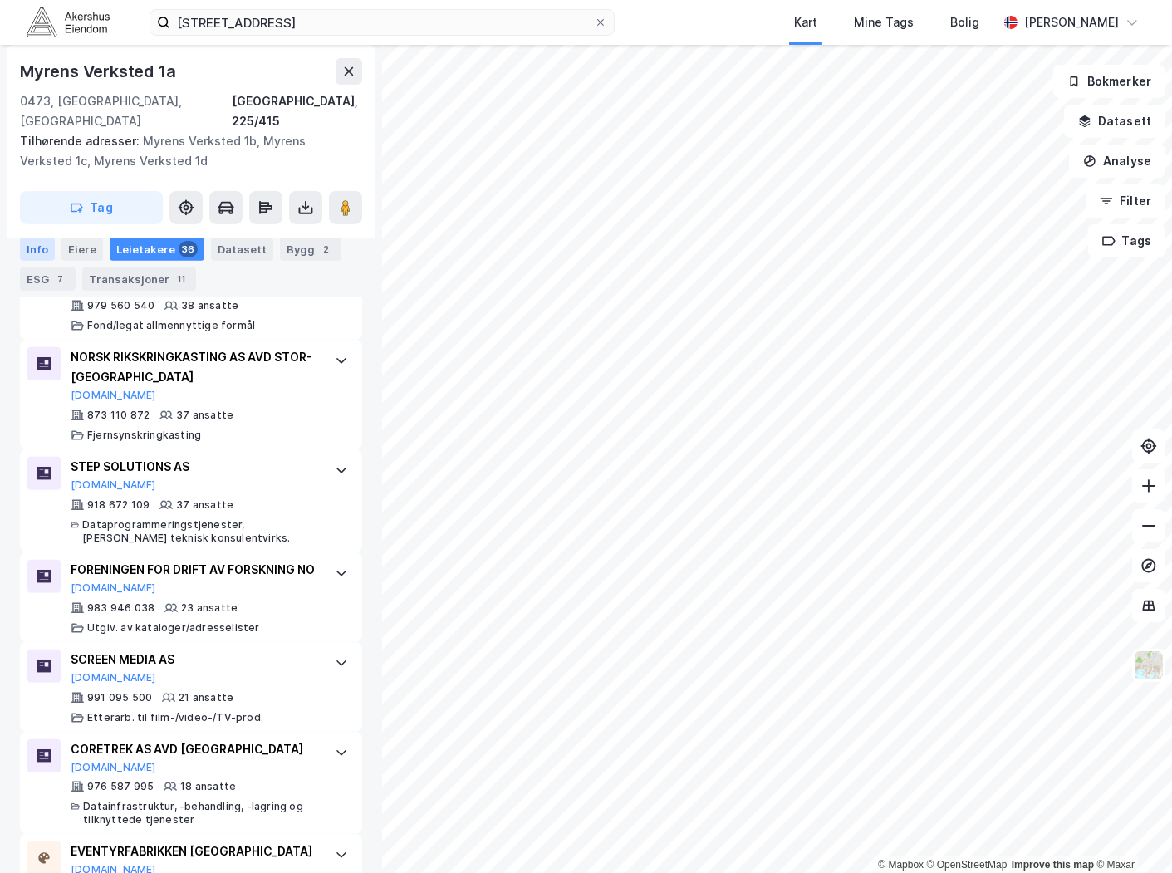
click at [39, 241] on div "Info" at bounding box center [37, 249] width 35 height 23
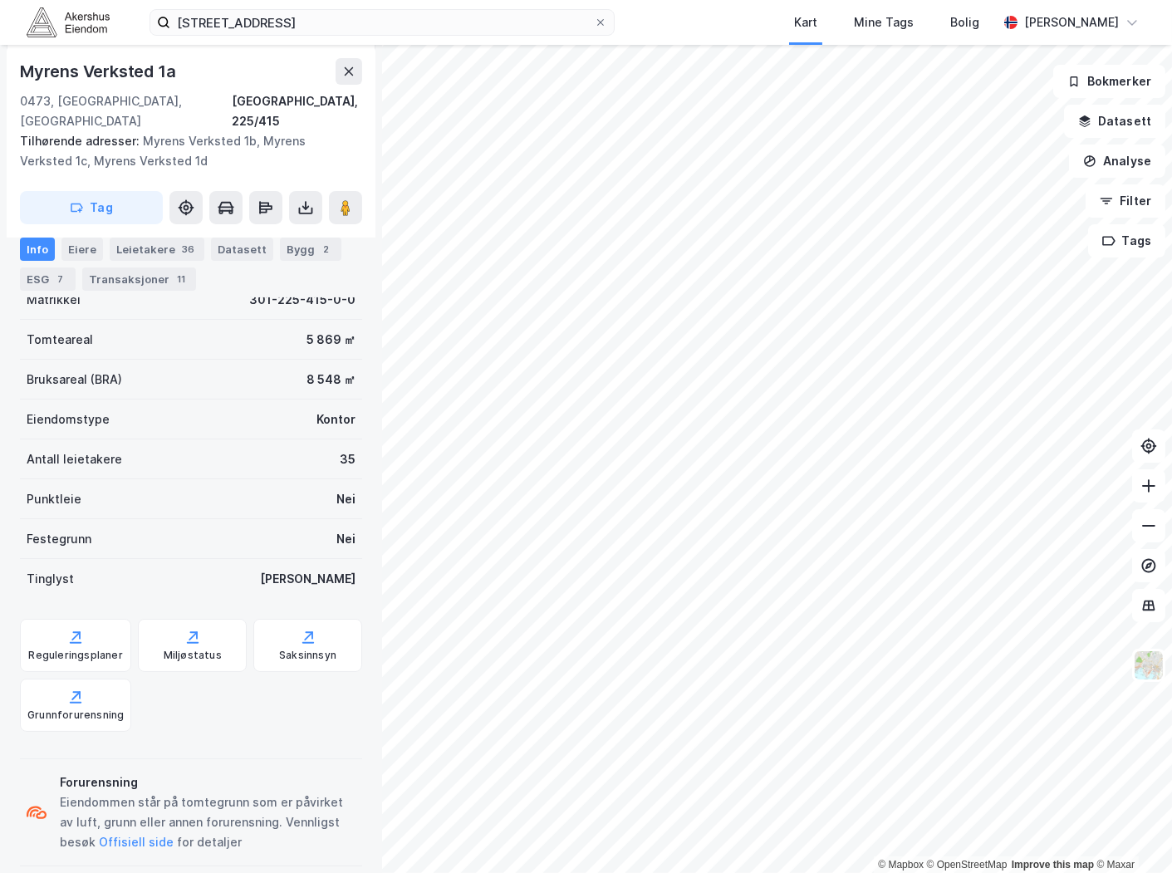
click at [135, 247] on div "Leietakere 36" at bounding box center [157, 249] width 95 height 23
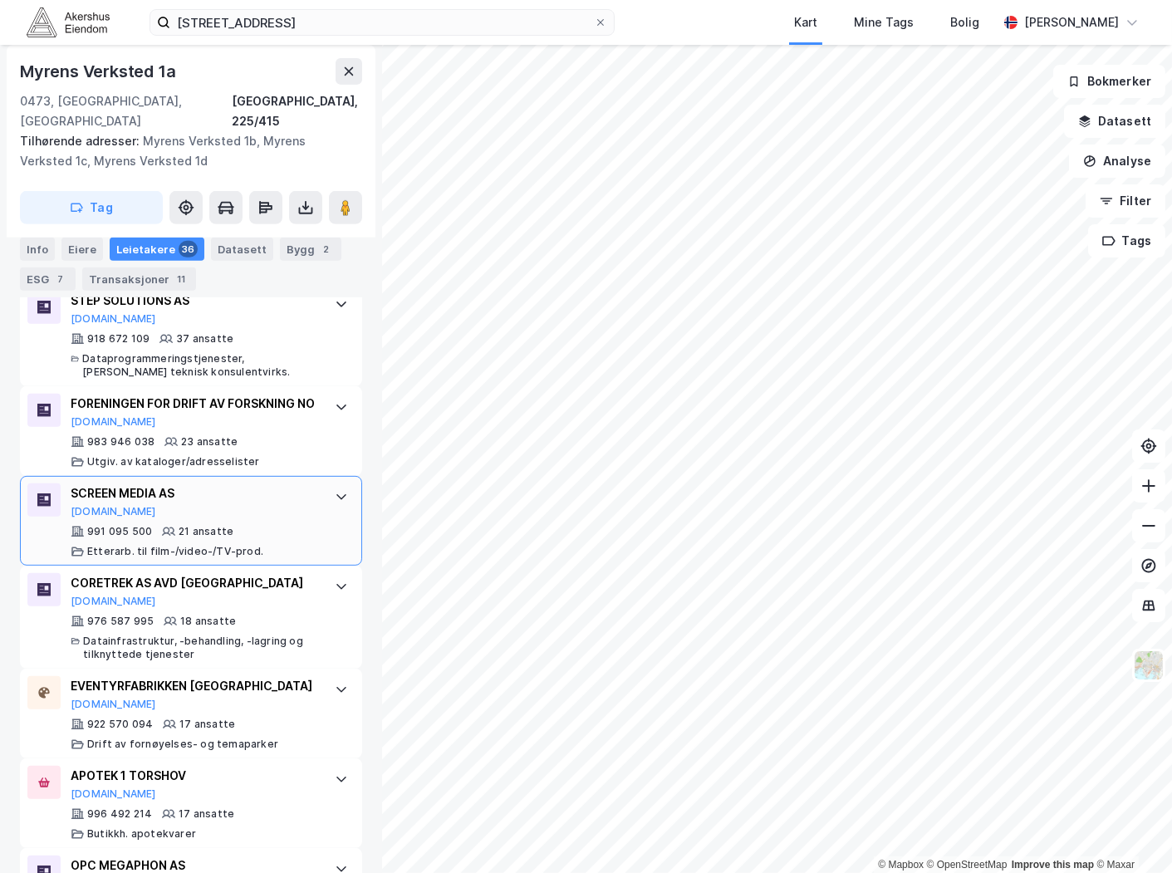
scroll to position [1384, 0]
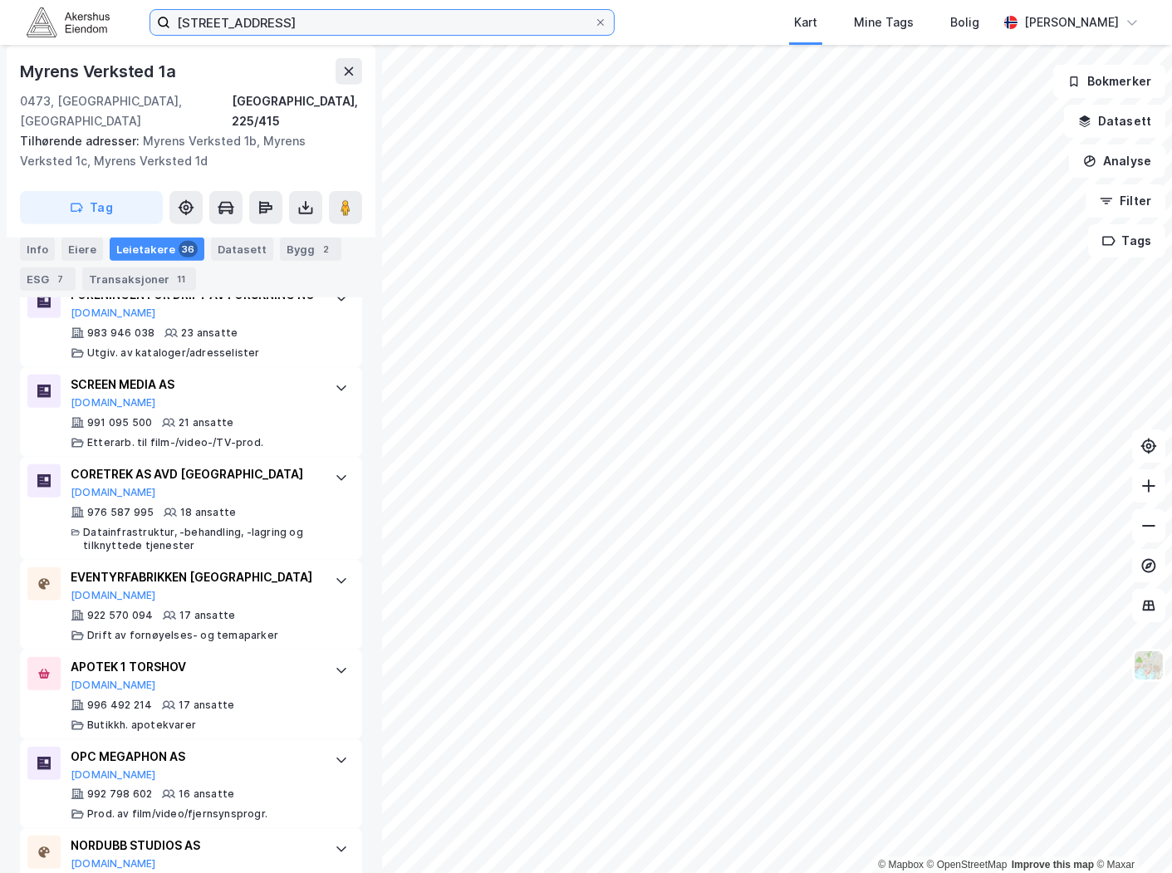
click at [417, 34] on input "[STREET_ADDRESS]" at bounding box center [382, 22] width 424 height 25
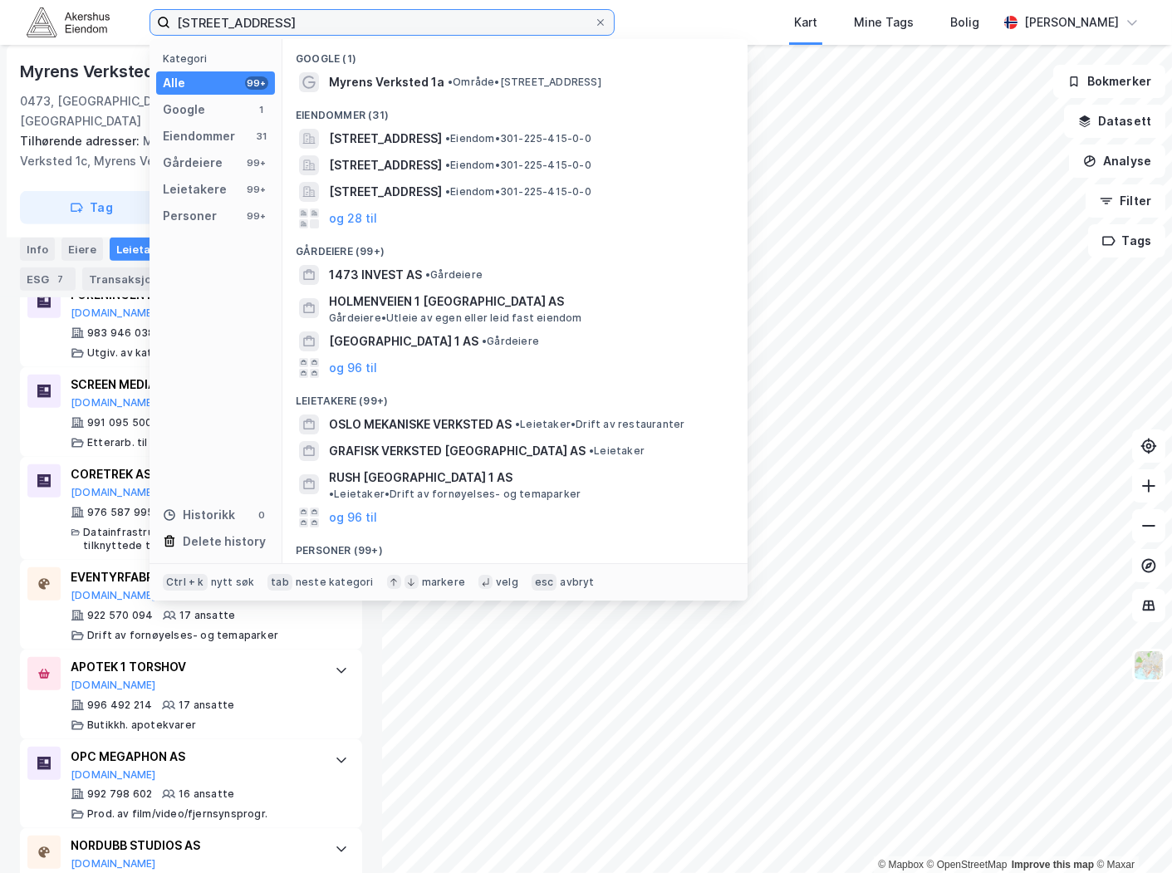
click at [415, 34] on input "[STREET_ADDRESS]" at bounding box center [382, 22] width 424 height 25
click at [414, 32] on input "[STREET_ADDRESS]" at bounding box center [382, 22] width 424 height 25
click at [413, 29] on input "[STREET_ADDRESS]" at bounding box center [382, 22] width 424 height 25
click at [410, 27] on input "[STREET_ADDRESS]" at bounding box center [382, 22] width 424 height 25
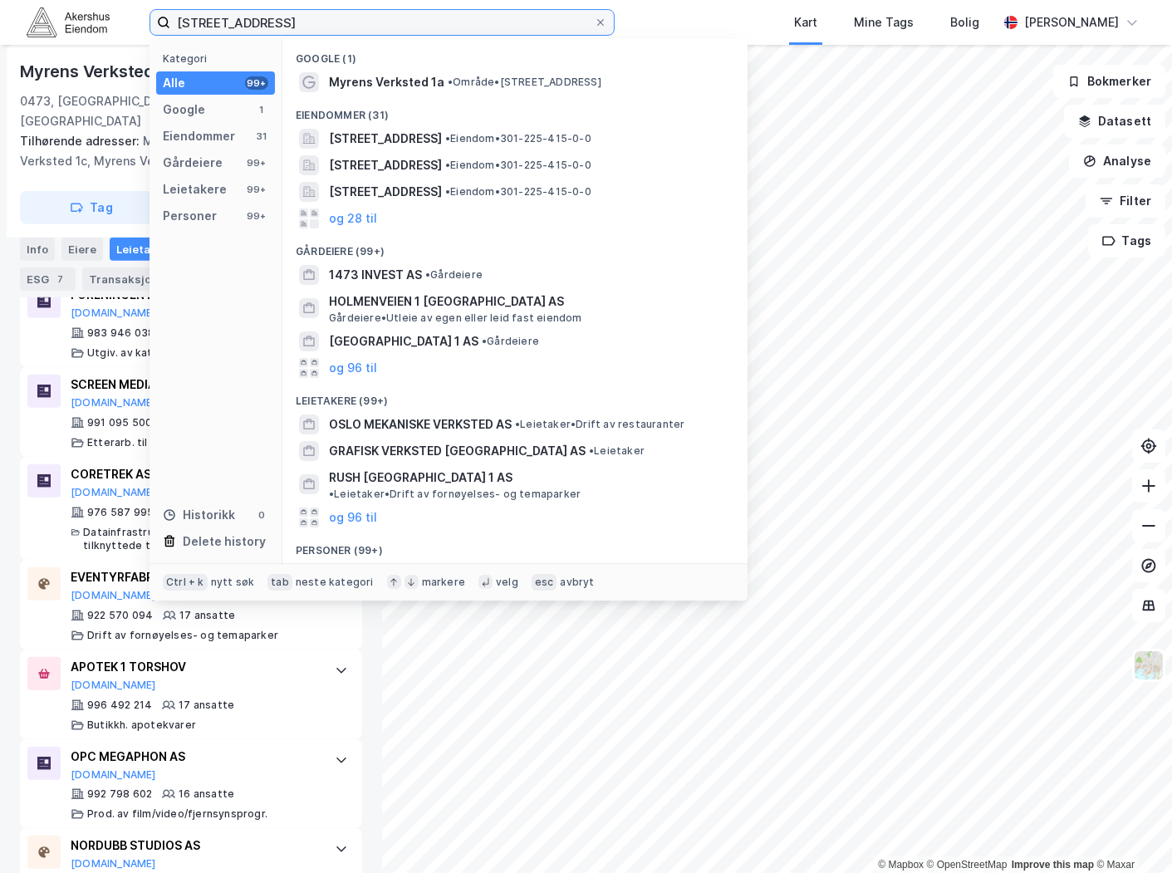
click at [410, 27] on input "[STREET_ADDRESS]" at bounding box center [382, 22] width 424 height 25
paste input "[STREET_ADDRESS]"
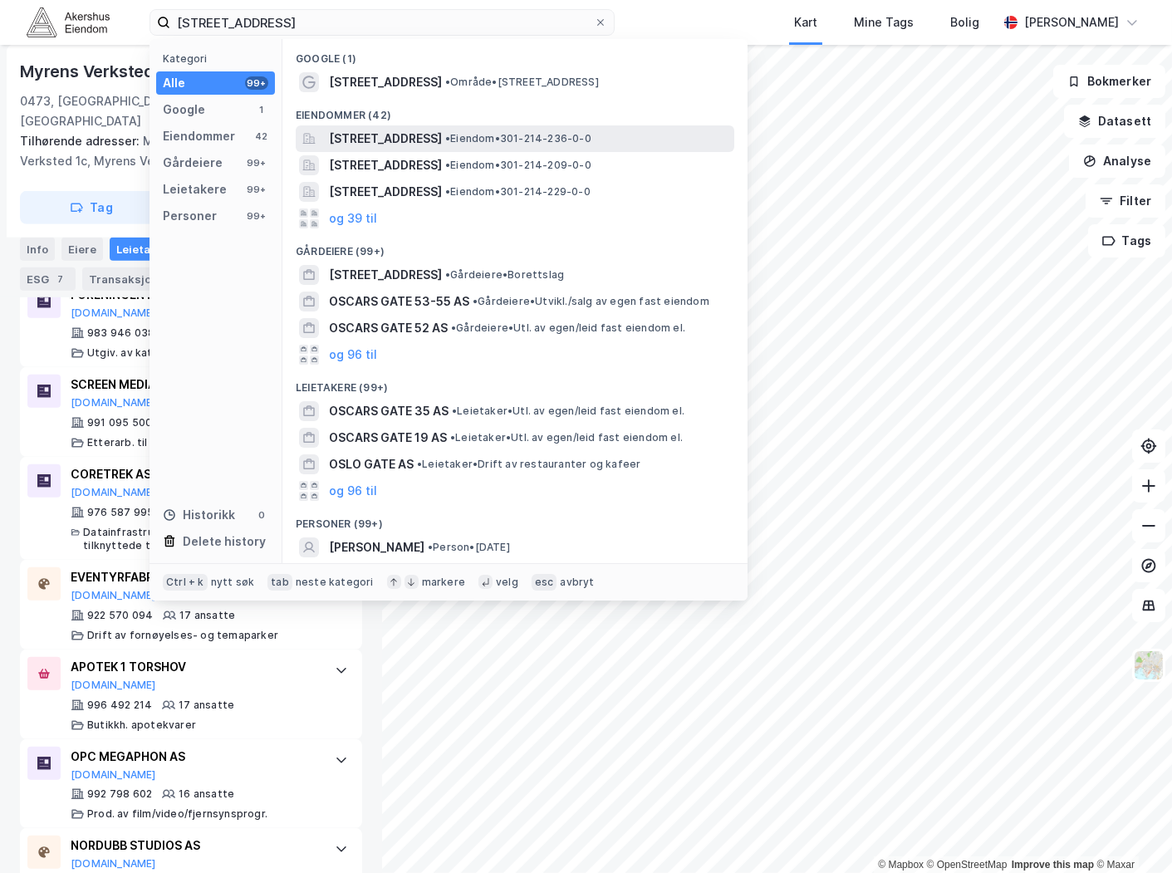
click at [442, 137] on span "[STREET_ADDRESS]" at bounding box center [385, 139] width 113 height 20
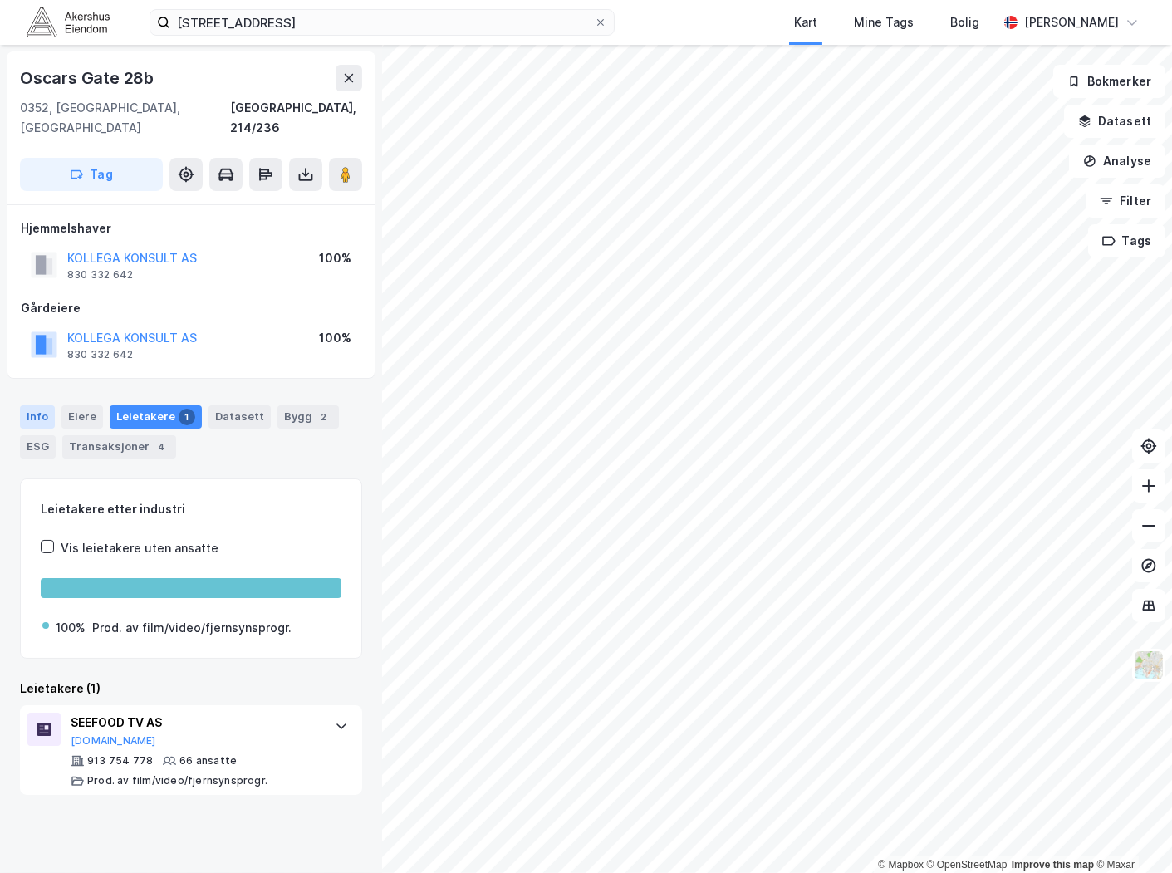
click at [32, 405] on div "Info" at bounding box center [37, 416] width 35 height 23
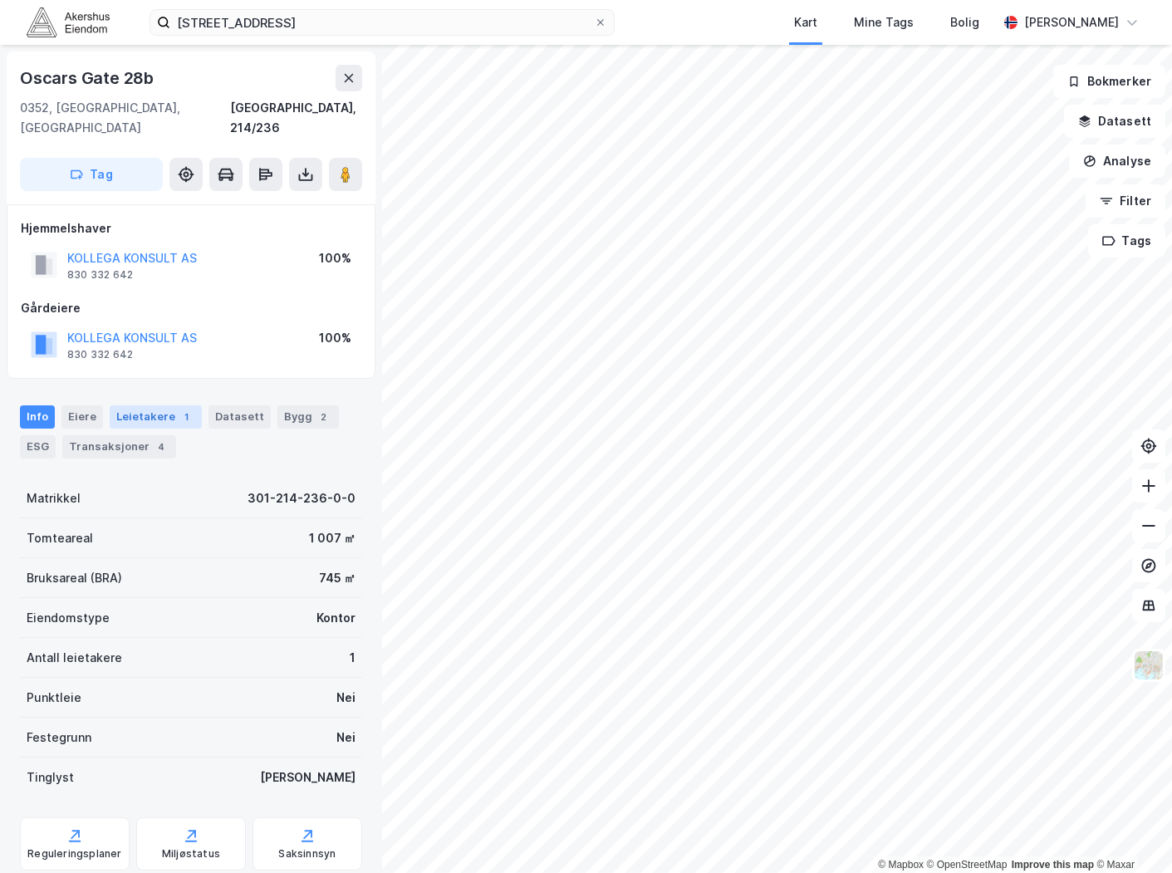
click at [148, 405] on div "Leietakere 1" at bounding box center [156, 416] width 92 height 23
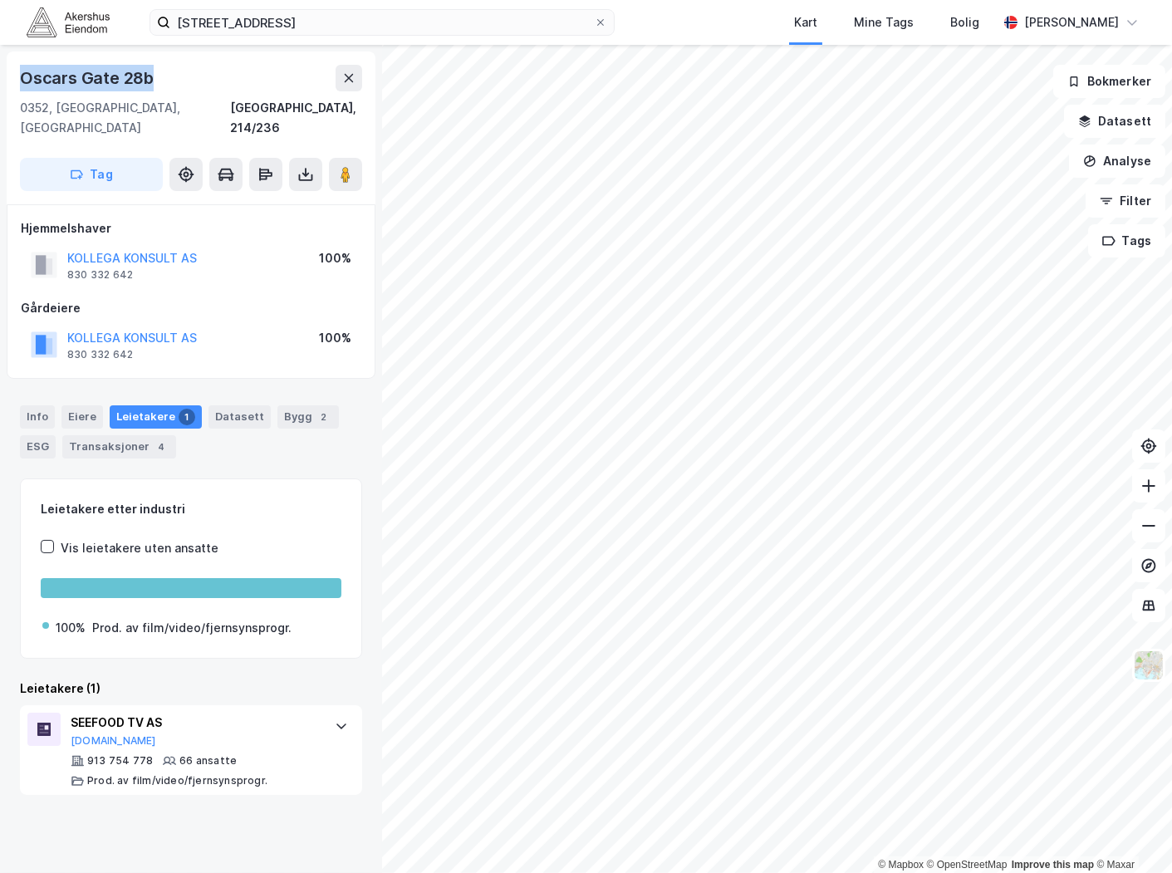
drag, startPoint x: 160, startPoint y: 78, endPoint x: 18, endPoint y: 90, distance: 141.7
click at [18, 90] on div "[STREET_ADDRESS]" at bounding box center [191, 128] width 369 height 153
click at [47, 405] on div "Info" at bounding box center [37, 416] width 35 height 23
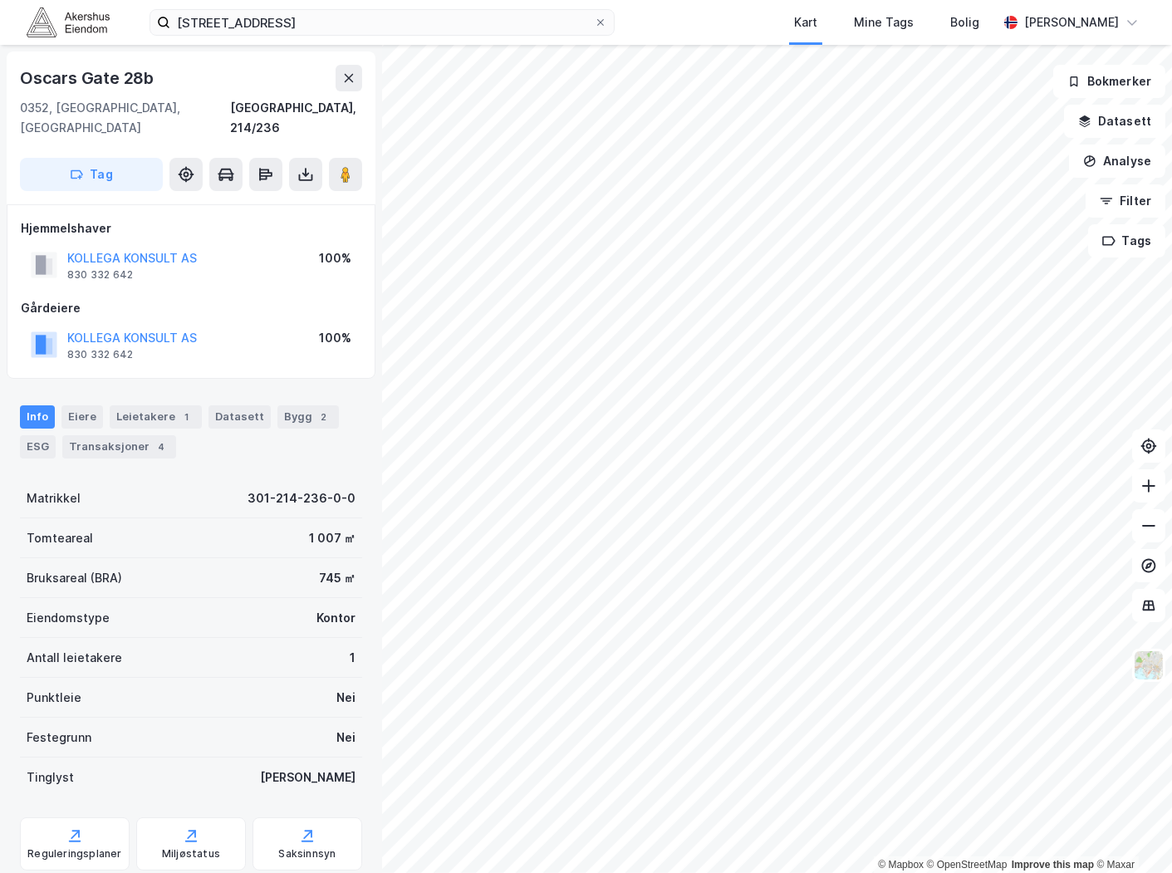
click at [166, 386] on div "Info [PERSON_NAME] 1 Datasett Bygg 2 ESG Transaksjoner 4" at bounding box center [191, 426] width 382 height 80
click at [179, 409] on div "1" at bounding box center [187, 417] width 17 height 17
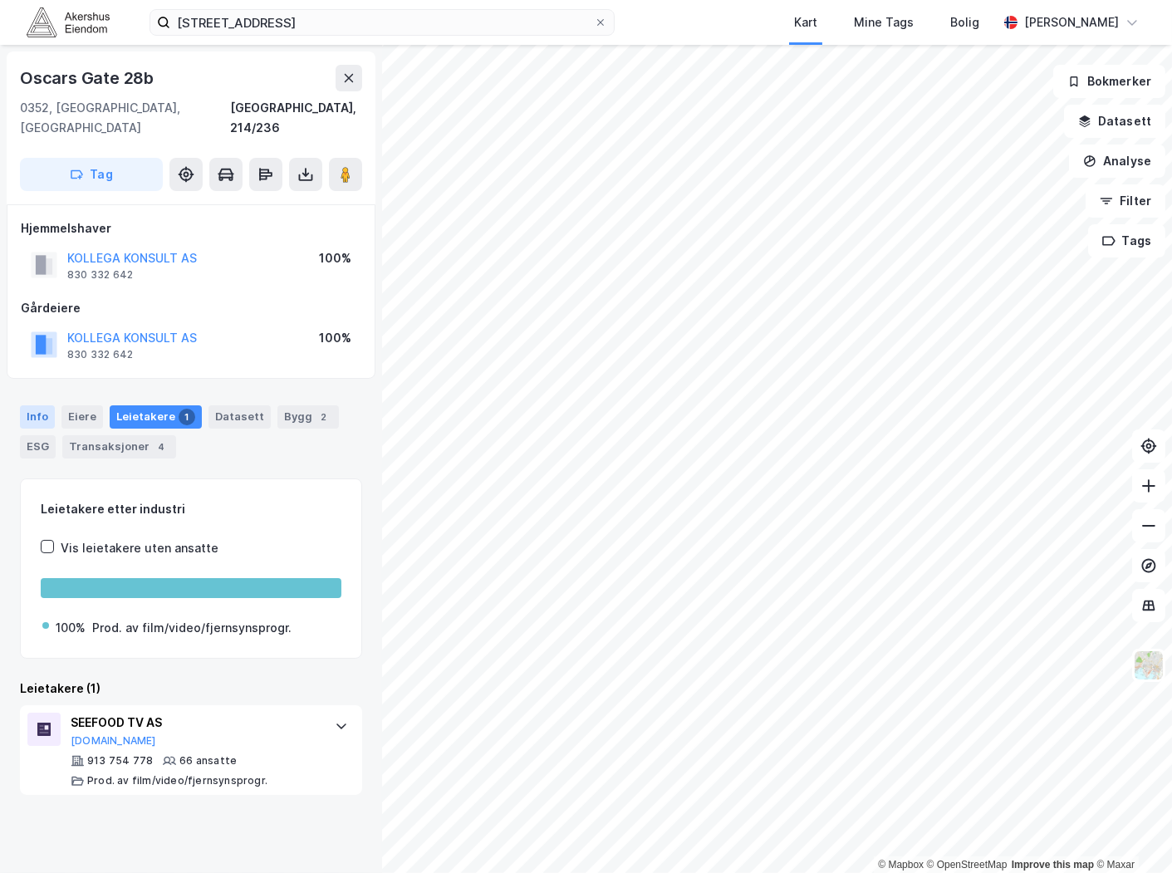
click at [39, 405] on div "Info" at bounding box center [37, 416] width 35 height 23
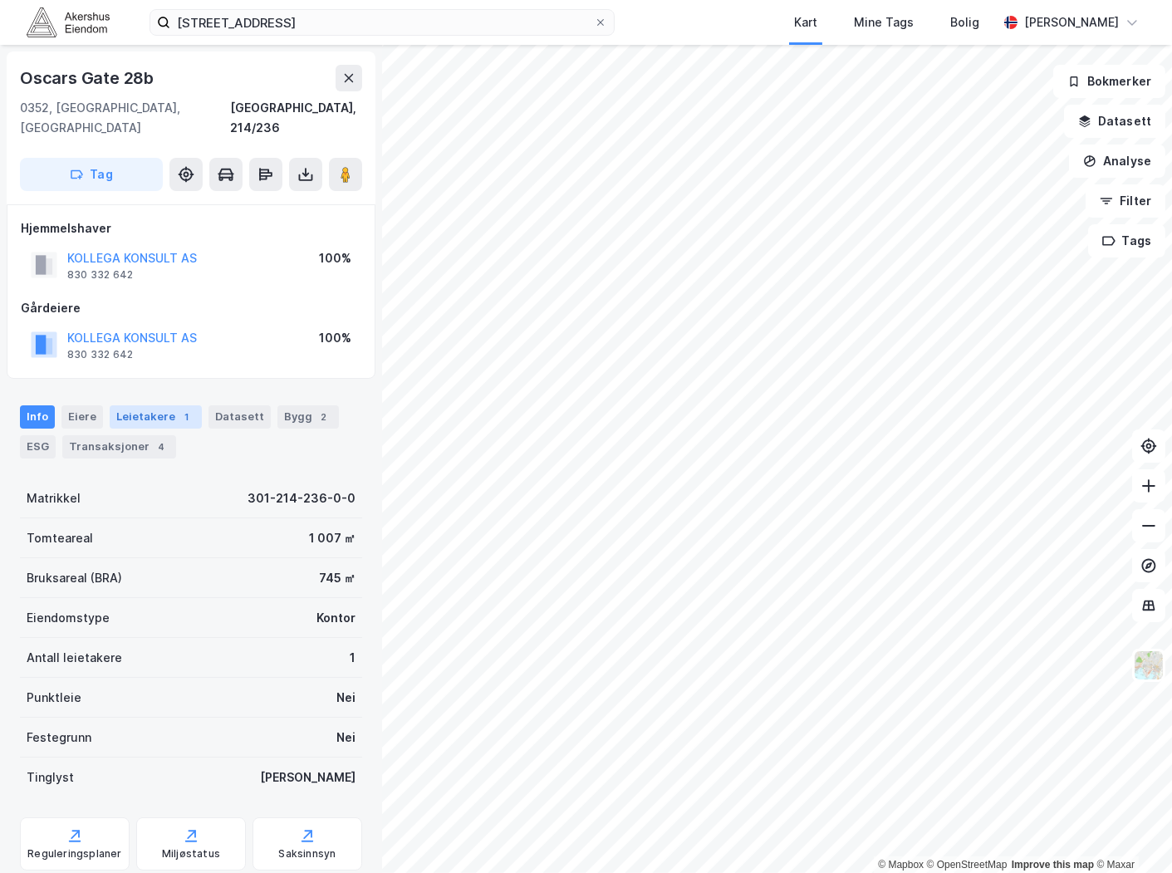
drag, startPoint x: 145, startPoint y: 395, endPoint x: 145, endPoint y: 404, distance: 9.1
click at [145, 405] on div "Leietakere 1" at bounding box center [156, 416] width 92 height 23
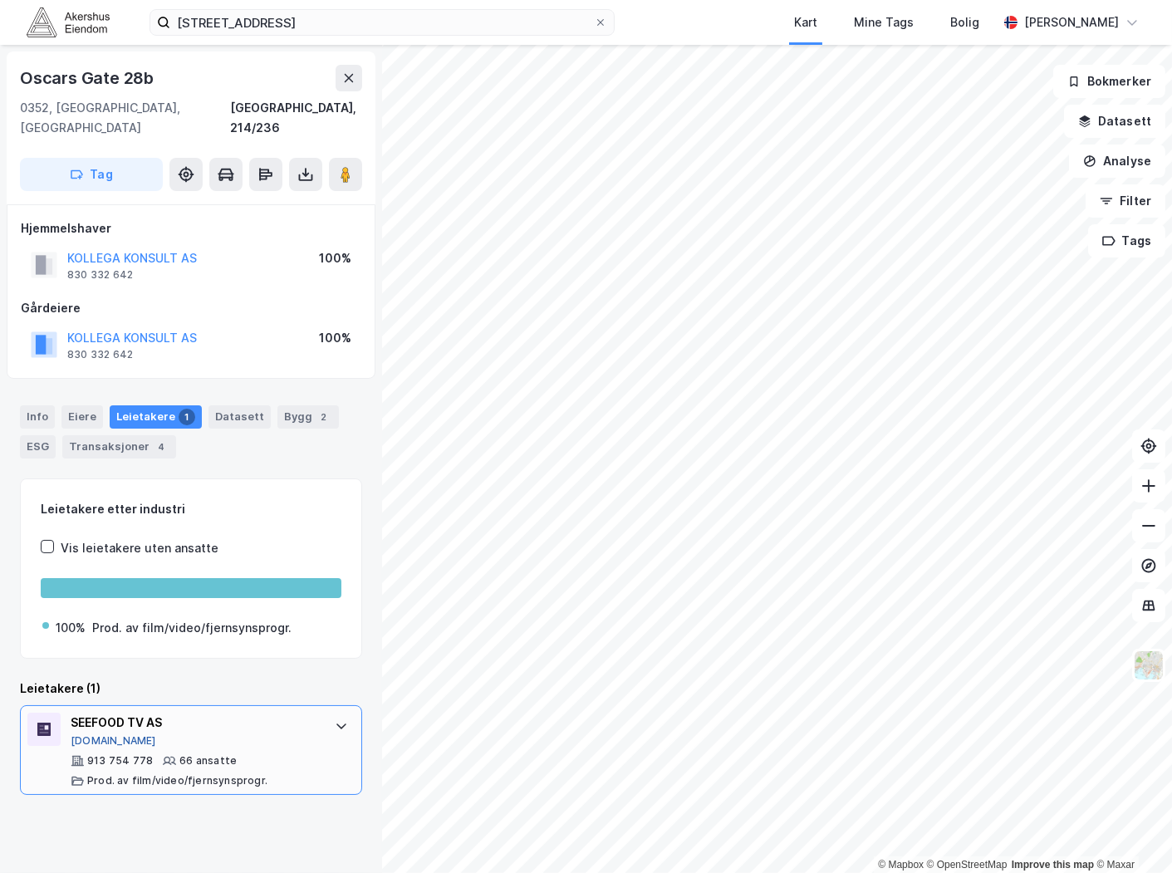
click at [95, 735] on button "[DOMAIN_NAME]" at bounding box center [114, 741] width 86 height 13
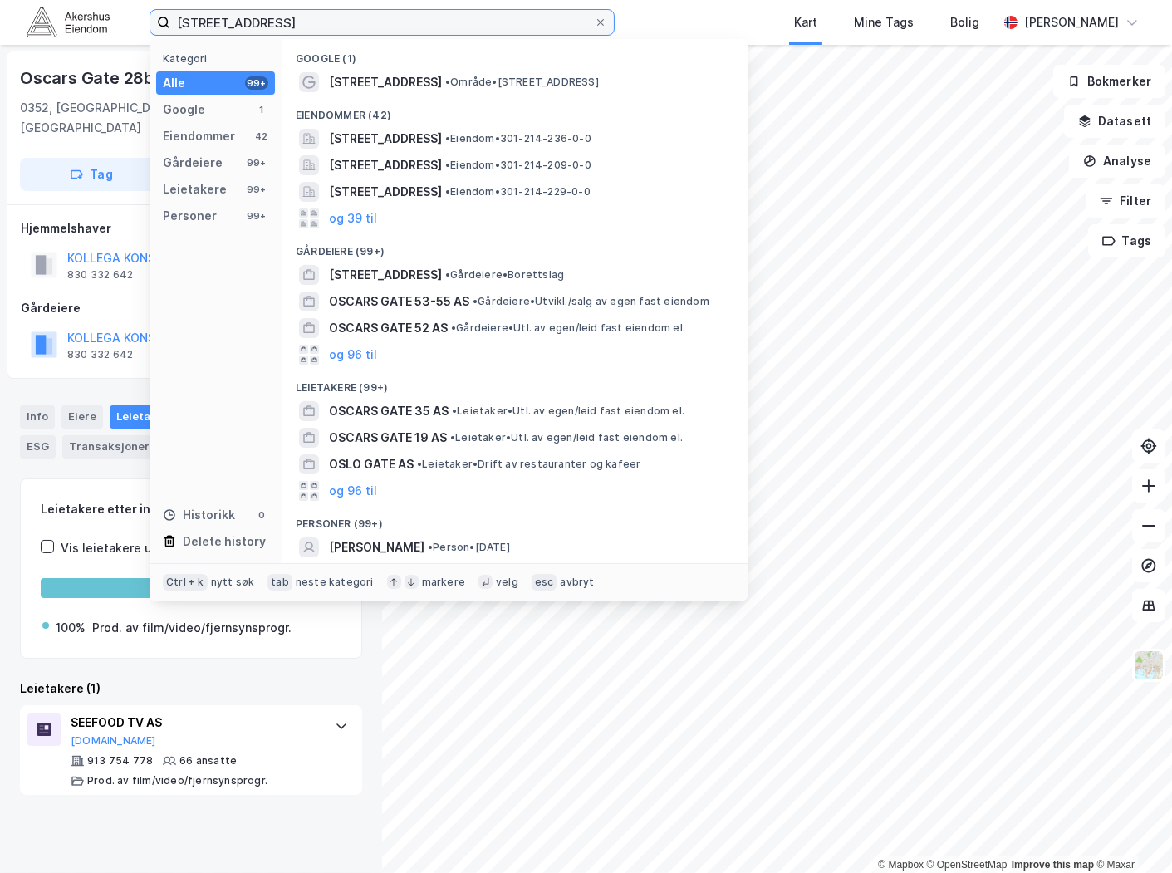
click at [283, 29] on input "[STREET_ADDRESS]" at bounding box center [382, 22] width 424 height 25
click at [284, 28] on input "[STREET_ADDRESS]" at bounding box center [382, 22] width 424 height 25
paste input "[STREET_ADDRESS]"
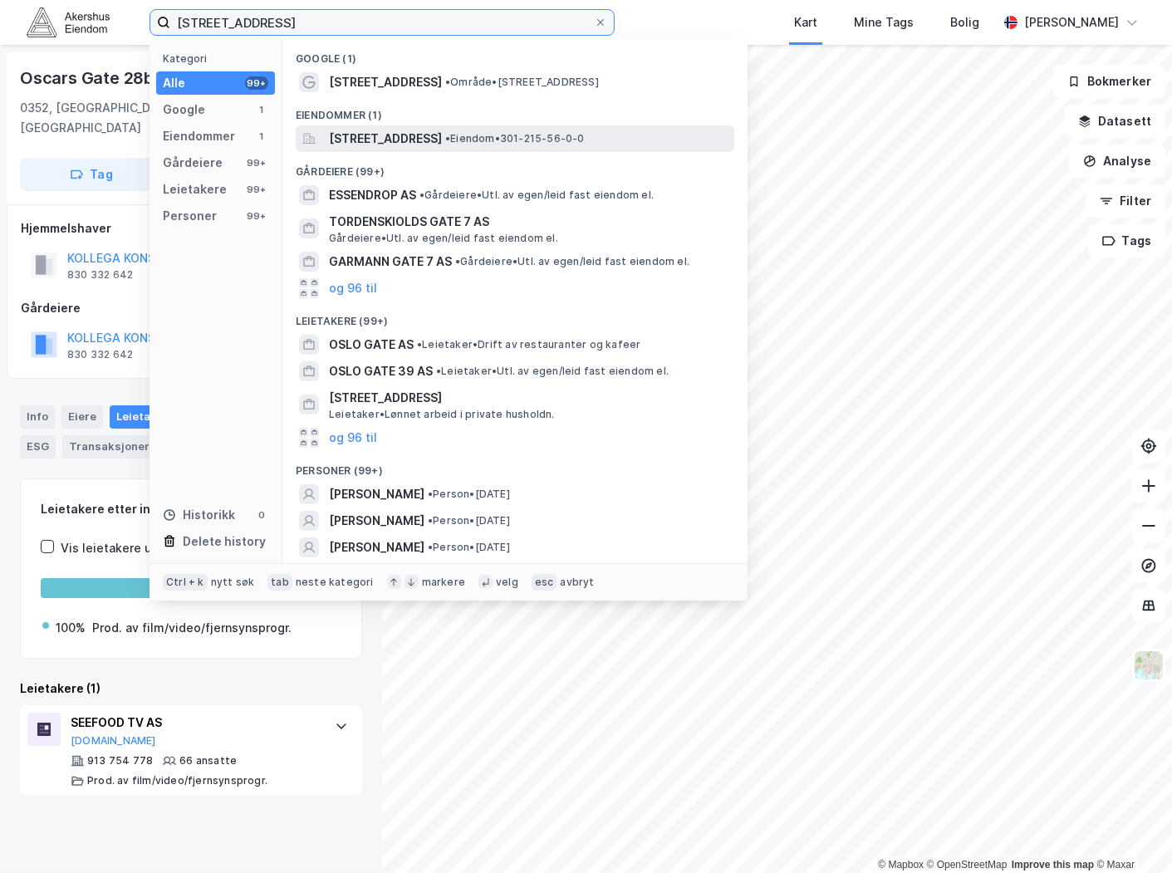
type input "[STREET_ADDRESS]"
click at [442, 141] on span "[STREET_ADDRESS]" at bounding box center [385, 139] width 113 height 20
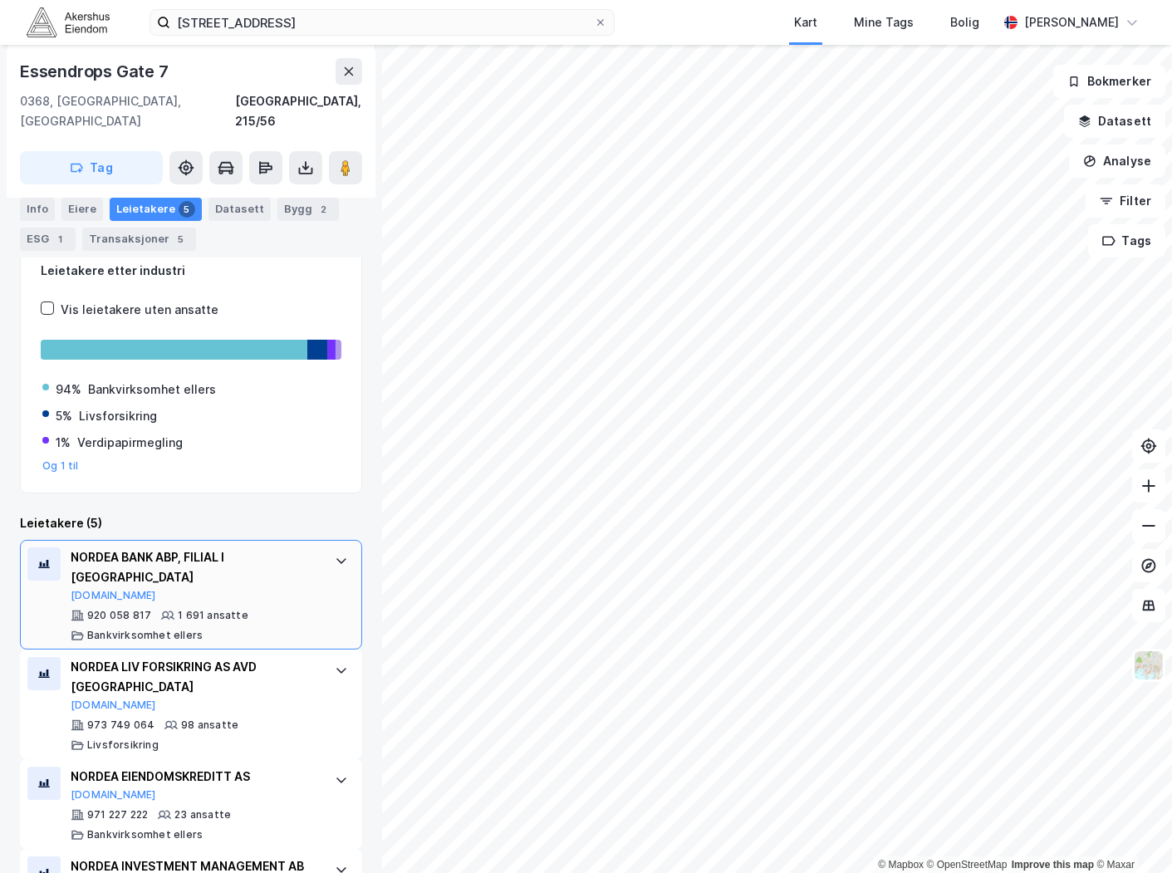
scroll to position [92, 0]
